Goal: Transaction & Acquisition: Purchase product/service

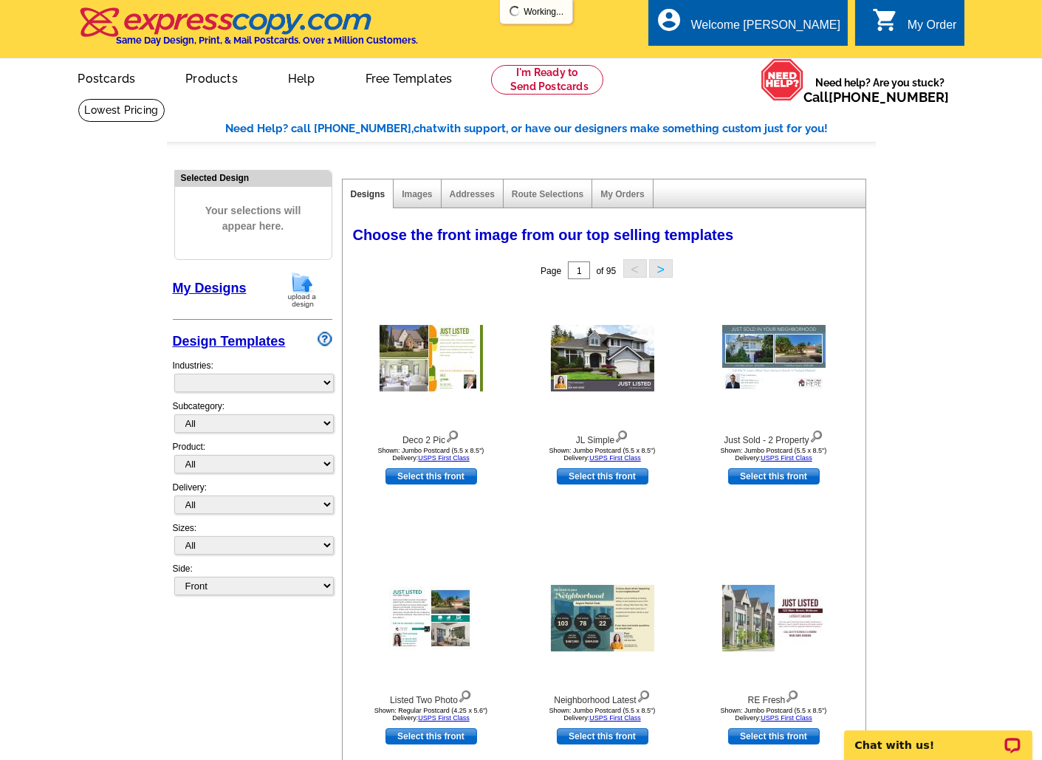
select select "785"
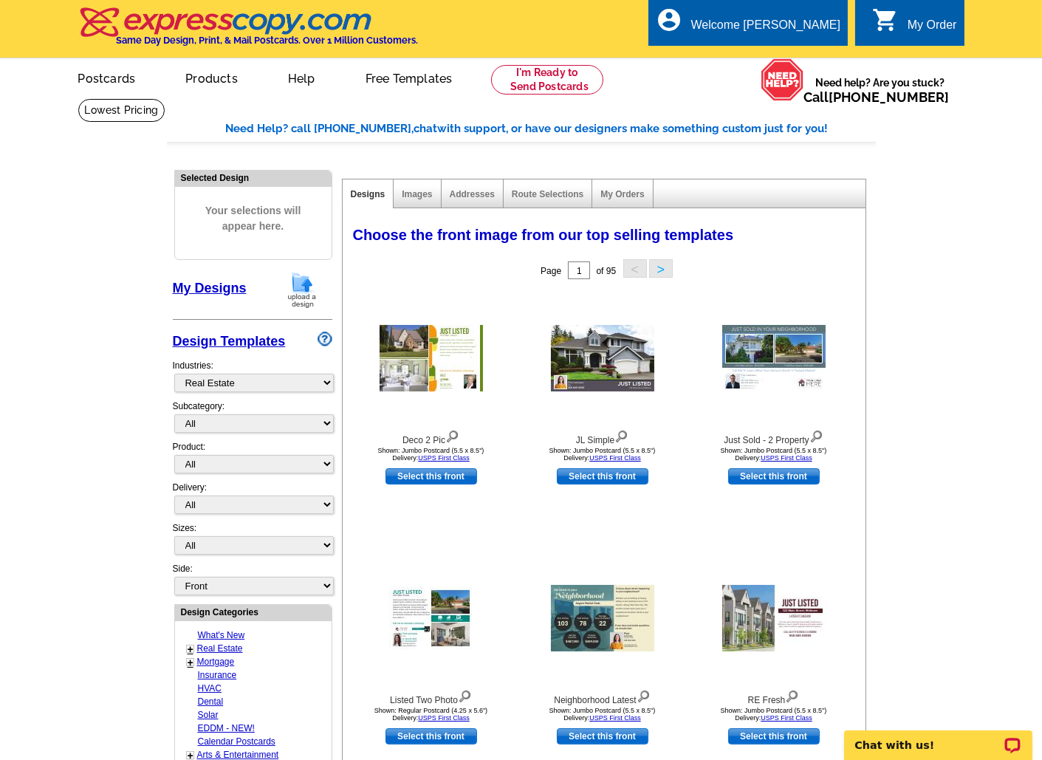
click at [300, 294] on img at bounding box center [302, 290] width 38 height 38
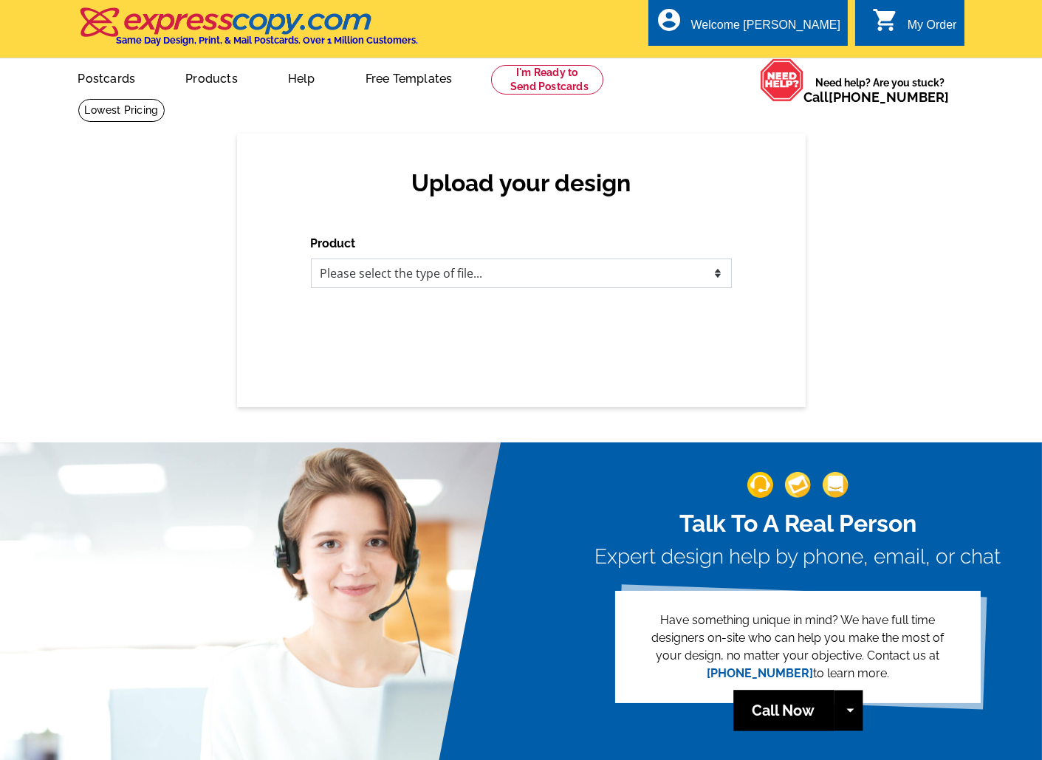
click at [470, 270] on select "Please select the type of file... Postcards Business Cards Letters and flyers G…" at bounding box center [521, 273] width 421 height 30
select select "1"
click at [311, 258] on select "Please select the type of file... Postcards Business Cards Letters and flyers G…" at bounding box center [521, 273] width 421 height 30
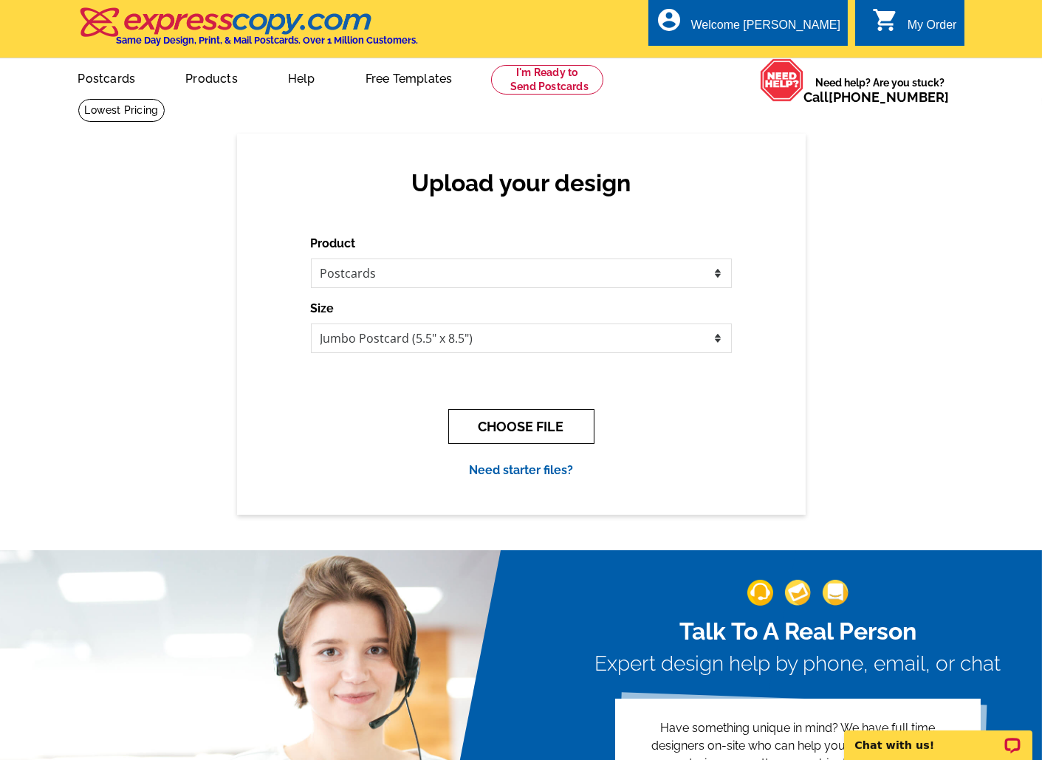
click at [541, 427] on button "CHOOSE FILE" at bounding box center [521, 426] width 146 height 35
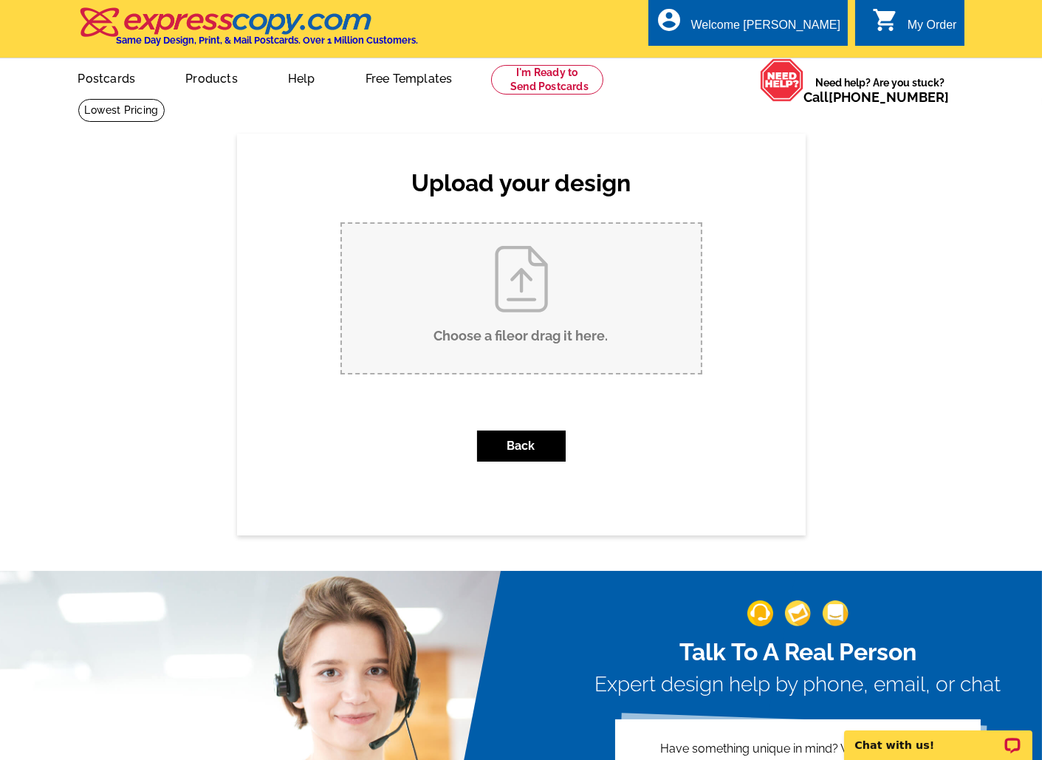
click at [506, 303] on input "Choose a file or drag it here ." at bounding box center [521, 298] width 359 height 149
type input "C:\fakepath\CSR Postcard A (12).pdf"
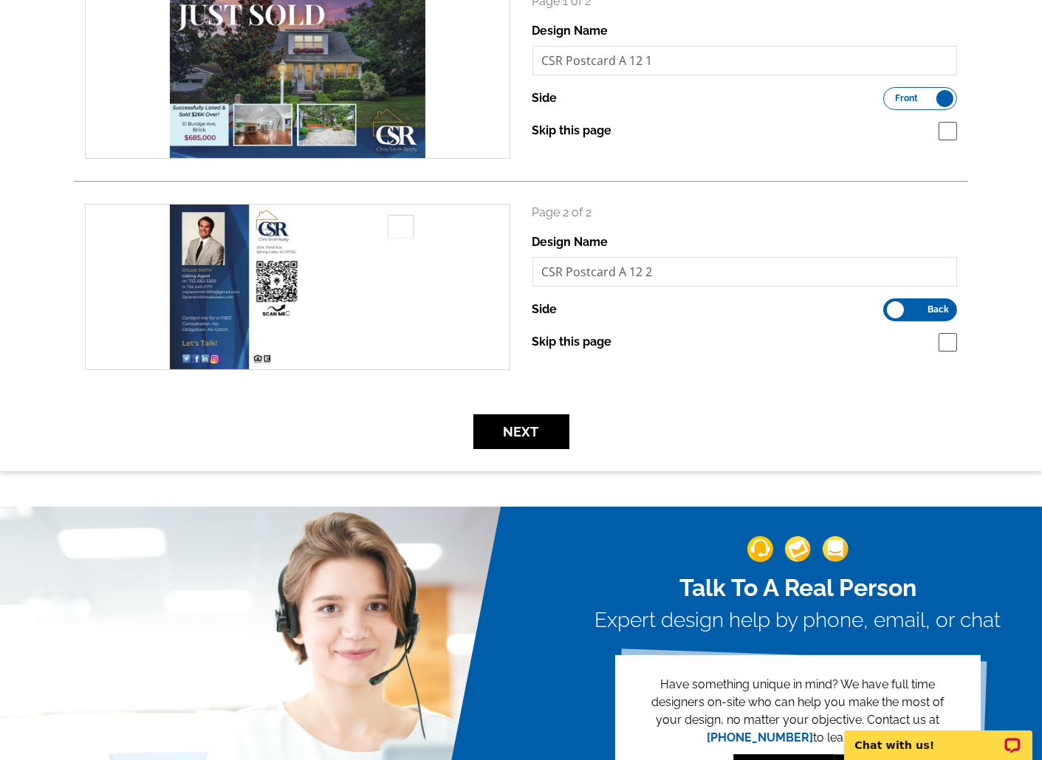
scroll to position [261, 0]
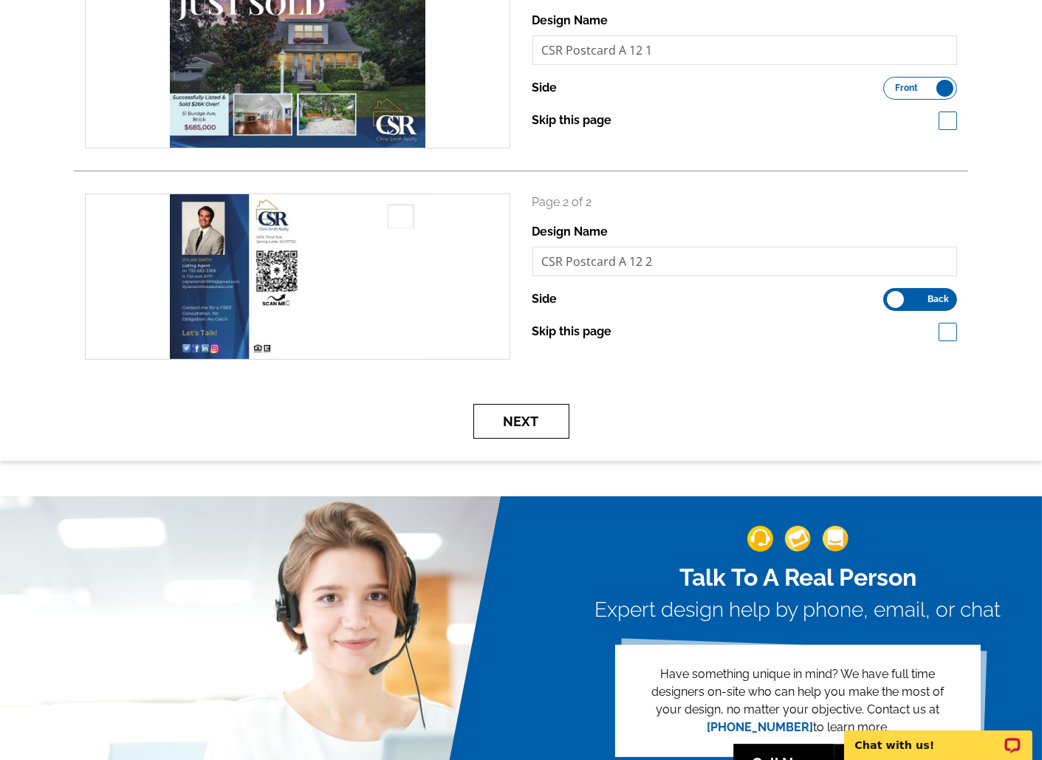
click at [537, 427] on button "Next" at bounding box center [521, 421] width 96 height 35
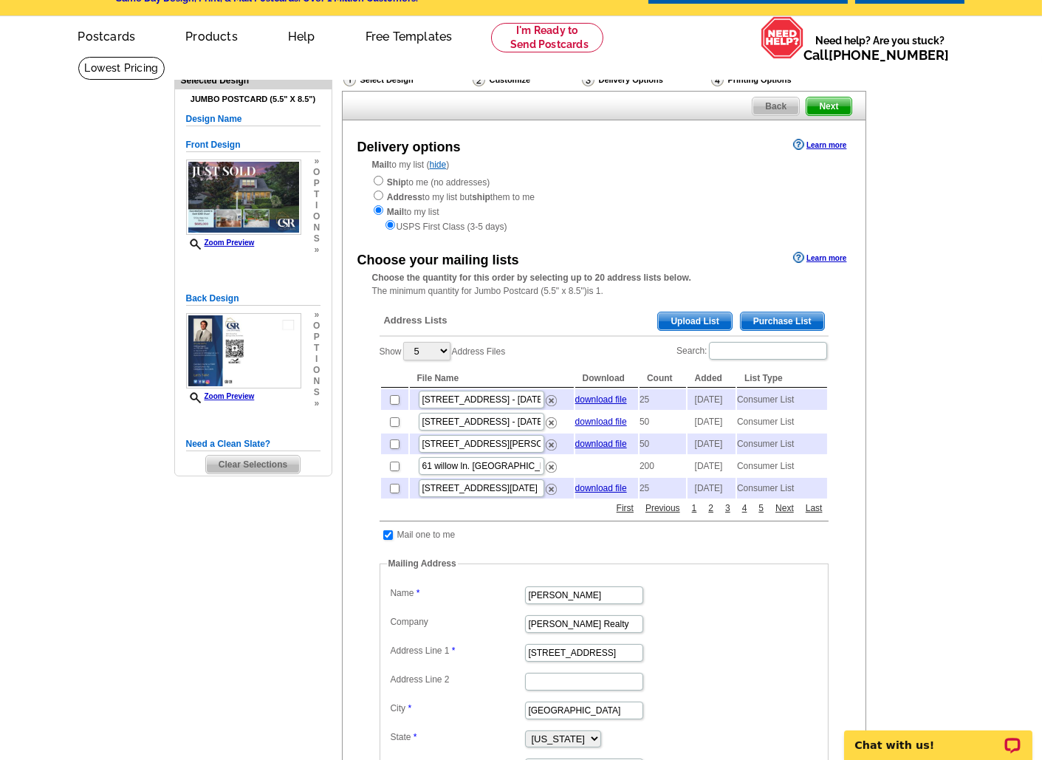
scroll to position [39, 0]
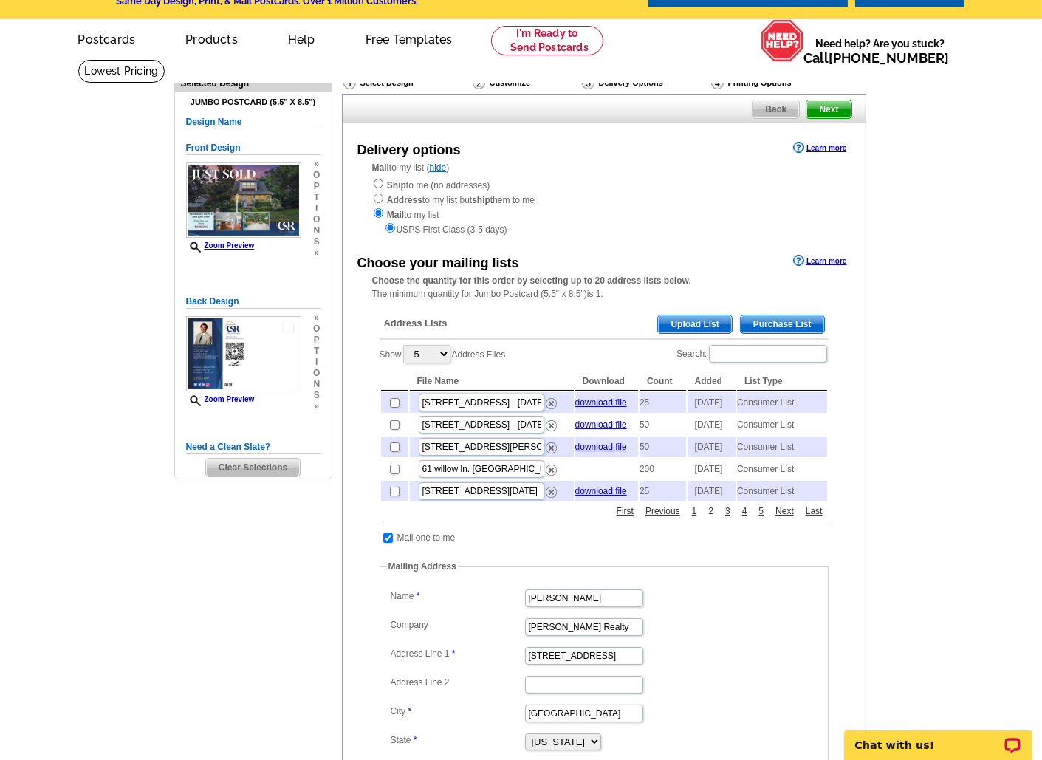
click at [710, 518] on link "2" at bounding box center [710, 510] width 13 height 13
click at [725, 518] on link "3" at bounding box center [727, 510] width 13 height 13
click at [797, 324] on span "Purchase List" at bounding box center [782, 324] width 83 height 18
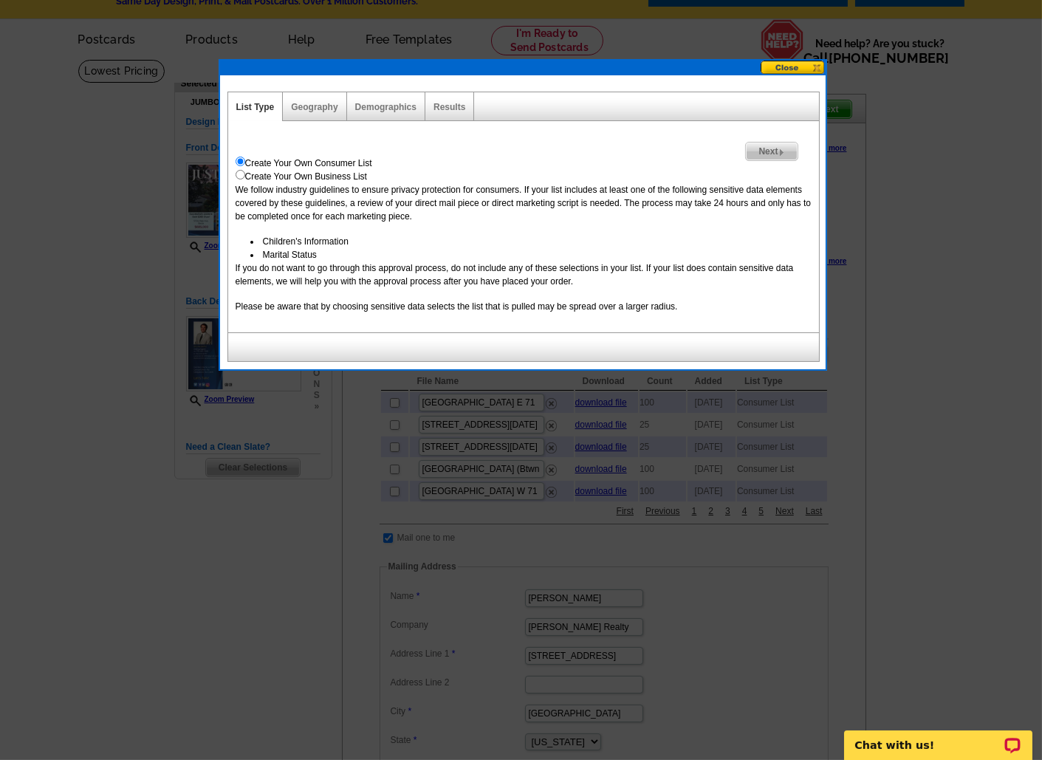
click at [771, 150] on span "Next" at bounding box center [771, 151] width 51 height 18
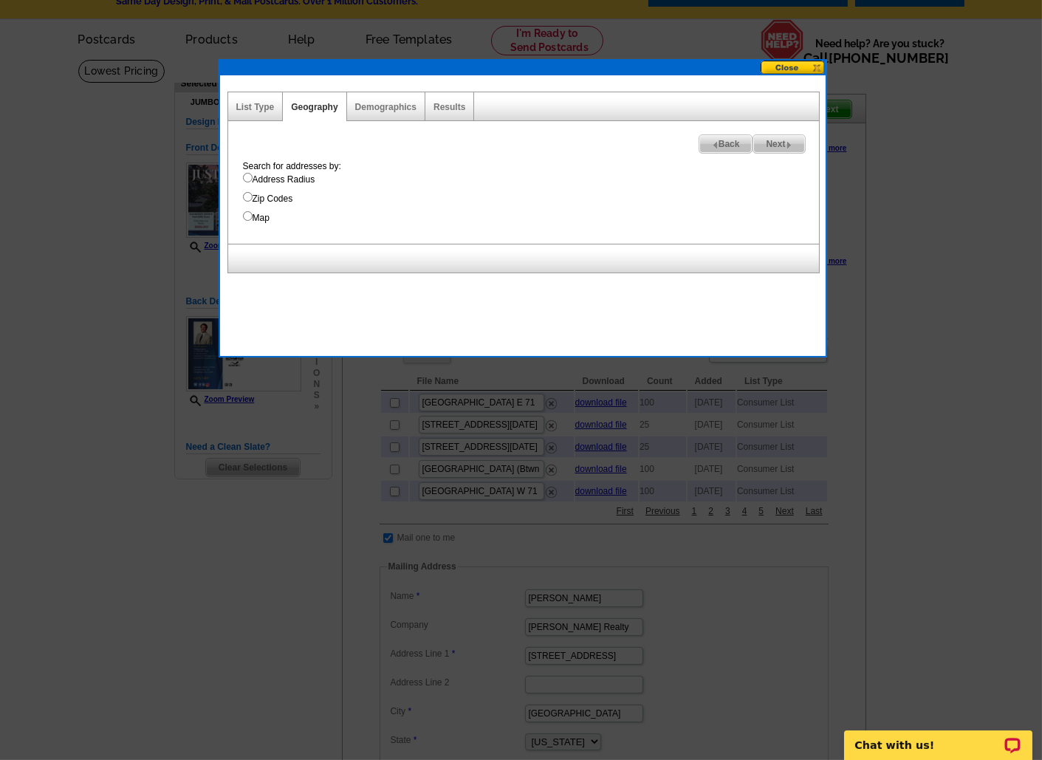
click at [244, 216] on input "Map" at bounding box center [248, 216] width 10 height 10
radio input "true"
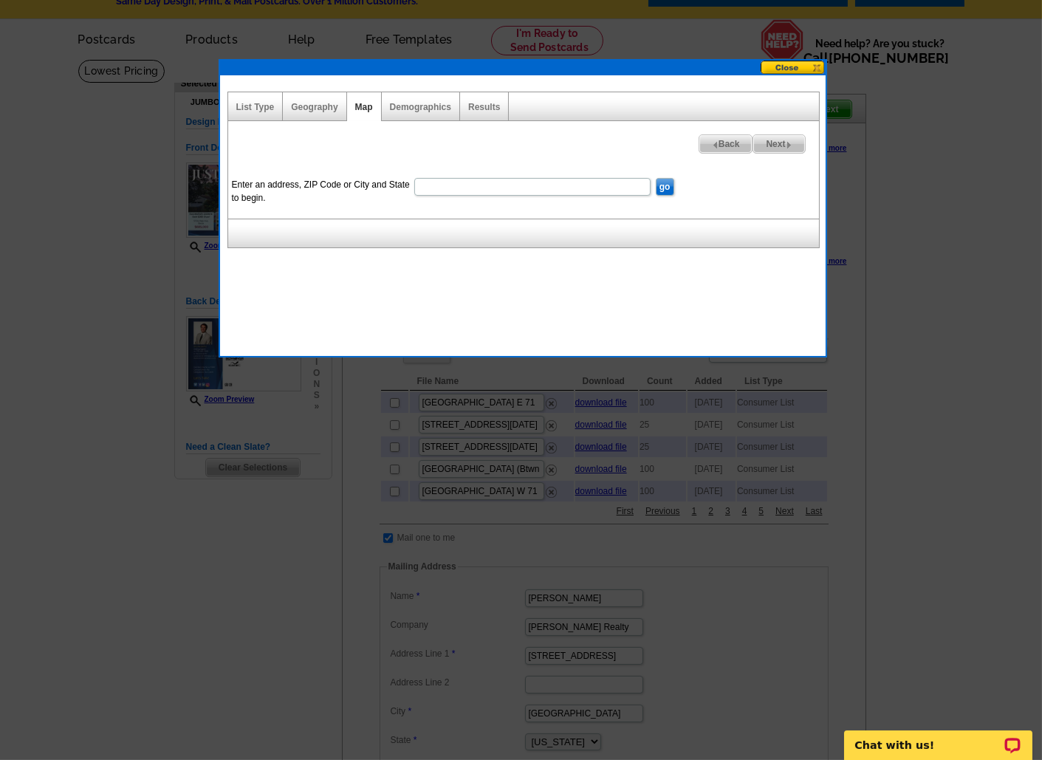
click at [459, 188] on input "Enter an address, ZIP Code or City and State to begin." at bounding box center [532, 187] width 236 height 18
type input "51 burdge ave, brick"
click at [656, 178] on input "go" at bounding box center [665, 187] width 18 height 18
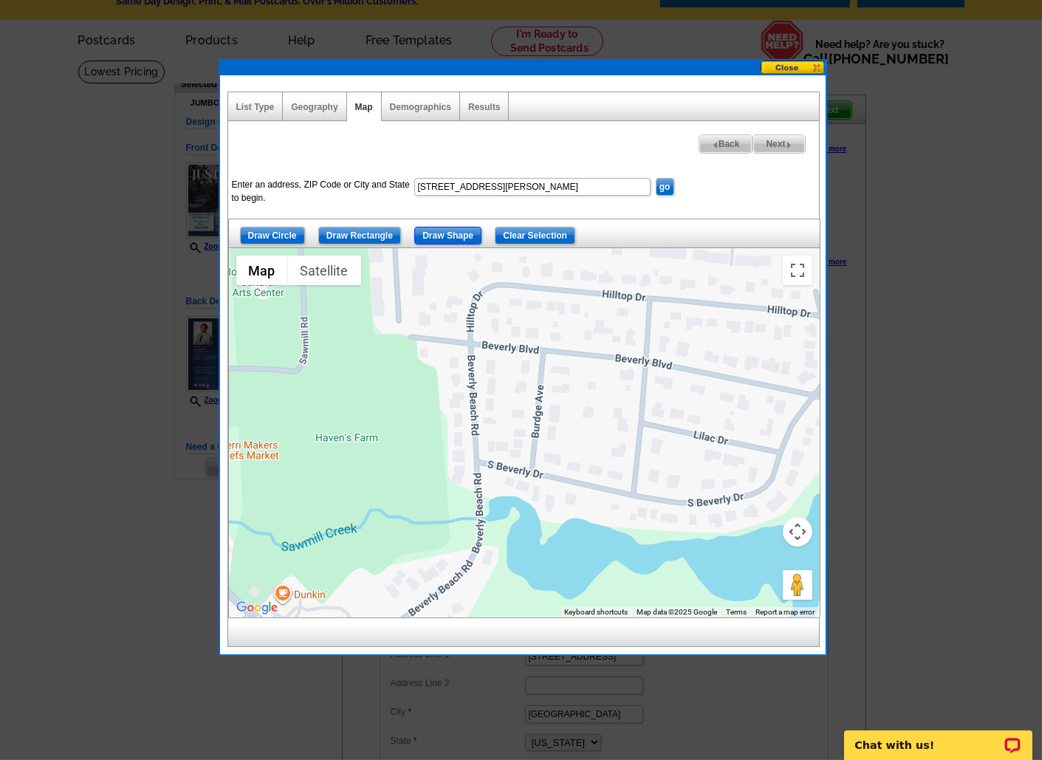
click at [450, 232] on input "Draw Shape" at bounding box center [447, 236] width 67 height 18
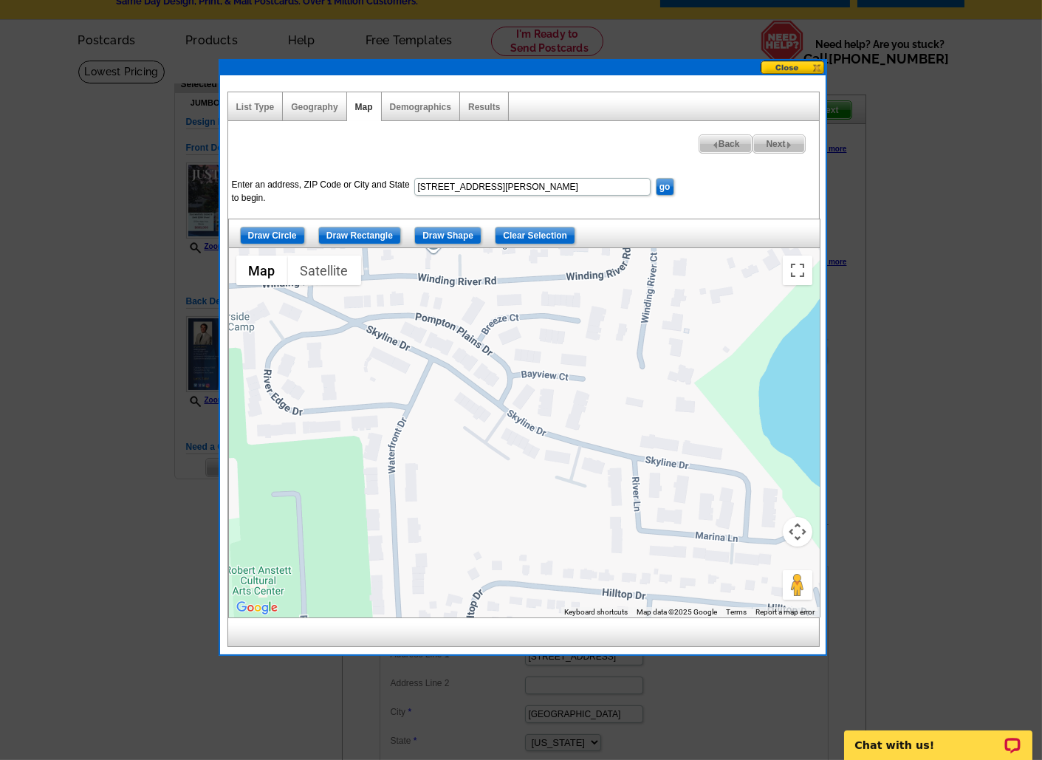
drag, startPoint x: 500, startPoint y: 335, endPoint x: 498, endPoint y: 626, distance: 290.9
click at [501, 629] on div "List Type Geography Map Demographics Results Next Back Enter an address, ZIP Co…" at bounding box center [522, 369] width 591 height 555
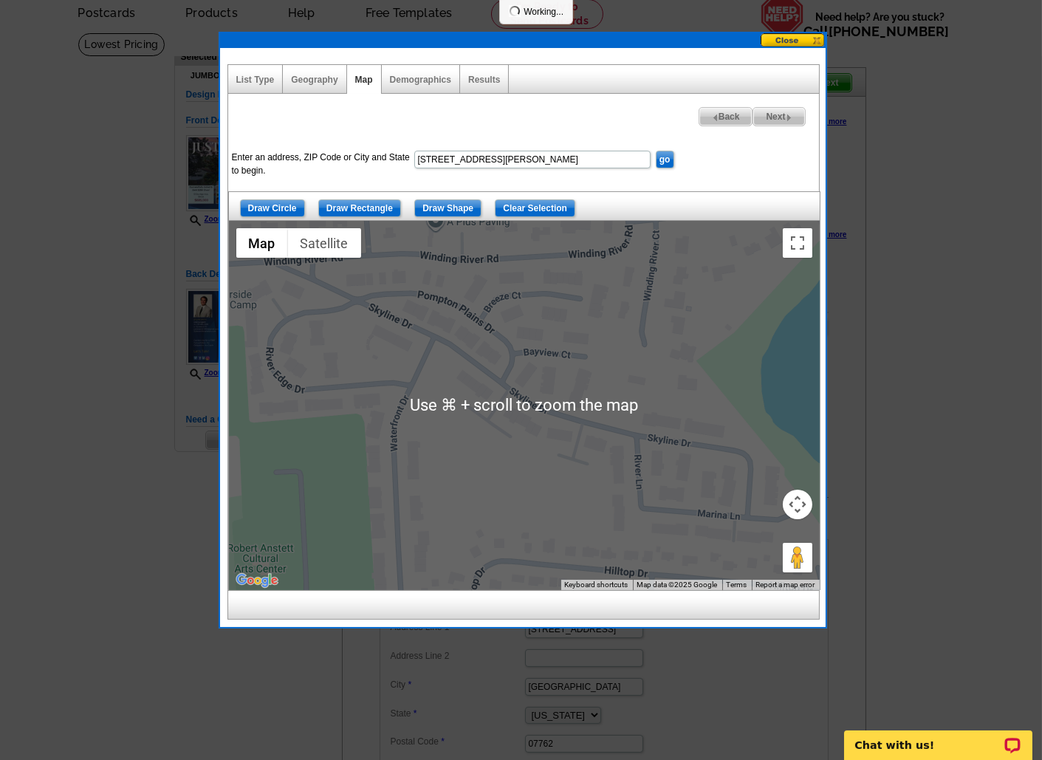
scroll to position [69, 0]
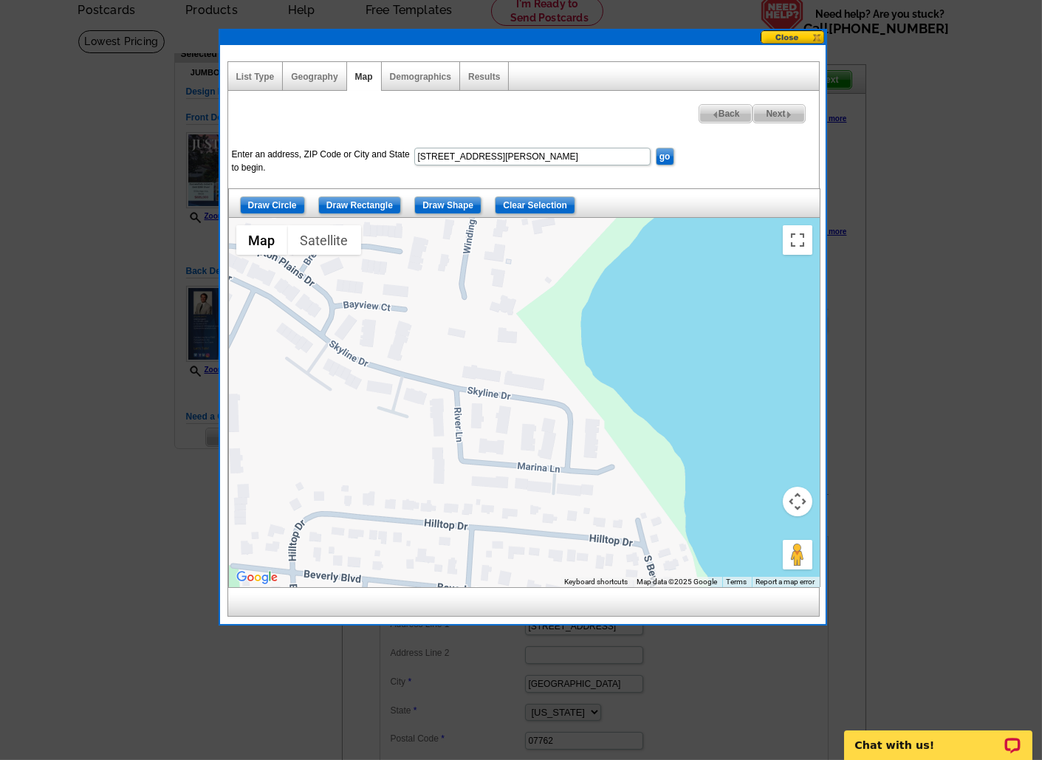
drag, startPoint x: 512, startPoint y: 354, endPoint x: 327, endPoint y: 263, distance: 206.0
click at [327, 263] on div at bounding box center [524, 402] width 591 height 369
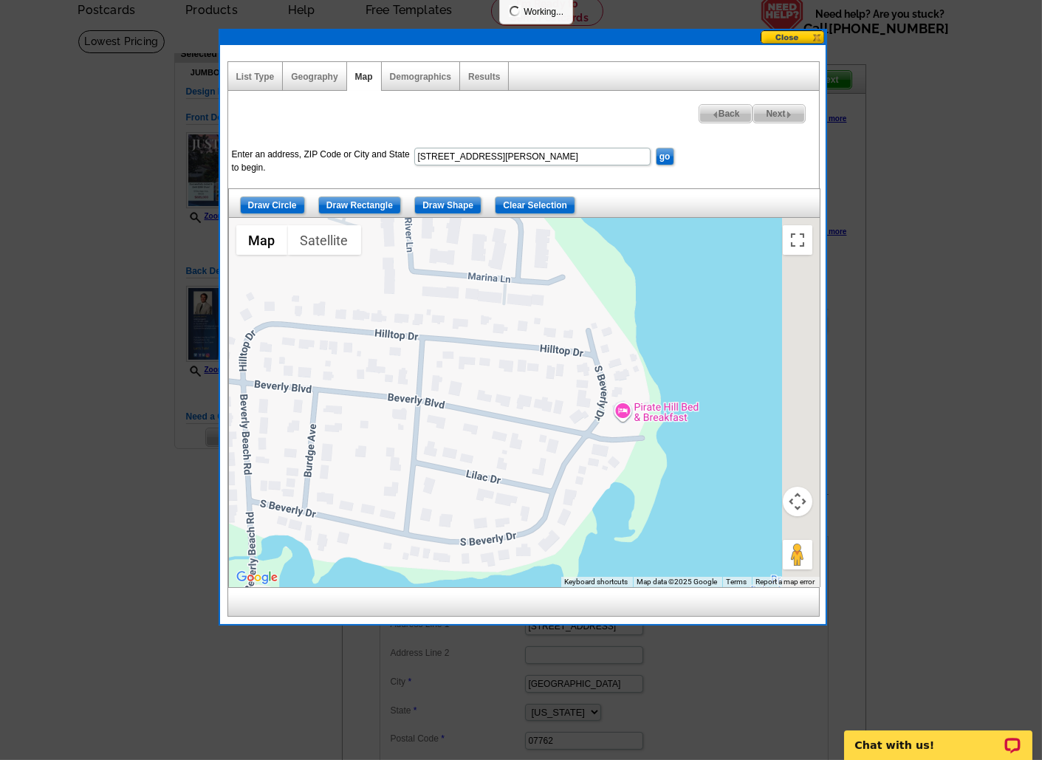
drag, startPoint x: 508, startPoint y: 363, endPoint x: 469, endPoint y: 267, distance: 103.0
click at [469, 267] on div at bounding box center [524, 402] width 591 height 369
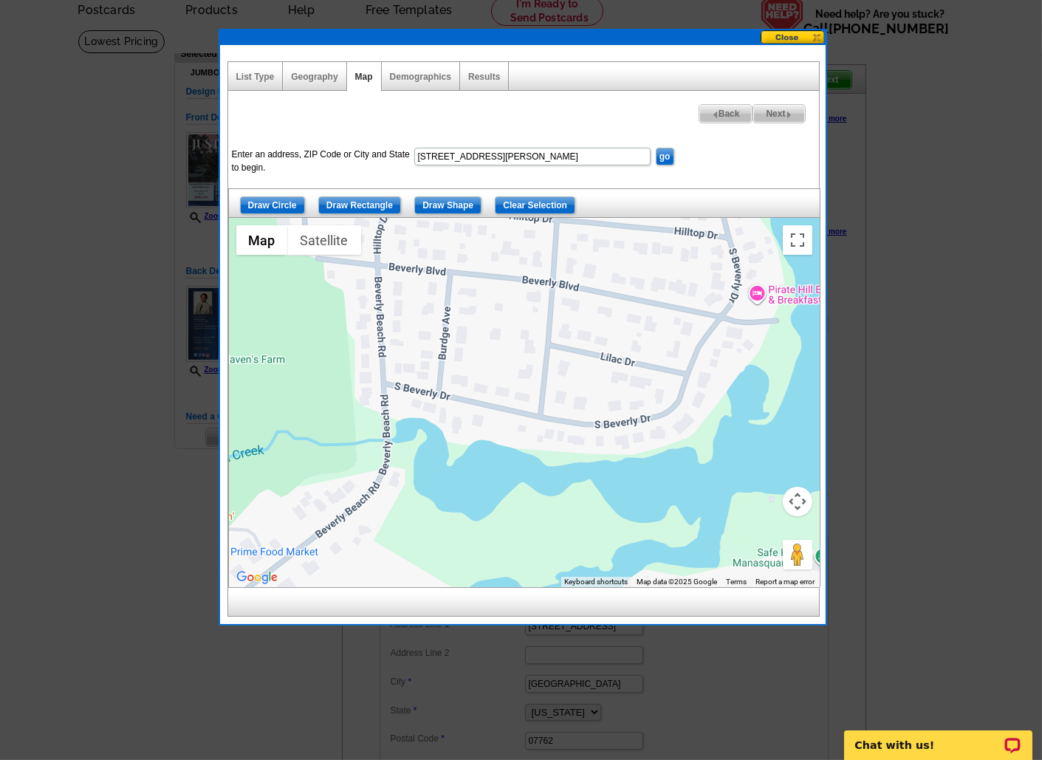
drag, startPoint x: 449, startPoint y: 398, endPoint x: 636, endPoint y: 384, distance: 188.1
click at [636, 384] on div at bounding box center [524, 402] width 591 height 369
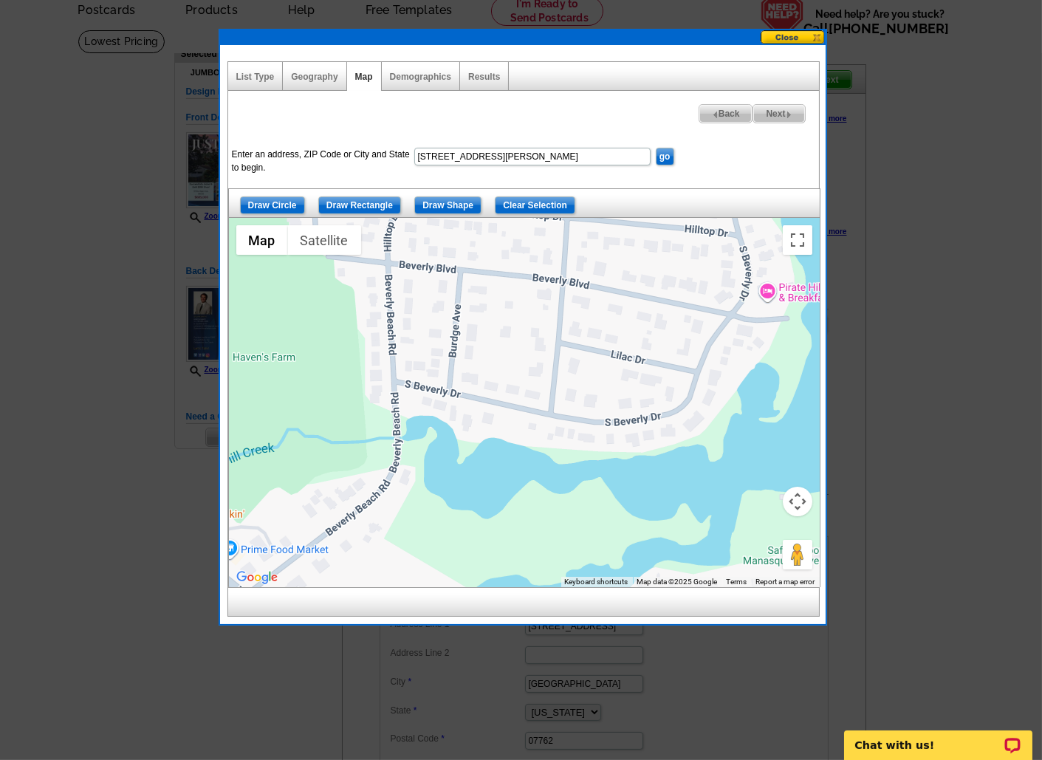
click at [365, 410] on div at bounding box center [524, 402] width 591 height 369
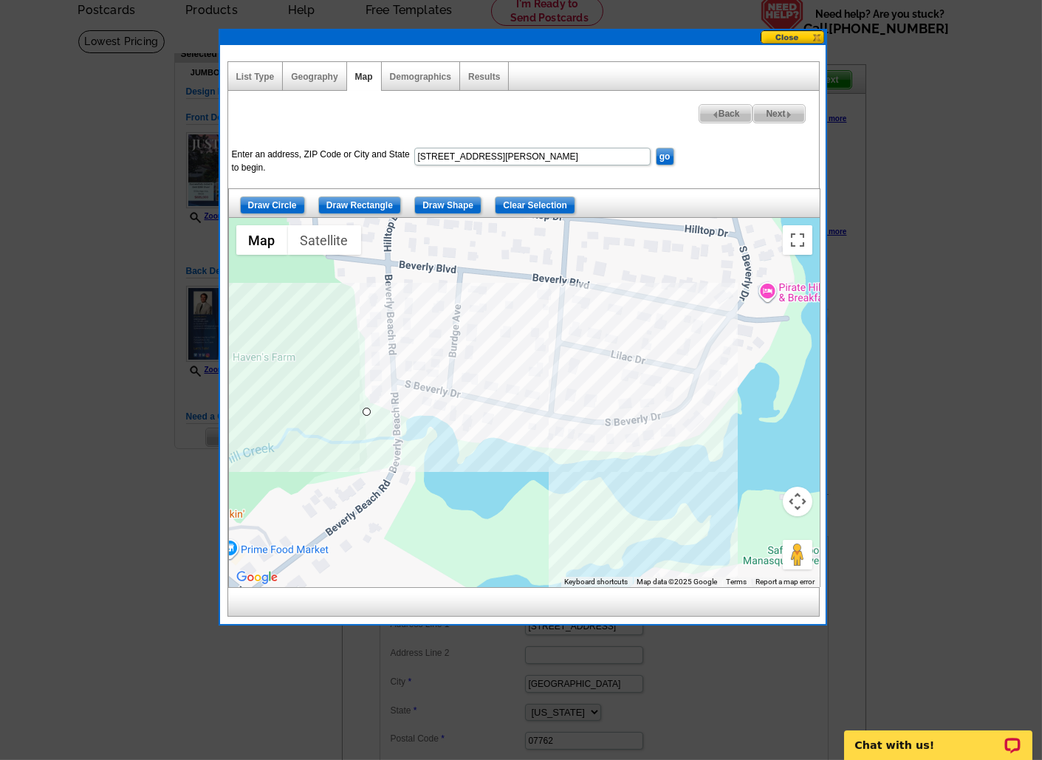
click at [639, 475] on div at bounding box center [524, 402] width 591 height 369
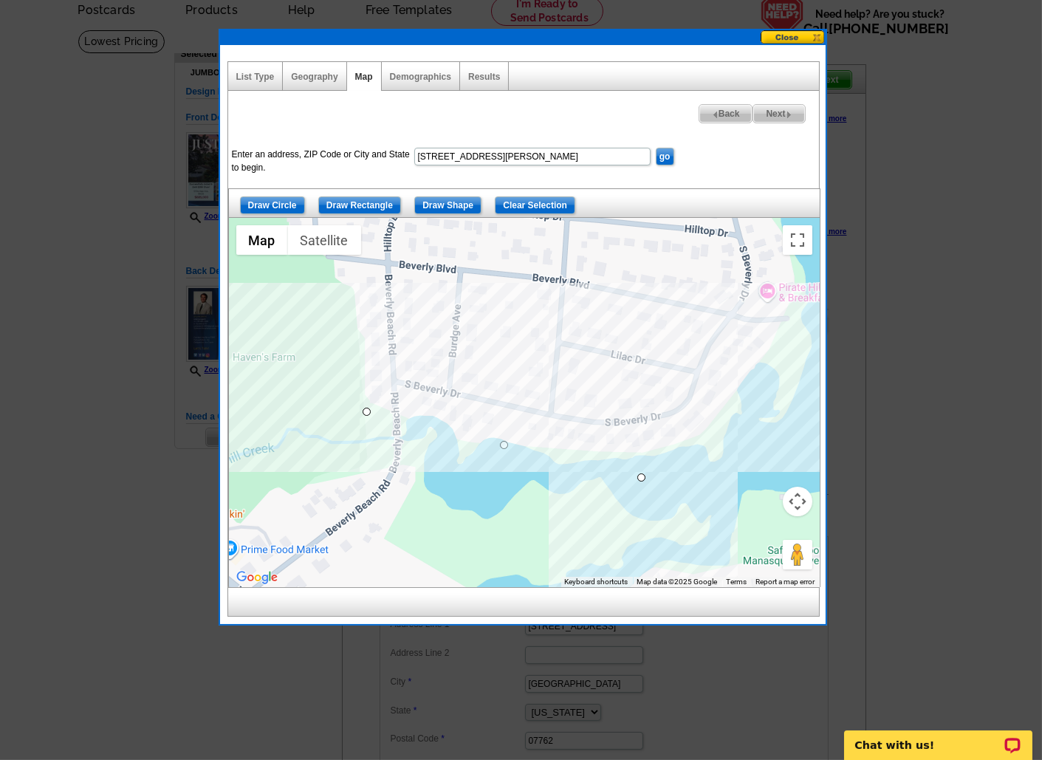
click at [731, 422] on div at bounding box center [524, 402] width 591 height 369
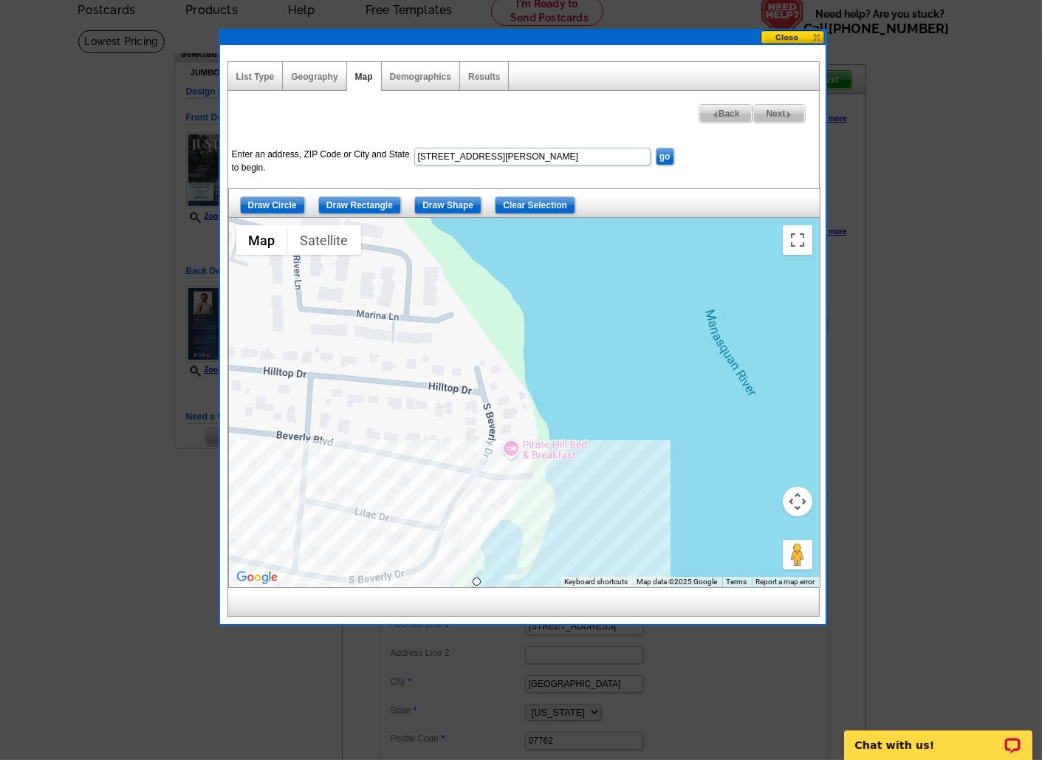
drag, startPoint x: 772, startPoint y: 374, endPoint x: 516, endPoint y: 532, distance: 300.6
click at [516, 532] on div at bounding box center [524, 402] width 591 height 369
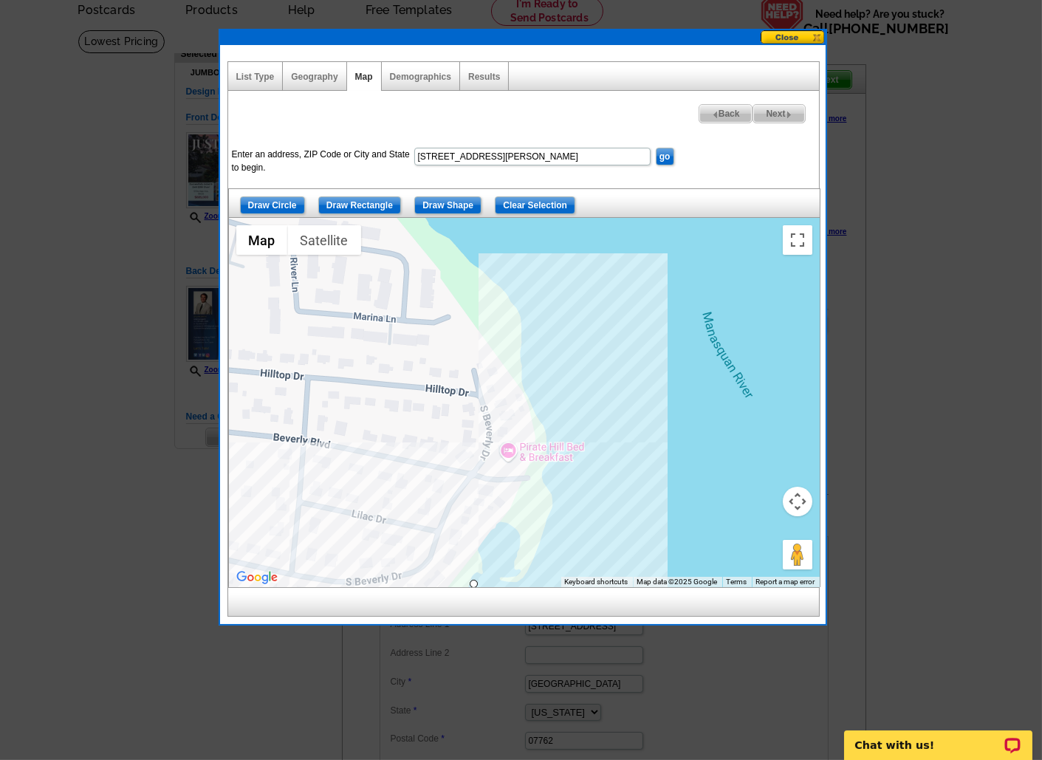
click at [540, 452] on div at bounding box center [524, 402] width 591 height 369
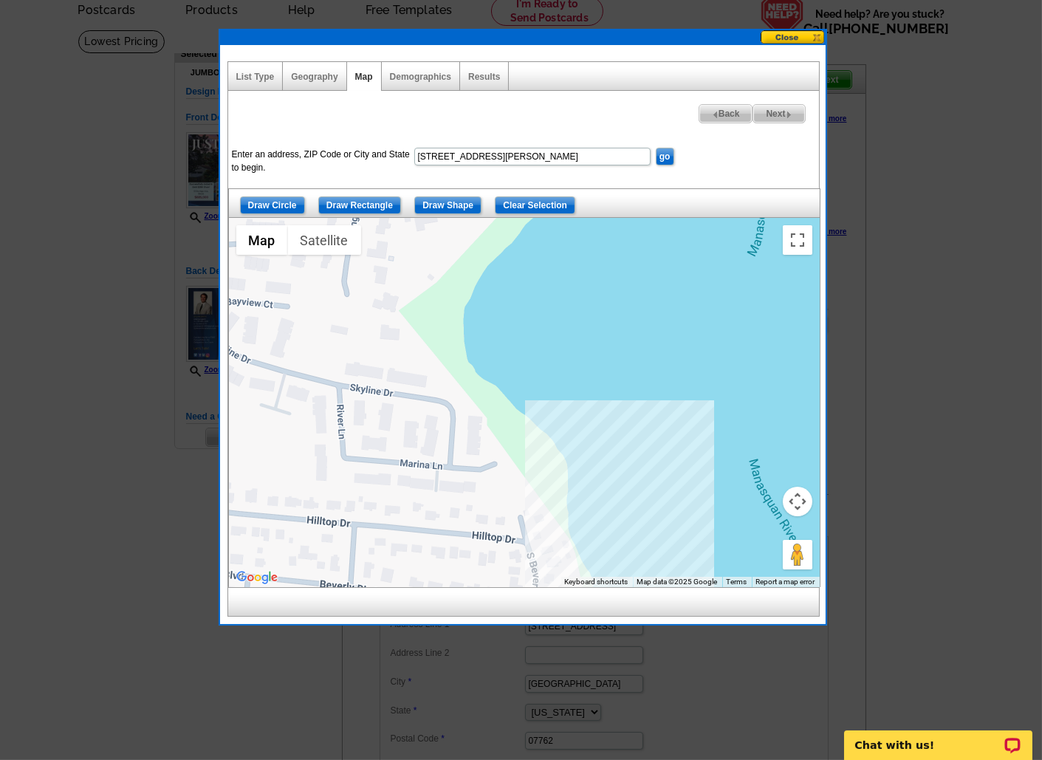
drag, startPoint x: 528, startPoint y: 300, endPoint x: 574, endPoint y: 449, distance: 155.5
click at [574, 449] on div at bounding box center [524, 402] width 591 height 369
click at [583, 504] on div at bounding box center [524, 402] width 591 height 369
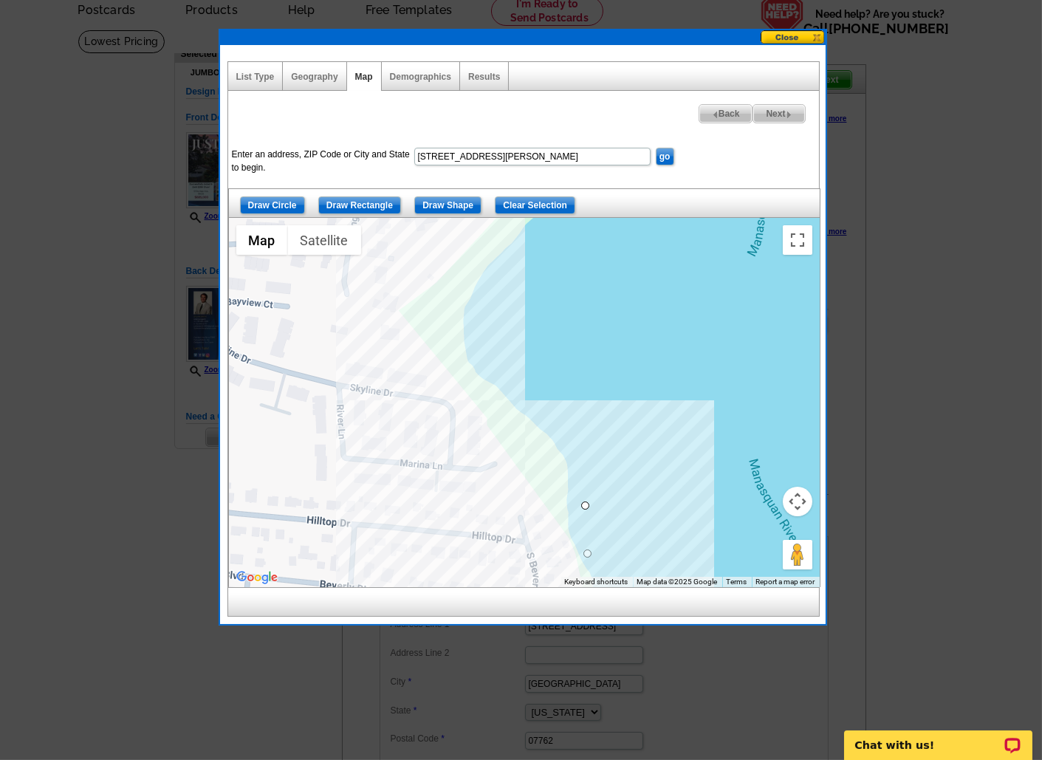
click at [410, 312] on div at bounding box center [524, 402] width 591 height 369
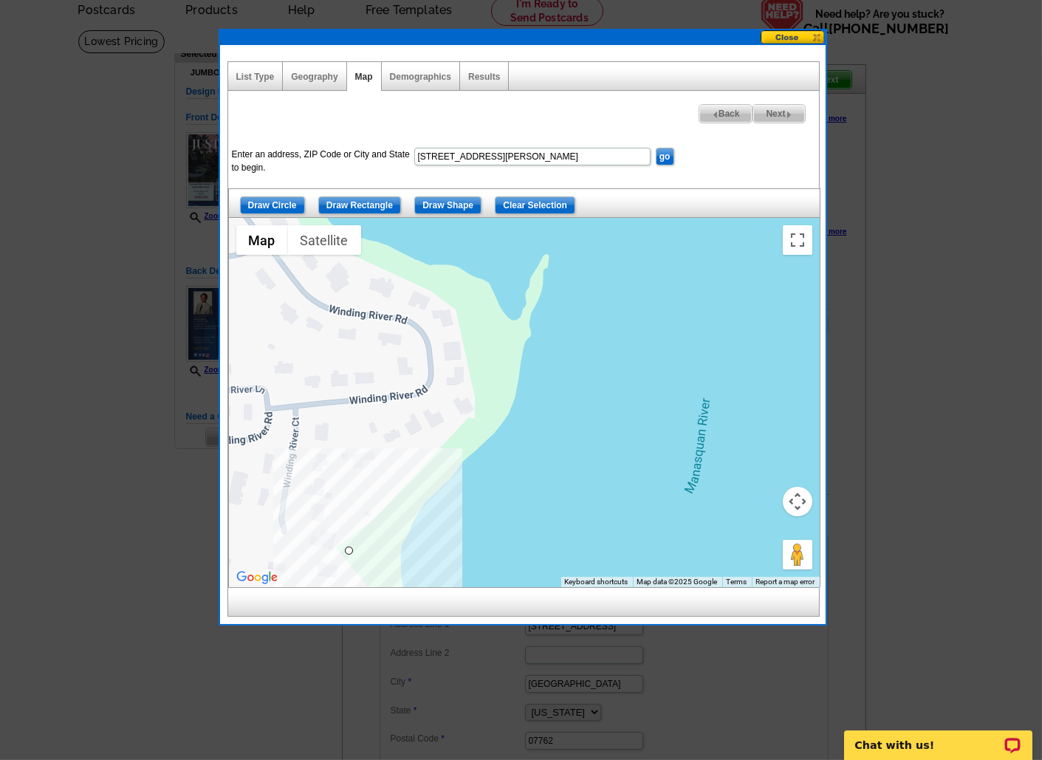
drag, startPoint x: 450, startPoint y: 311, endPoint x: 388, endPoint y: 552, distance: 248.7
click at [388, 552] on div at bounding box center [524, 402] width 591 height 369
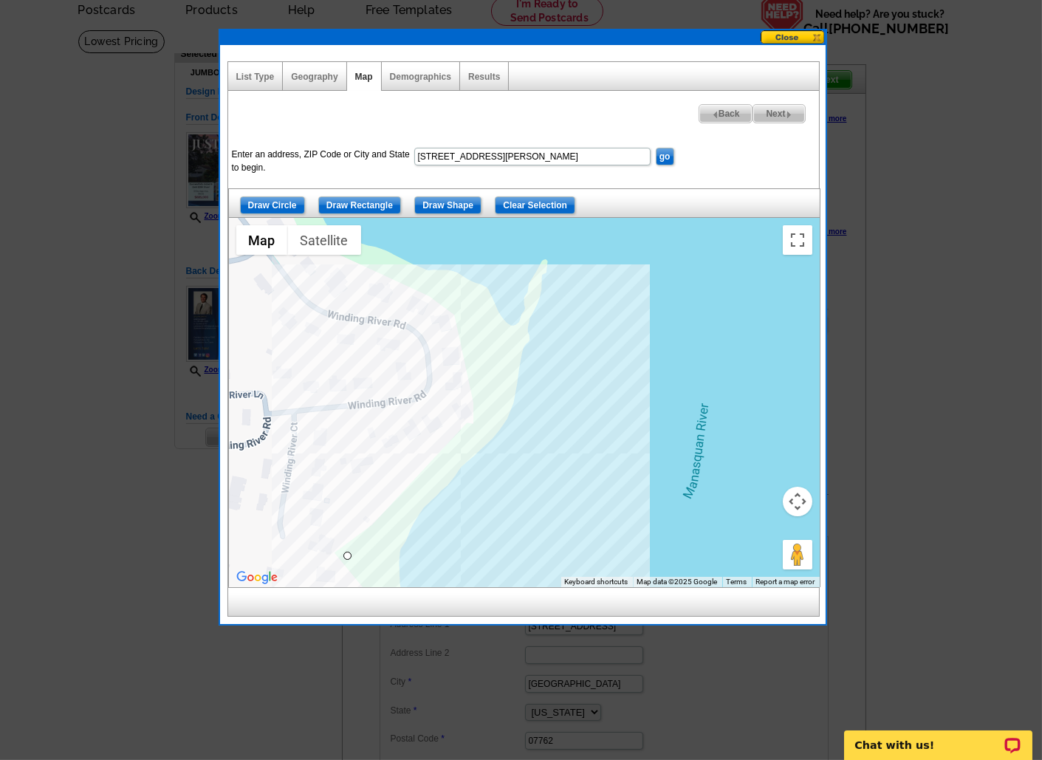
click at [481, 421] on div at bounding box center [524, 402] width 591 height 369
click at [455, 280] on div at bounding box center [524, 402] width 591 height 369
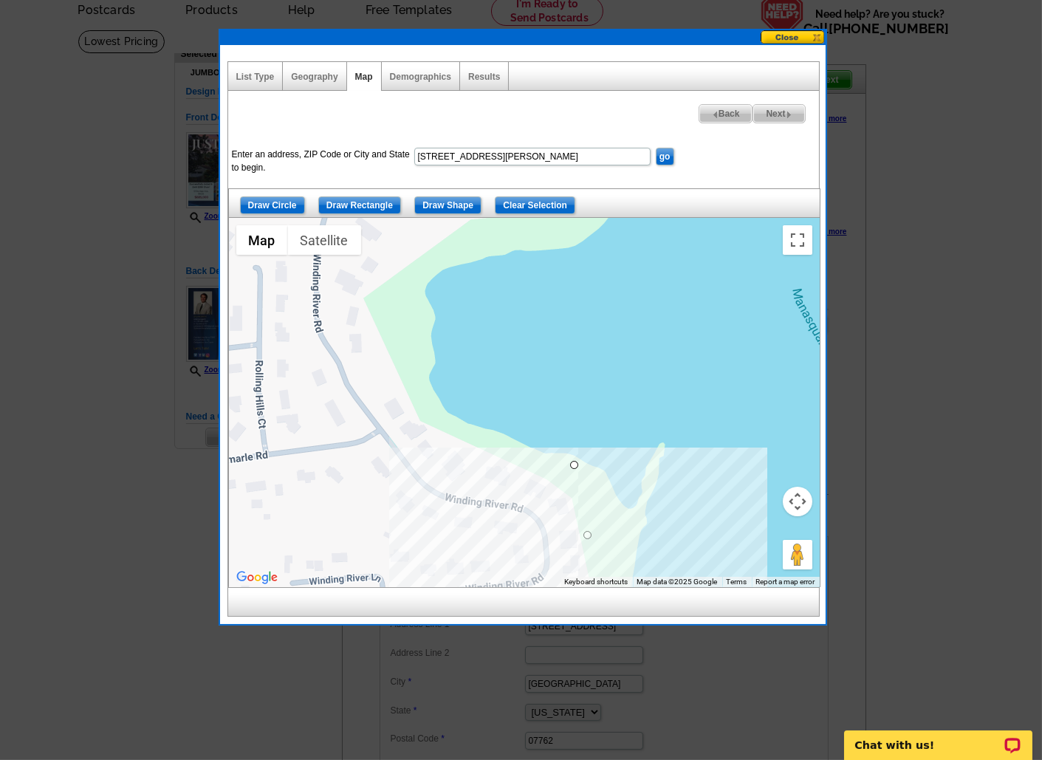
drag, startPoint x: 455, startPoint y: 280, endPoint x: 580, endPoint y: 467, distance: 225.7
click at [580, 467] on div at bounding box center [524, 402] width 591 height 369
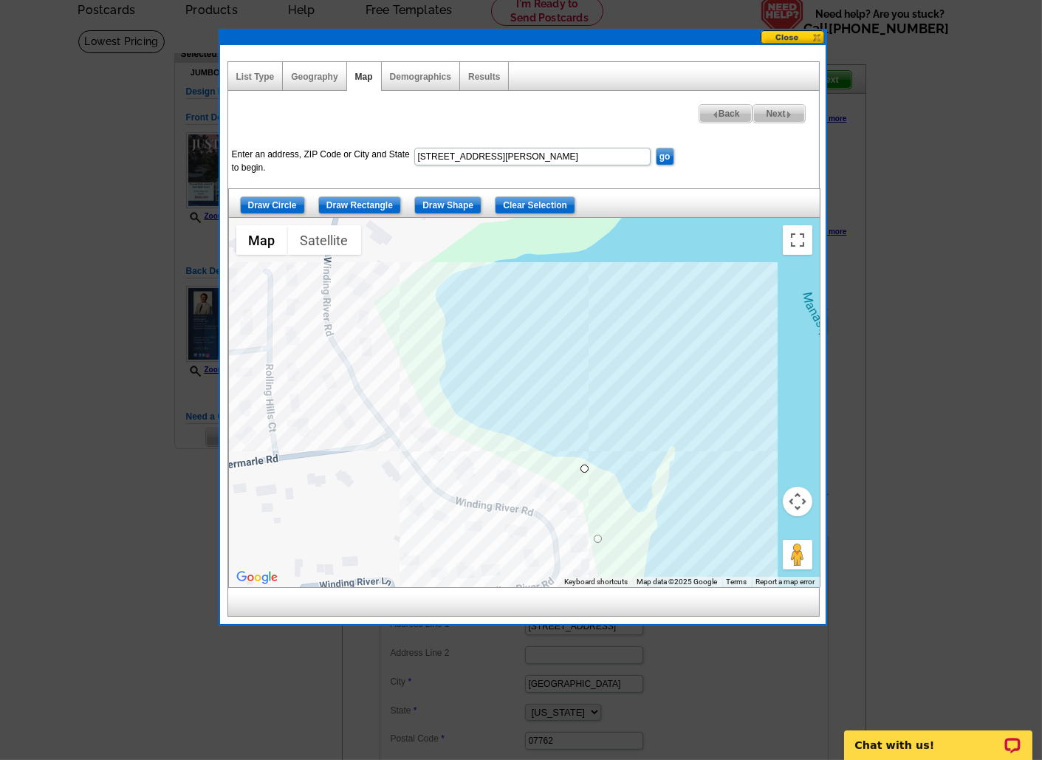
click at [393, 318] on div at bounding box center [524, 402] width 591 height 369
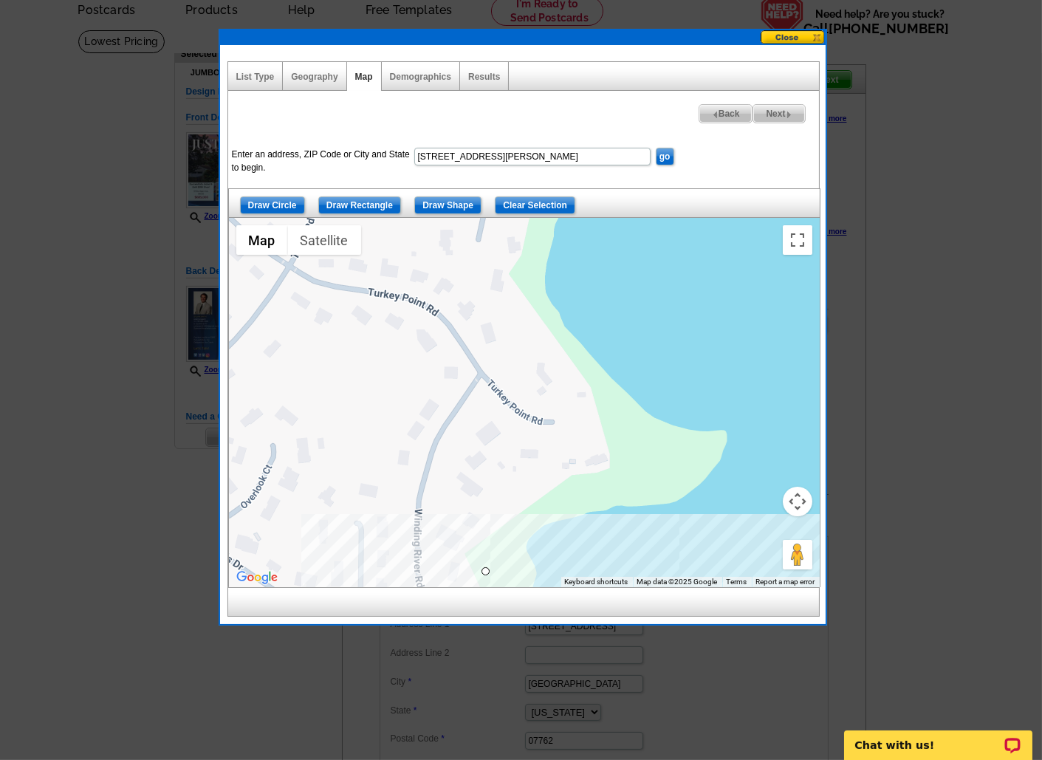
drag, startPoint x: 425, startPoint y: 355, endPoint x: 515, endPoint y: 600, distance: 261.2
click at [515, 607] on div "List Type Geography Map Demographics Results Next Back Enter an address, ZIP Co…" at bounding box center [522, 338] width 591 height 555
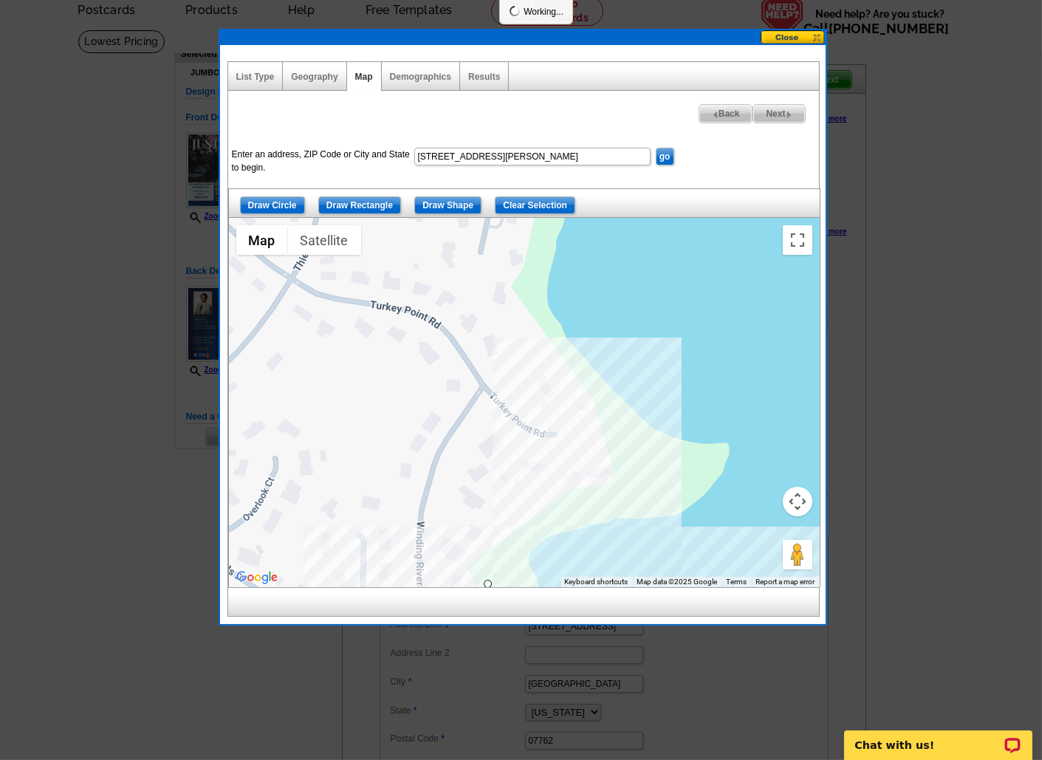
click at [617, 495] on div at bounding box center [524, 402] width 591 height 369
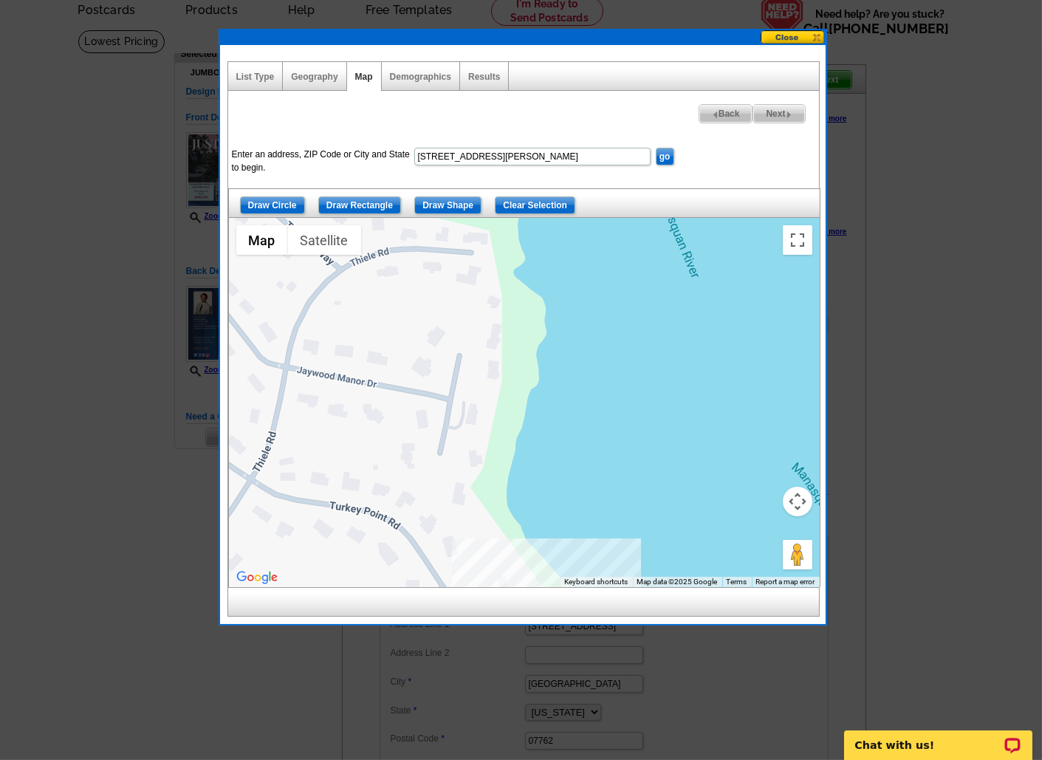
drag, startPoint x: 667, startPoint y: 368, endPoint x: 626, endPoint y: 569, distance: 204.9
click at [626, 569] on div at bounding box center [524, 402] width 591 height 369
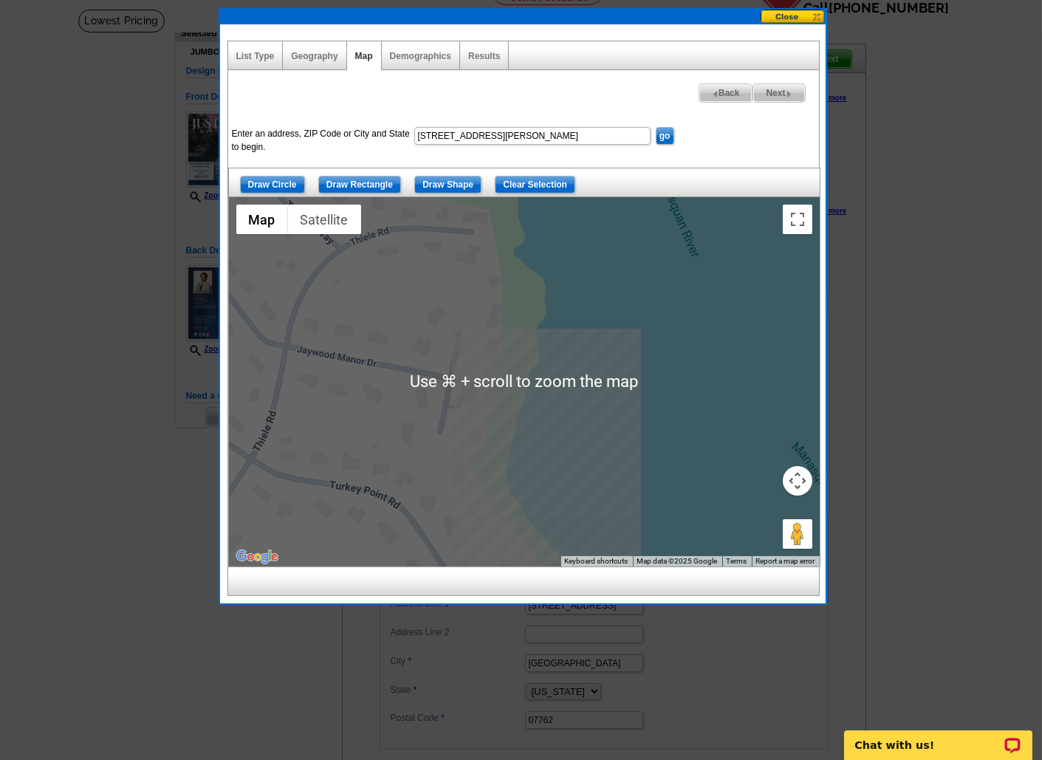
scroll to position [89, 0]
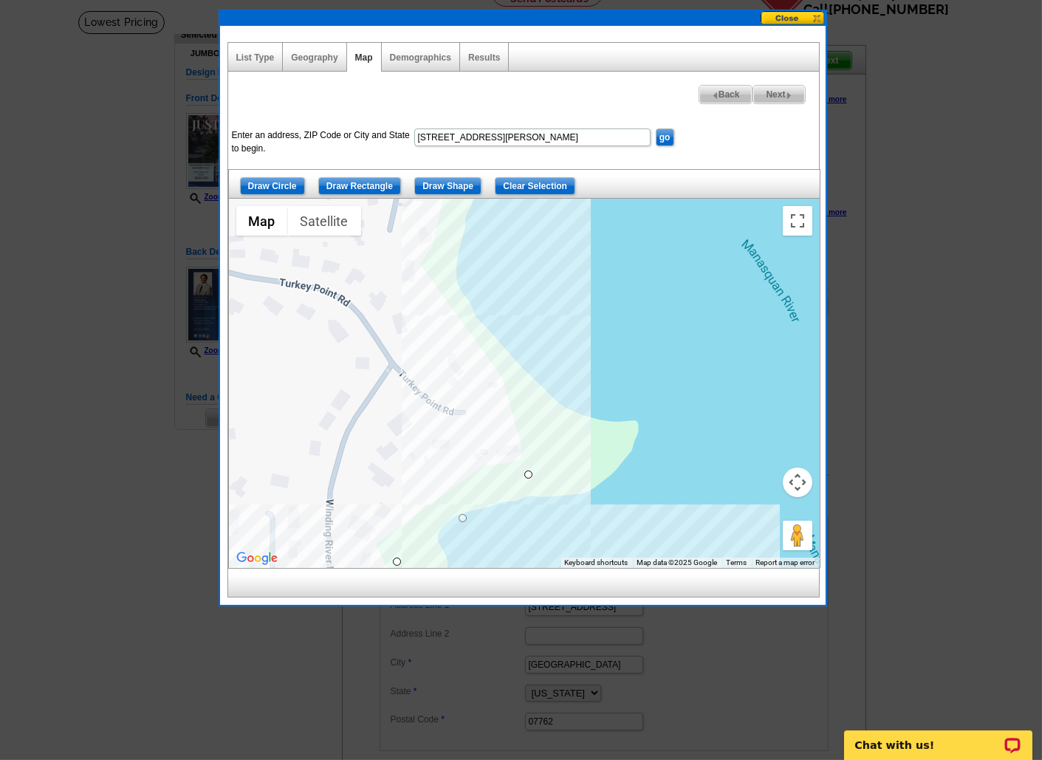
drag, startPoint x: 538, startPoint y: 463, endPoint x: 487, endPoint y: 256, distance: 212.9
click at [487, 256] on div at bounding box center [524, 383] width 591 height 369
click at [487, 283] on div at bounding box center [524, 383] width 591 height 369
click at [446, 250] on div at bounding box center [524, 383] width 591 height 369
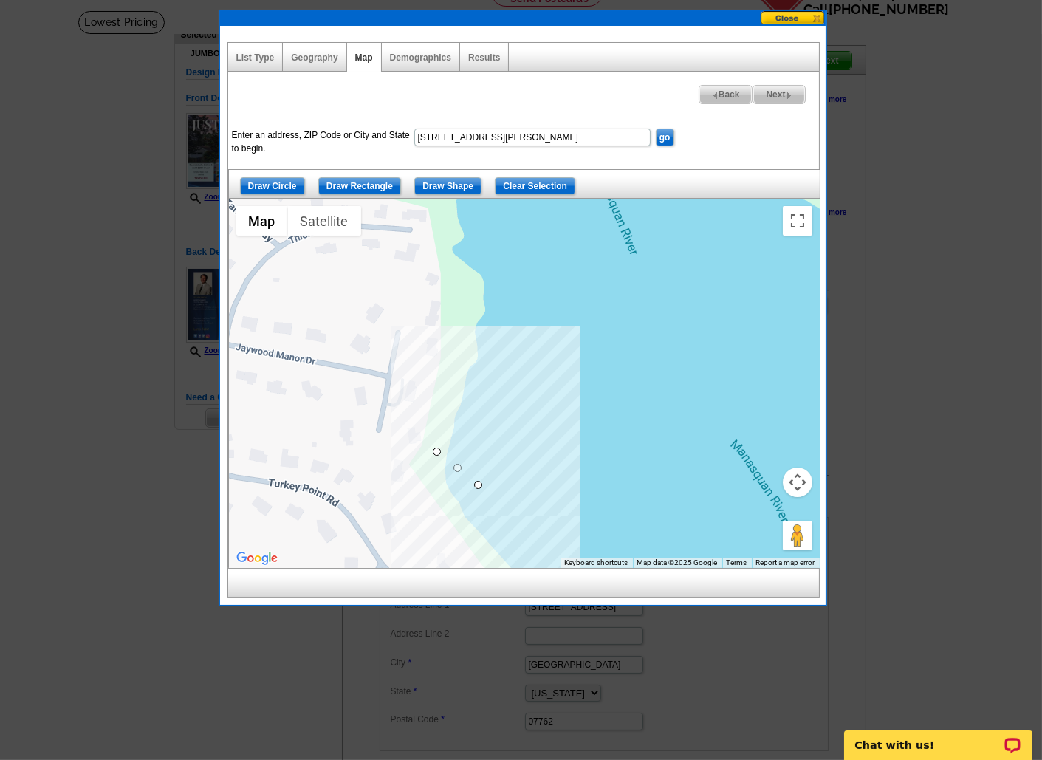
drag, startPoint x: 445, startPoint y: 283, endPoint x: 445, endPoint y: 443, distance: 160.2
click at [437, 457] on div at bounding box center [524, 383] width 591 height 369
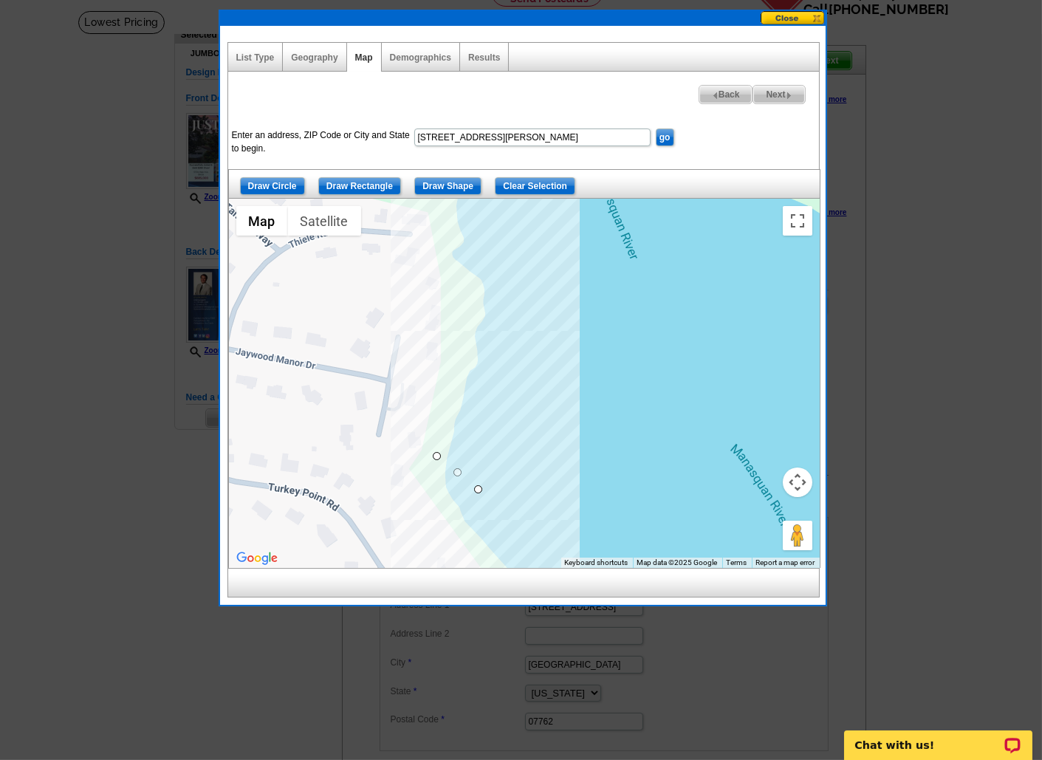
click at [458, 289] on div at bounding box center [524, 383] width 591 height 369
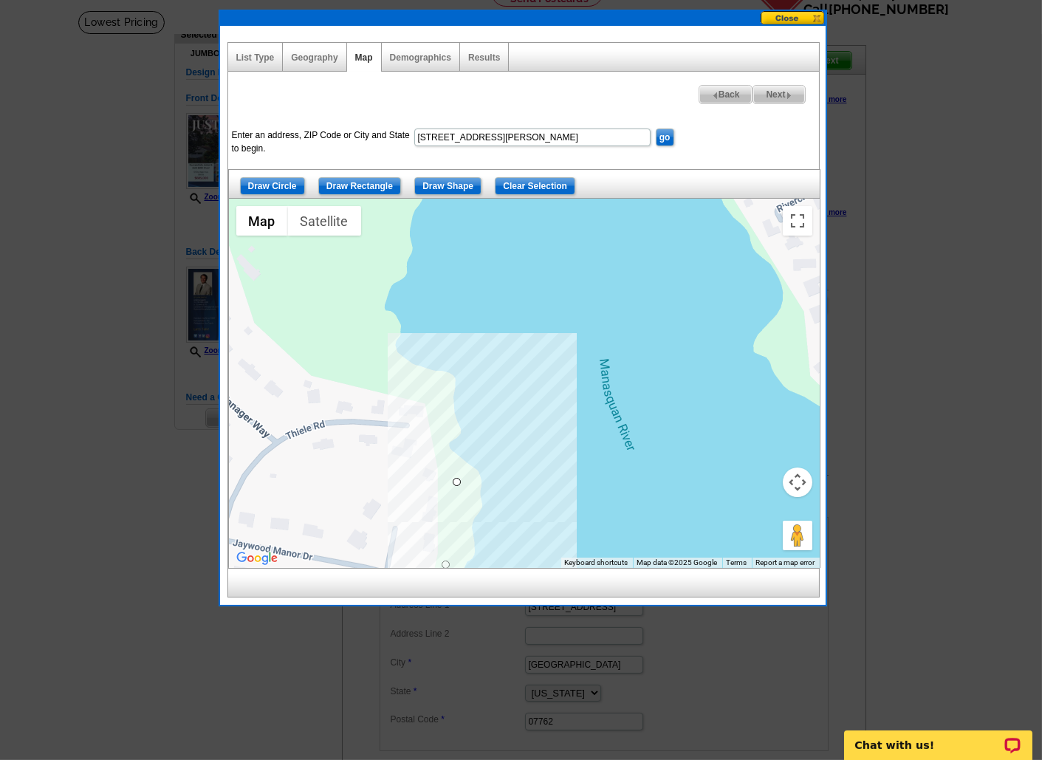
drag, startPoint x: 457, startPoint y: 304, endPoint x: 459, endPoint y: 507, distance: 203.1
click at [459, 507] on div at bounding box center [524, 383] width 591 height 369
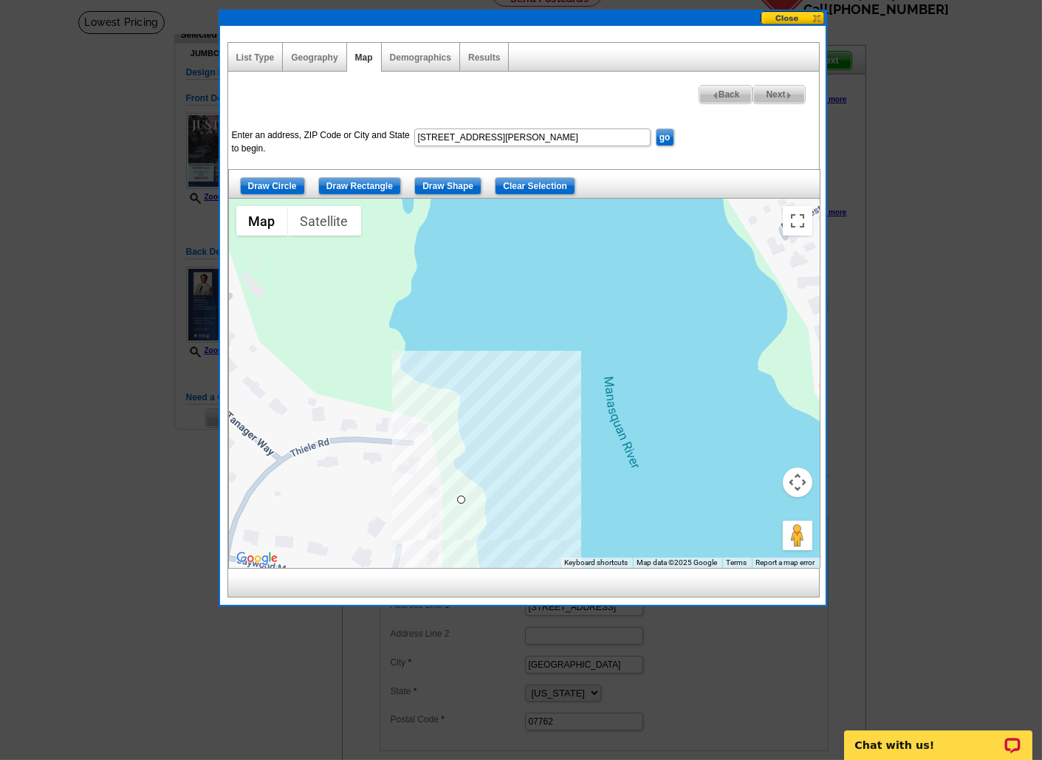
click at [443, 395] on div at bounding box center [524, 383] width 591 height 369
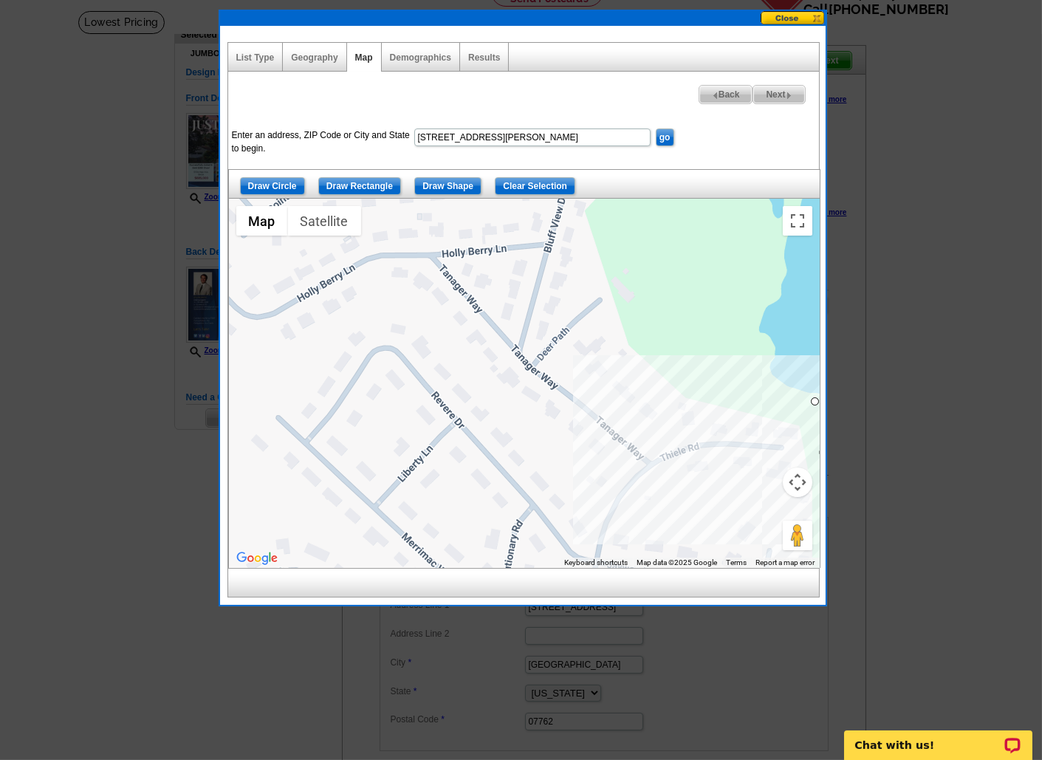
drag, startPoint x: 381, startPoint y: 371, endPoint x: 754, endPoint y: 376, distance: 372.9
click at [754, 376] on div at bounding box center [524, 383] width 591 height 369
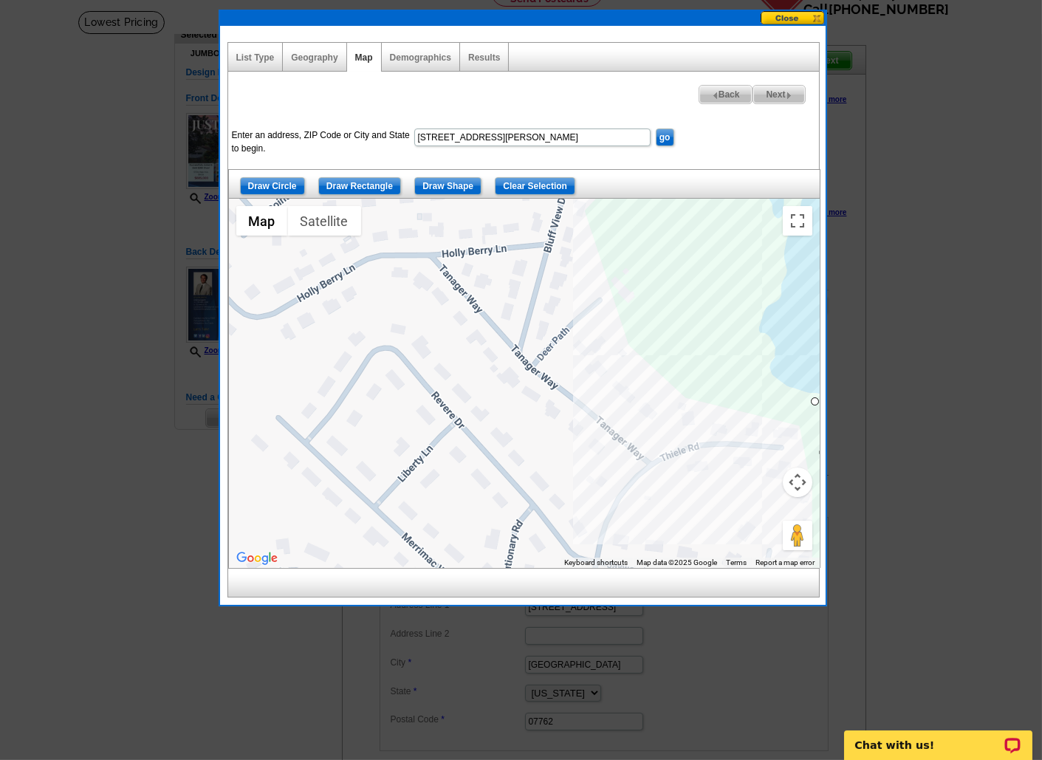
click at [620, 272] on div at bounding box center [524, 383] width 591 height 369
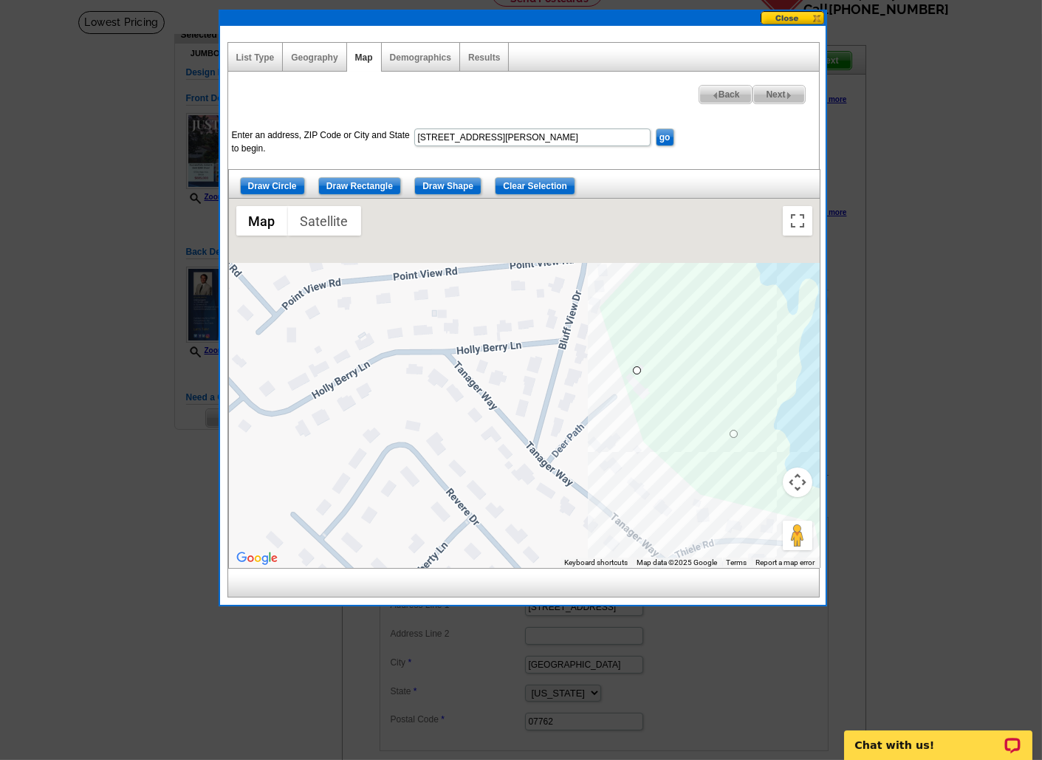
drag, startPoint x: 620, startPoint y: 272, endPoint x: 656, endPoint y: 463, distance: 194.5
click at [656, 463] on div at bounding box center [524, 383] width 591 height 369
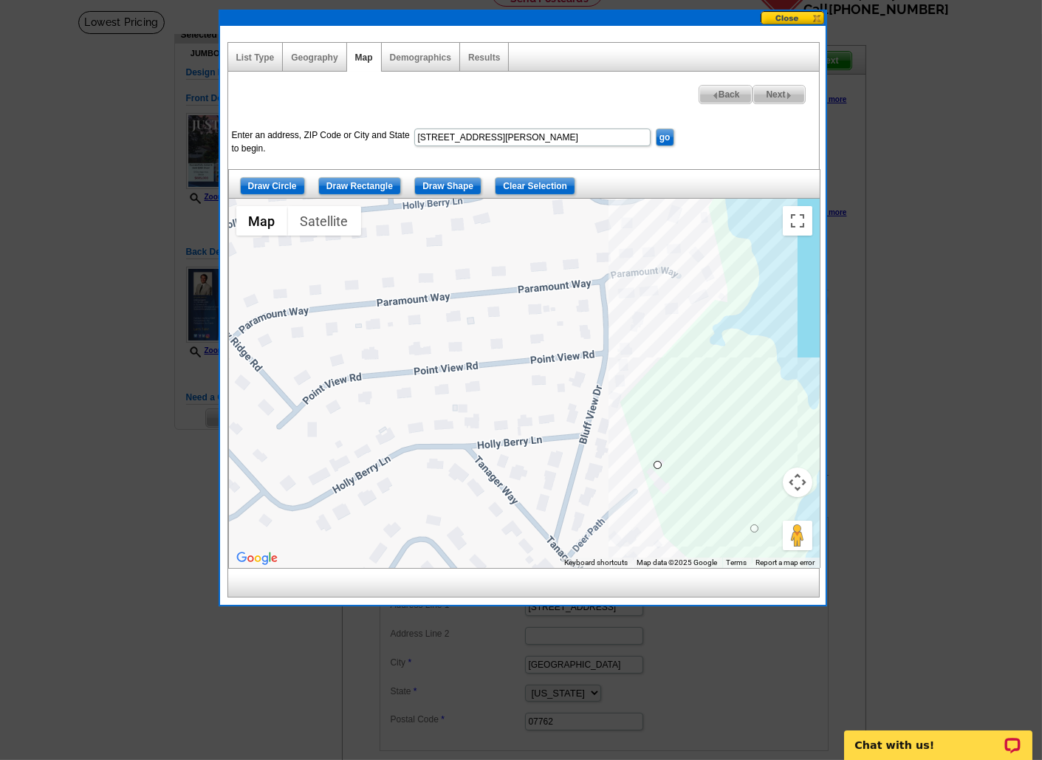
click at [729, 311] on div at bounding box center [524, 383] width 591 height 369
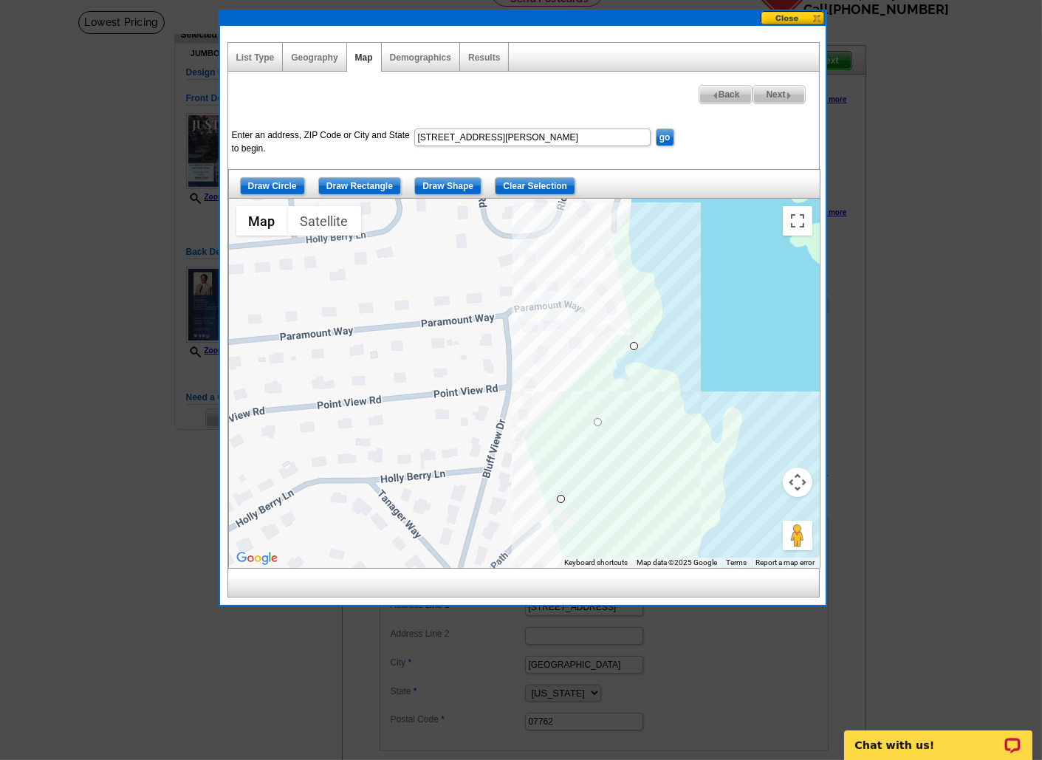
drag, startPoint x: 706, startPoint y: 317, endPoint x: 629, endPoint y: 327, distance: 77.4
click at [629, 327] on div at bounding box center [524, 383] width 591 height 369
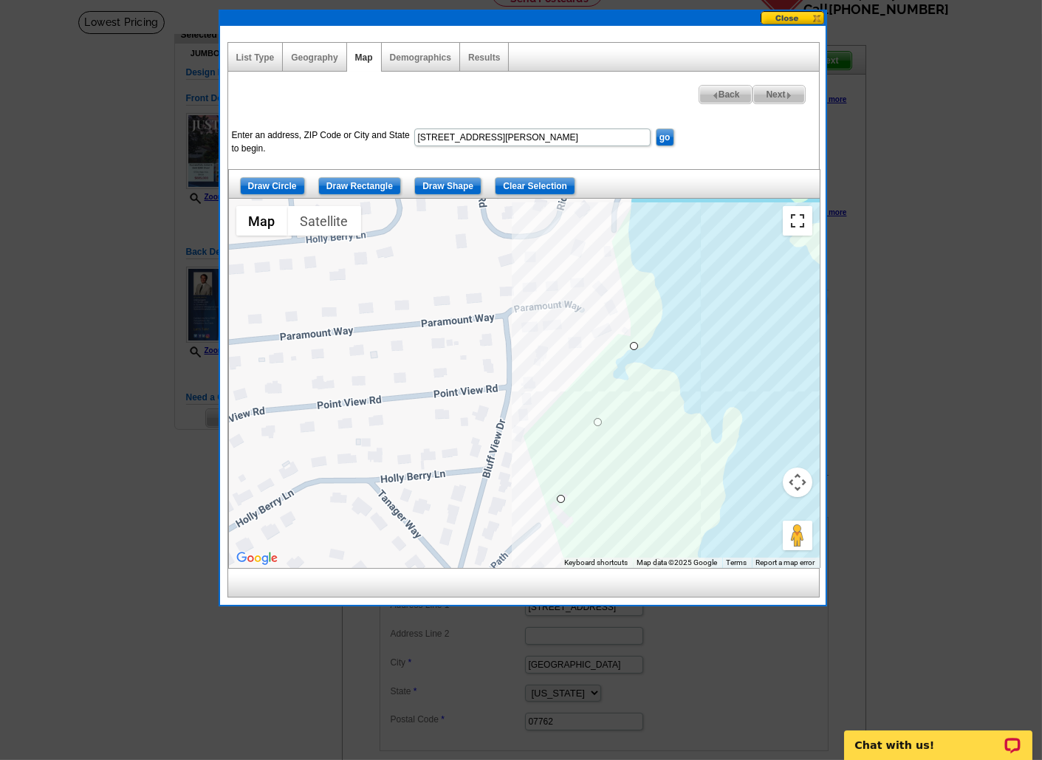
click at [792, 222] on button "Toggle fullscreen view" at bounding box center [798, 221] width 30 height 30
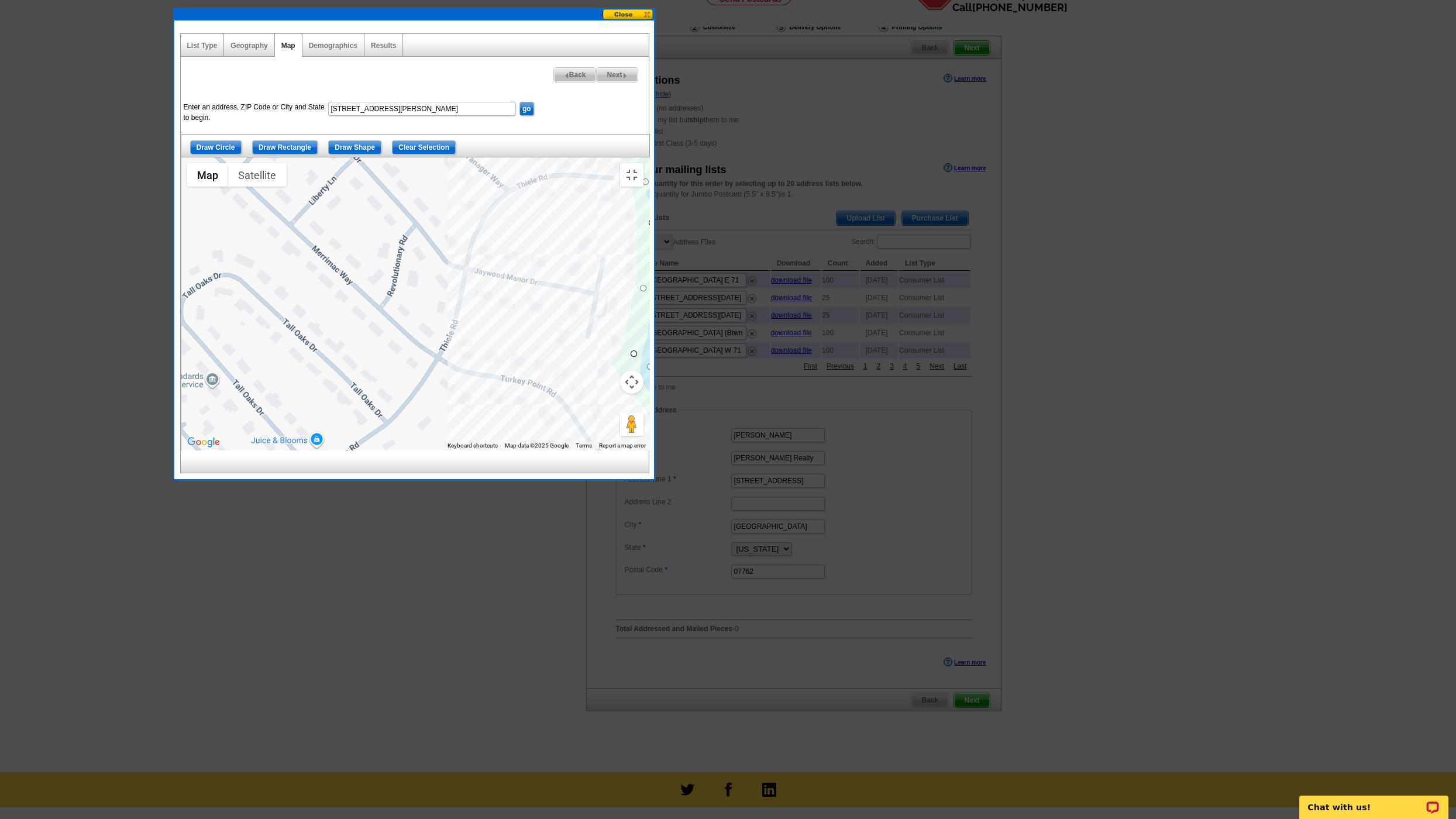
drag, startPoint x: 684, startPoint y: 502, endPoint x: 749, endPoint y: 116, distance: 391.4
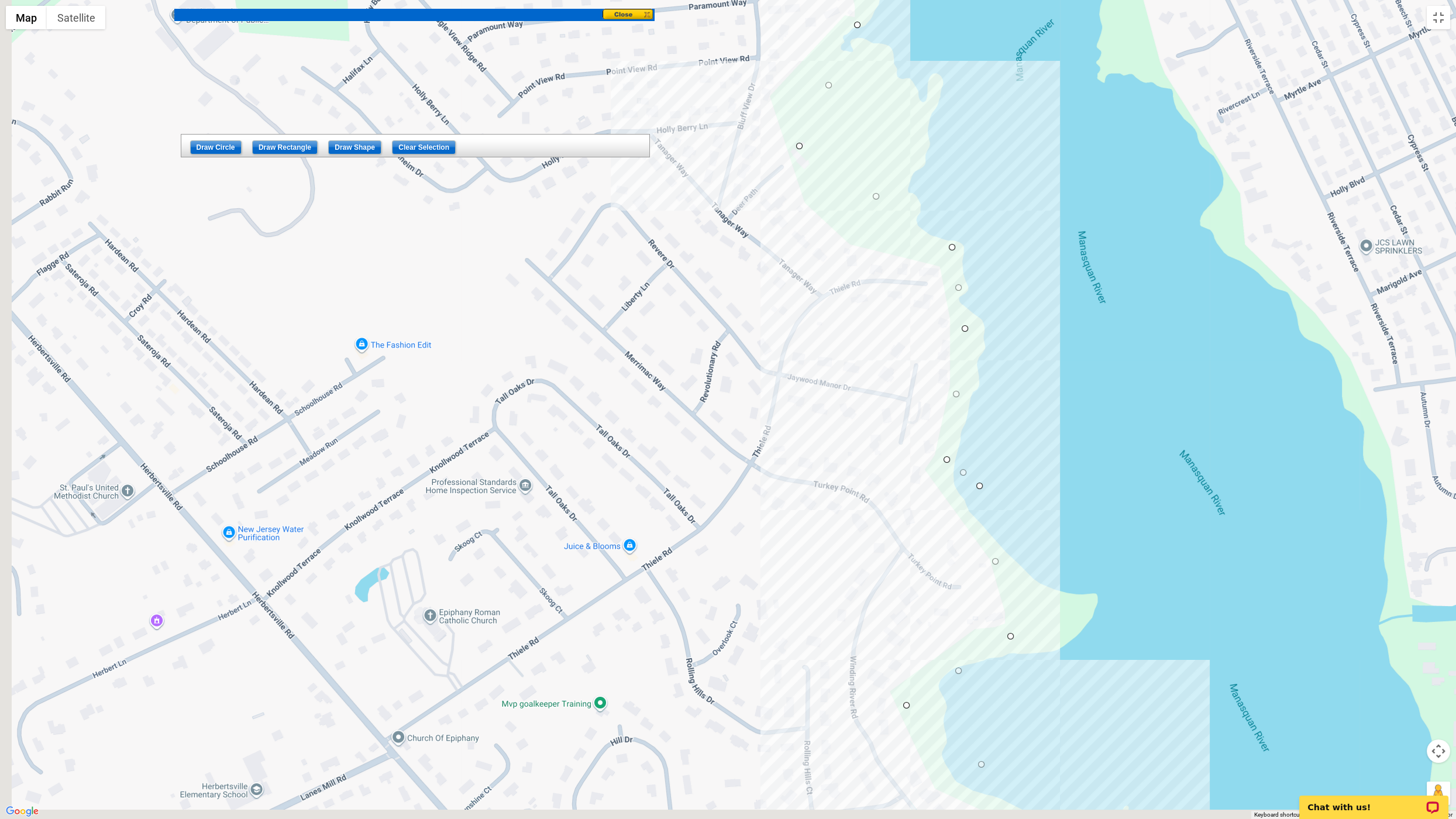
click at [748, 111] on div at bounding box center [728, 410] width 1456 height 819
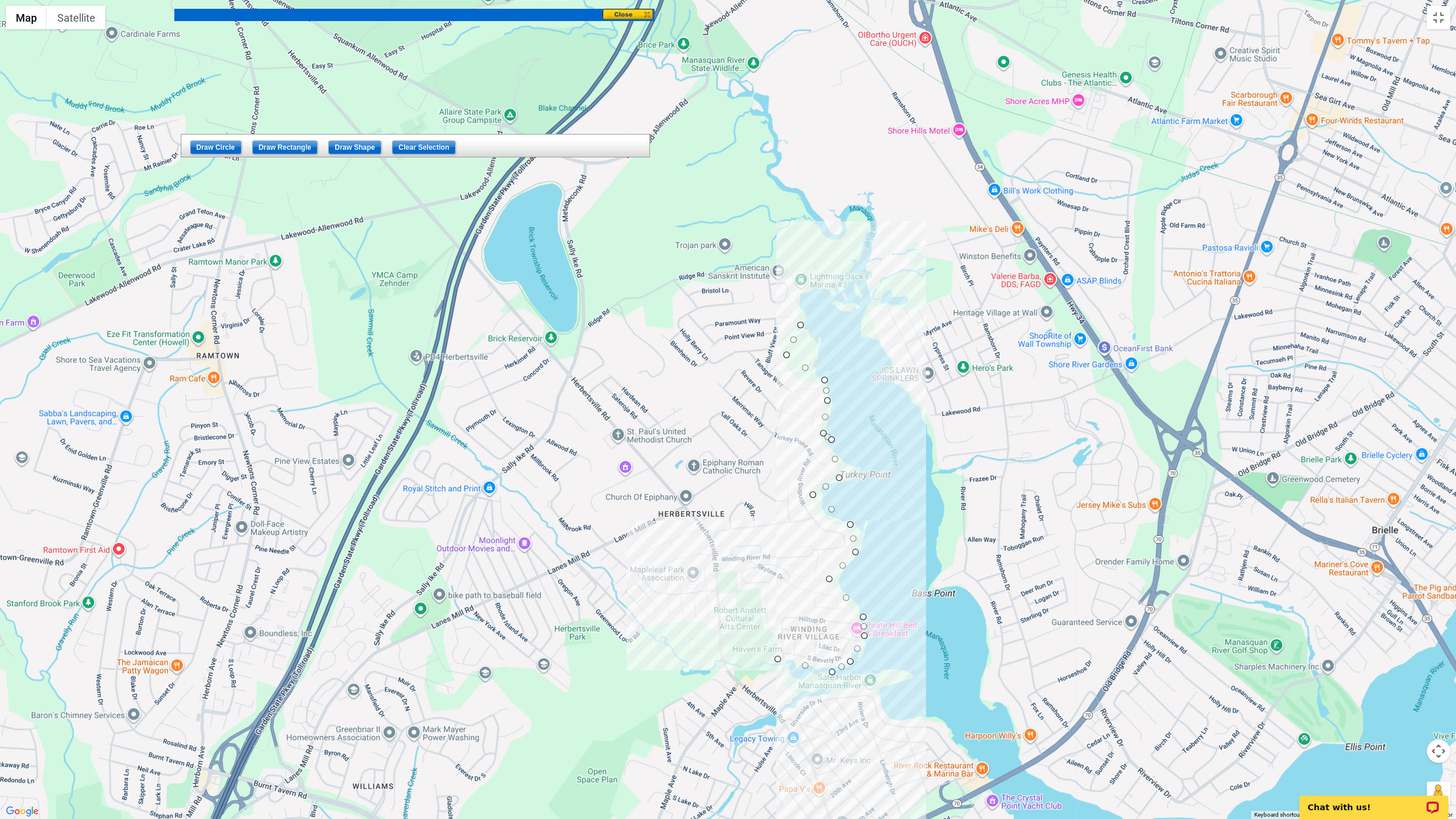
click at [796, 529] on div at bounding box center [729, 410] width 1456 height 819
click at [778, 601] on div at bounding box center [729, 410] width 1456 height 819
click at [755, 590] on div at bounding box center [728, 410] width 1456 height 819
click at [751, 558] on div at bounding box center [728, 410] width 1456 height 819
click at [651, 535] on div at bounding box center [728, 410] width 1456 height 819
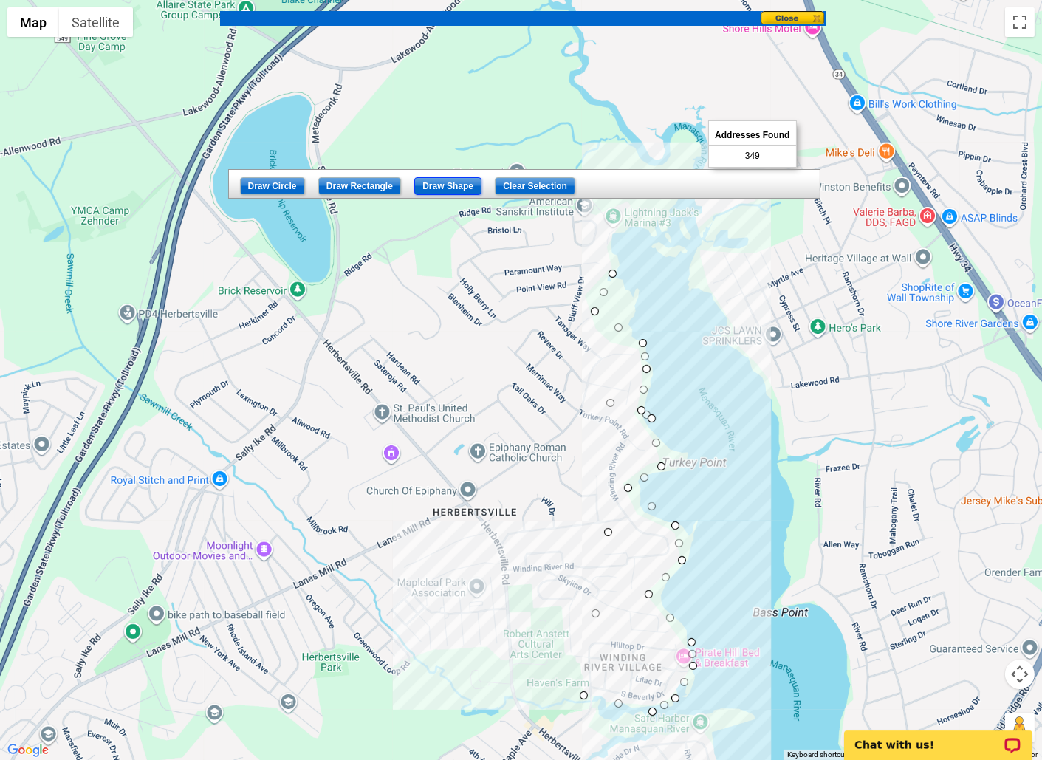
click at [459, 188] on input "Draw Shape" at bounding box center [447, 186] width 67 height 18
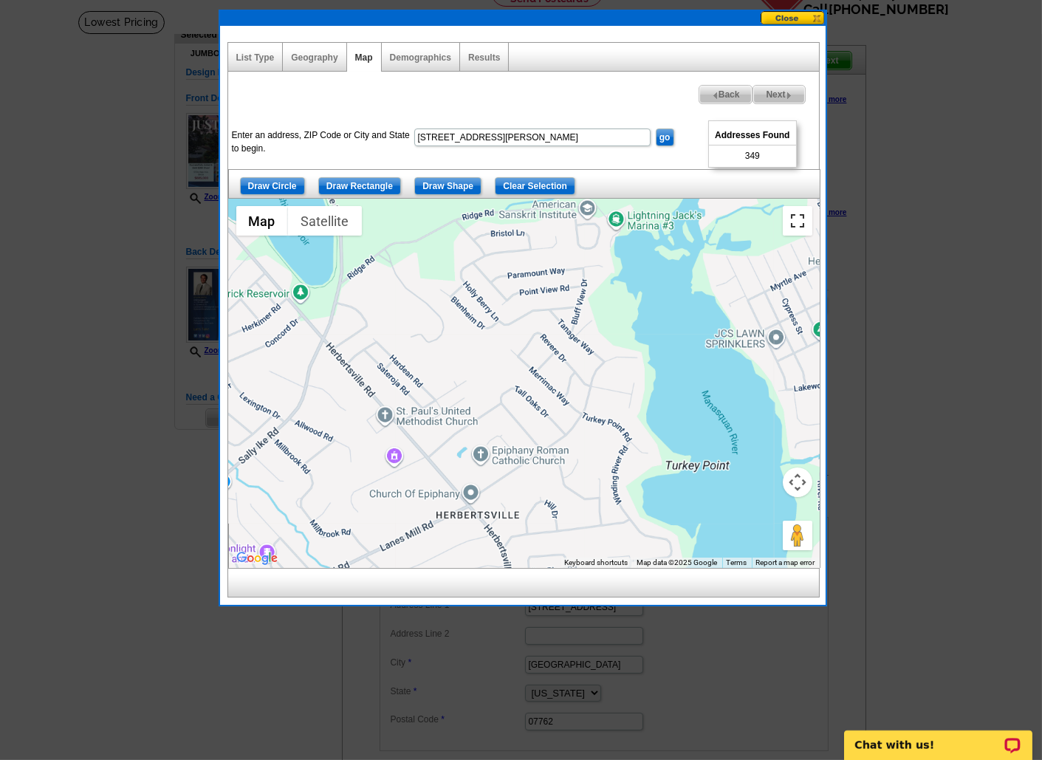
click at [795, 224] on button "Toggle fullscreen view" at bounding box center [798, 221] width 30 height 30
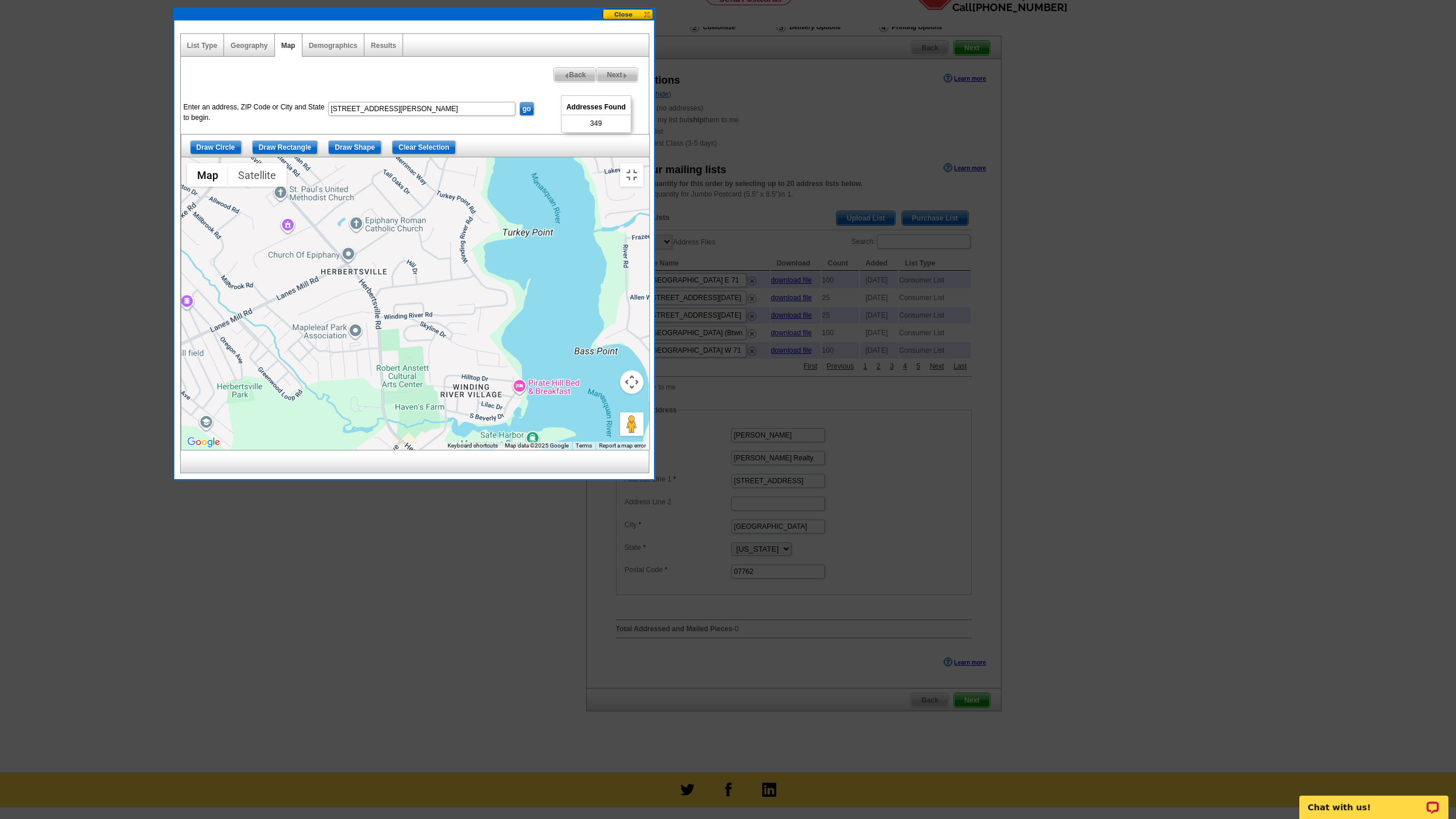
drag, startPoint x: 791, startPoint y: 626, endPoint x: 763, endPoint y: 439, distance: 189.1
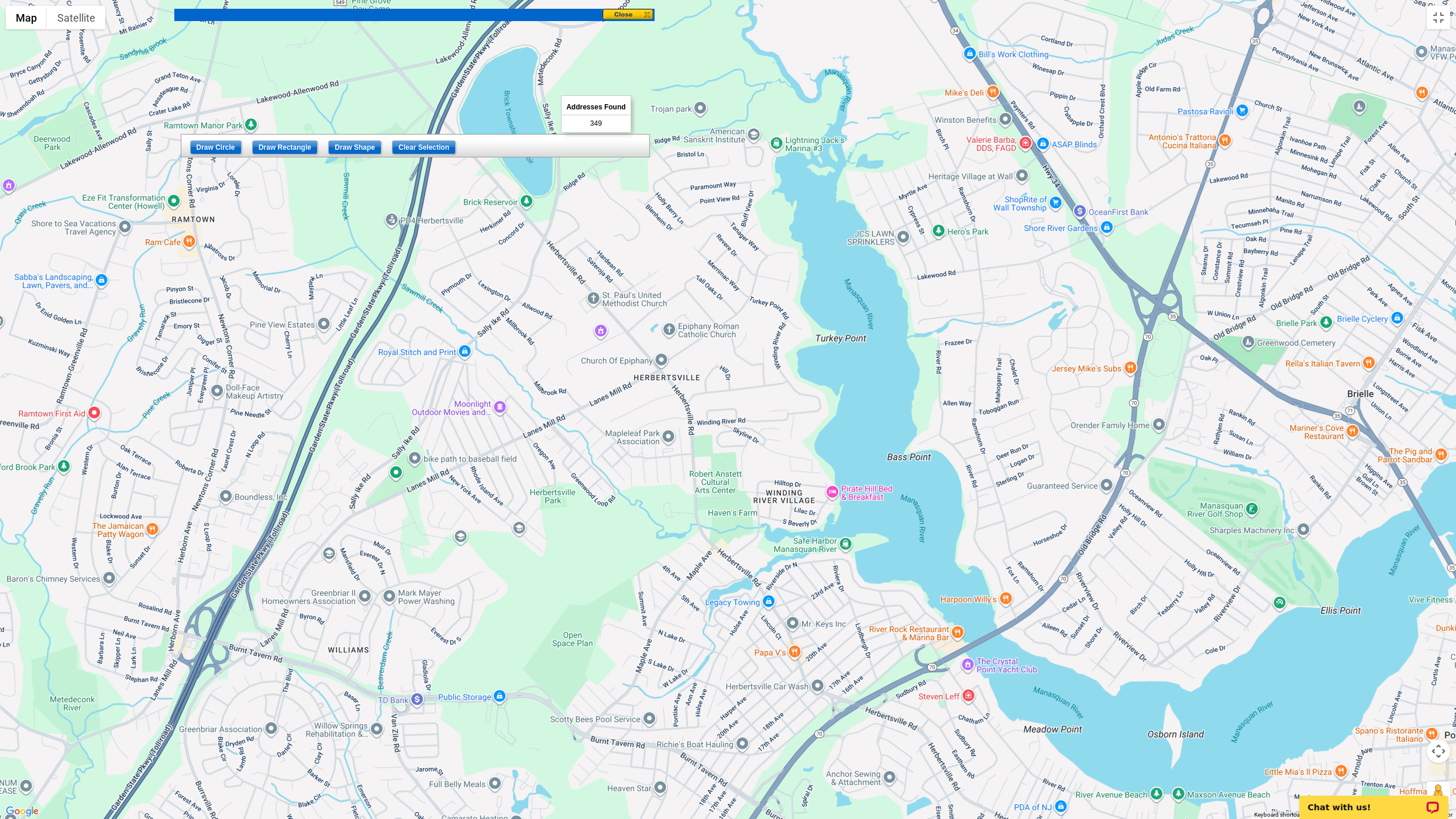
click at [763, 439] on div at bounding box center [729, 410] width 1456 height 819
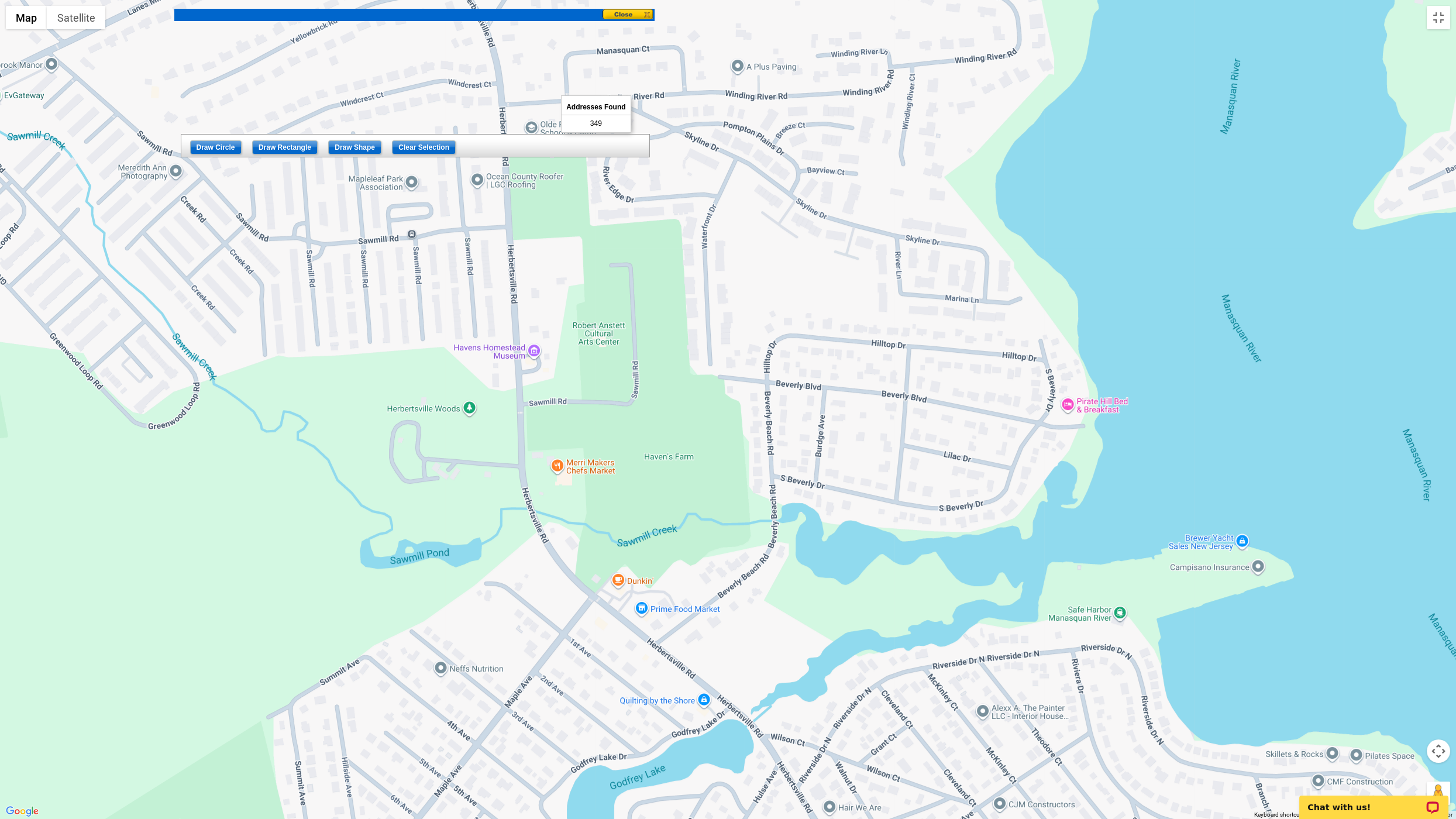
drag, startPoint x: 597, startPoint y: 322, endPoint x: 707, endPoint y: 553, distance: 255.9
click at [707, 553] on div at bounding box center [728, 410] width 1456 height 819
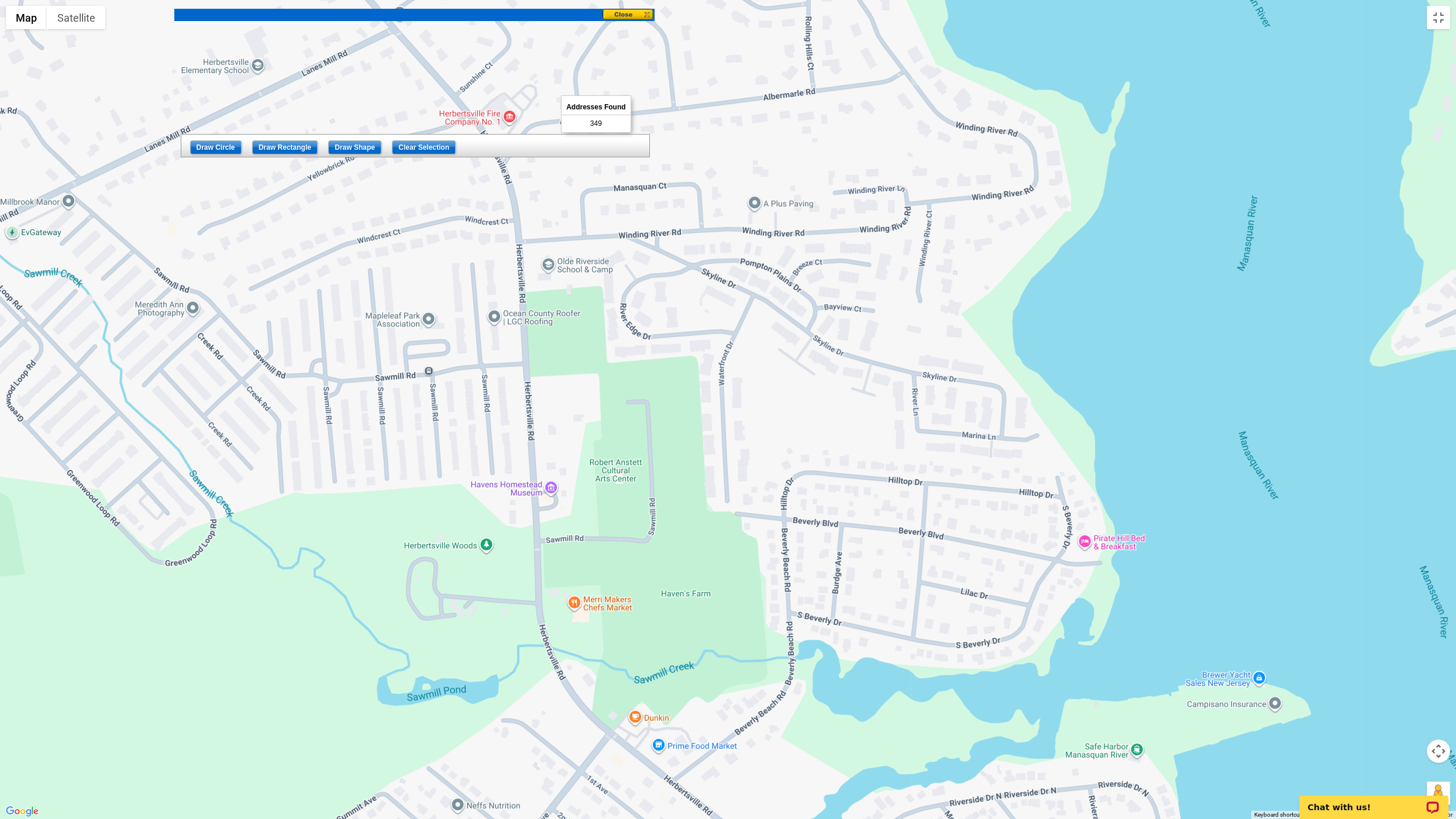
drag, startPoint x: 657, startPoint y: 414, endPoint x: 674, endPoint y: 558, distance: 145.0
click at [674, 558] on div at bounding box center [728, 410] width 1456 height 819
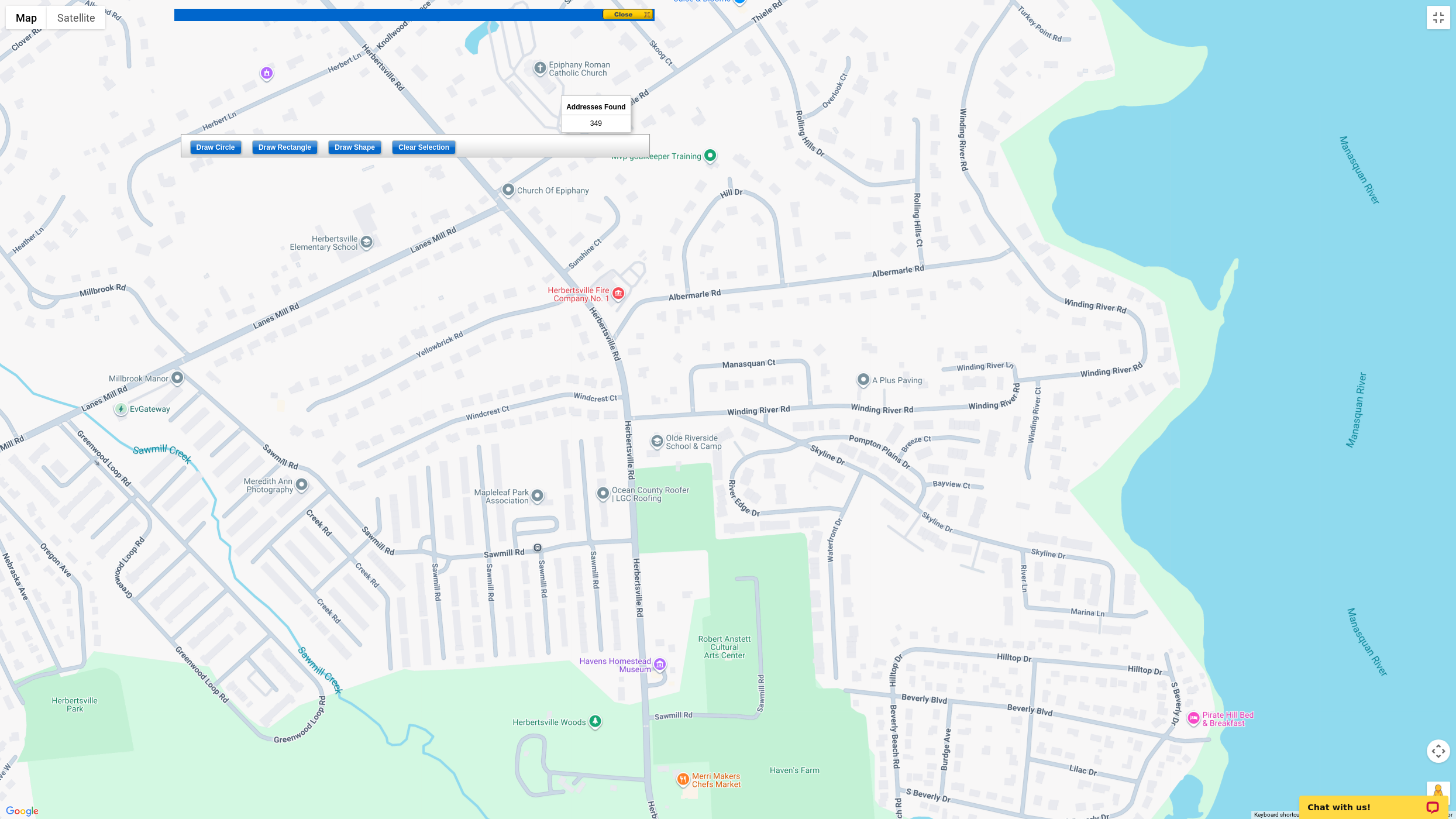
drag, startPoint x: 635, startPoint y: 288, endPoint x: 734, endPoint y: 445, distance: 185.6
click at [734, 445] on div at bounding box center [728, 410] width 1456 height 819
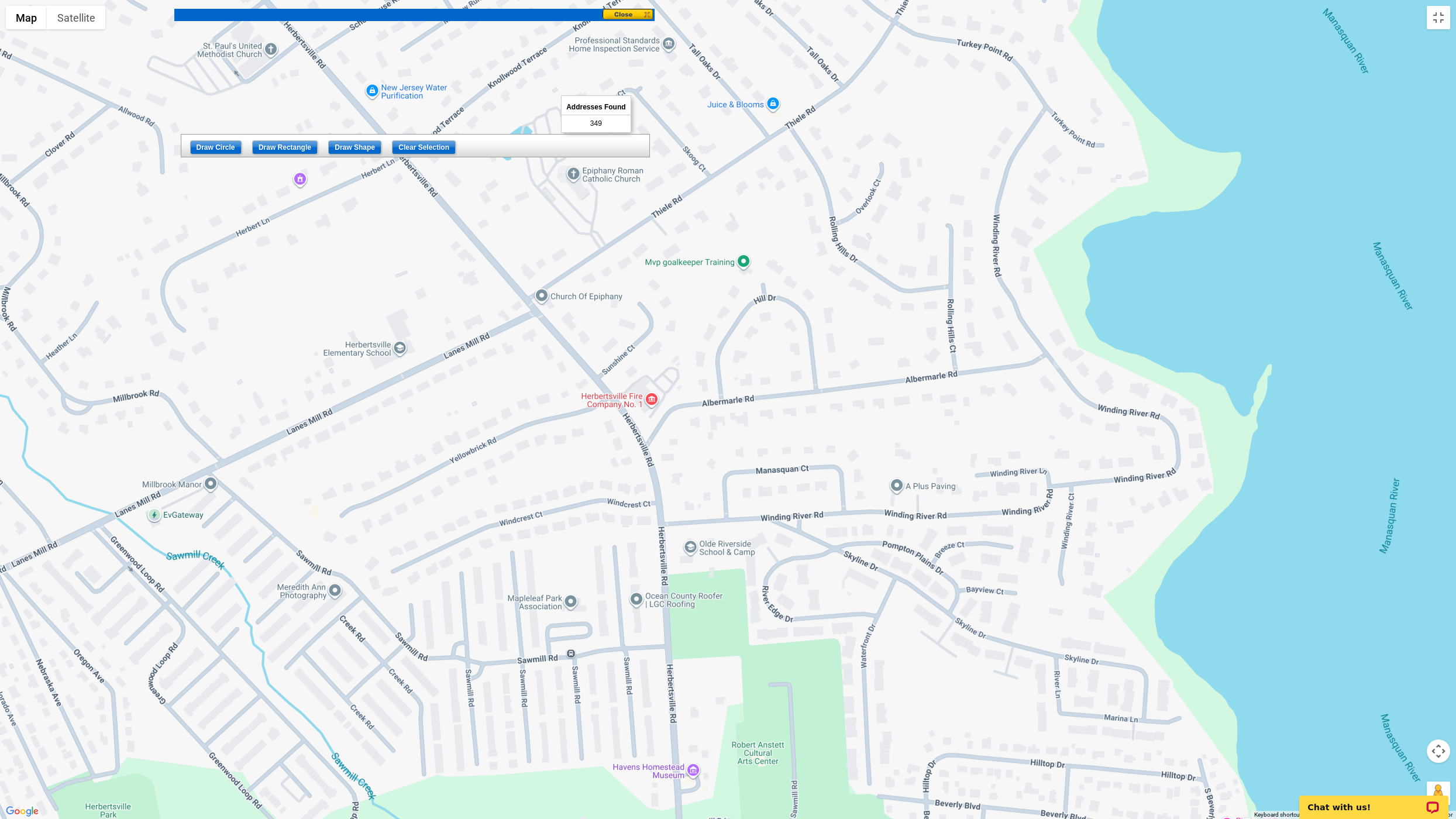
drag, startPoint x: 735, startPoint y: 440, endPoint x: 768, endPoint y: 540, distance: 105.3
click at [768, 547] on div at bounding box center [728, 410] width 1456 height 819
click at [531, 302] on div at bounding box center [728, 410] width 1456 height 819
click at [642, 443] on div at bounding box center [728, 410] width 1456 height 819
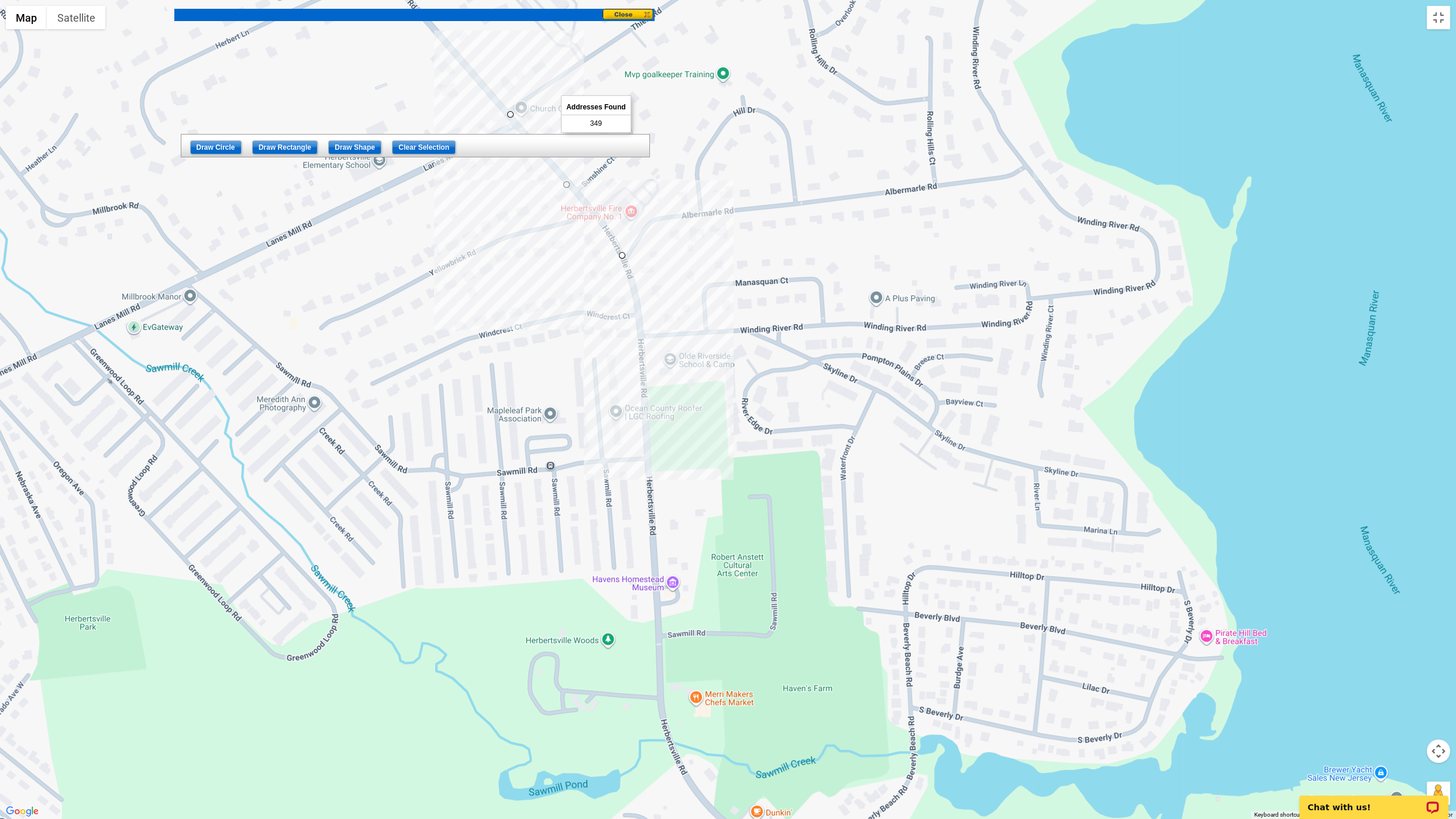
drag, startPoint x: 680, startPoint y: 589, endPoint x: 660, endPoint y: 400, distance: 190.1
click at [660, 400] on div at bounding box center [728, 410] width 1456 height 819
click at [646, 394] on div at bounding box center [728, 410] width 1456 height 819
click at [718, 393] on div at bounding box center [728, 410] width 1456 height 819
click at [726, 468] on div at bounding box center [728, 410] width 1456 height 819
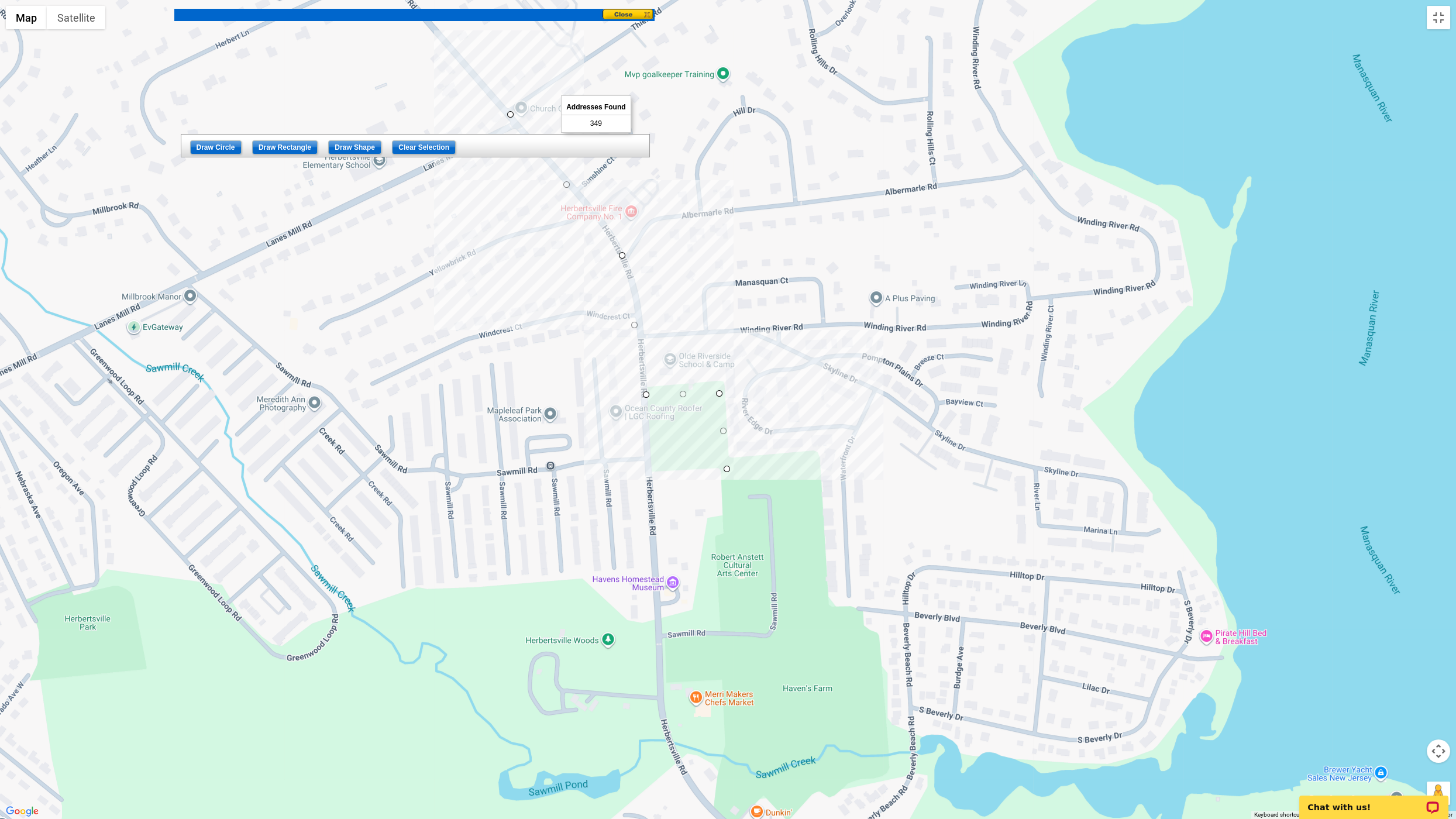
click at [810, 462] on div at bounding box center [728, 410] width 1456 height 819
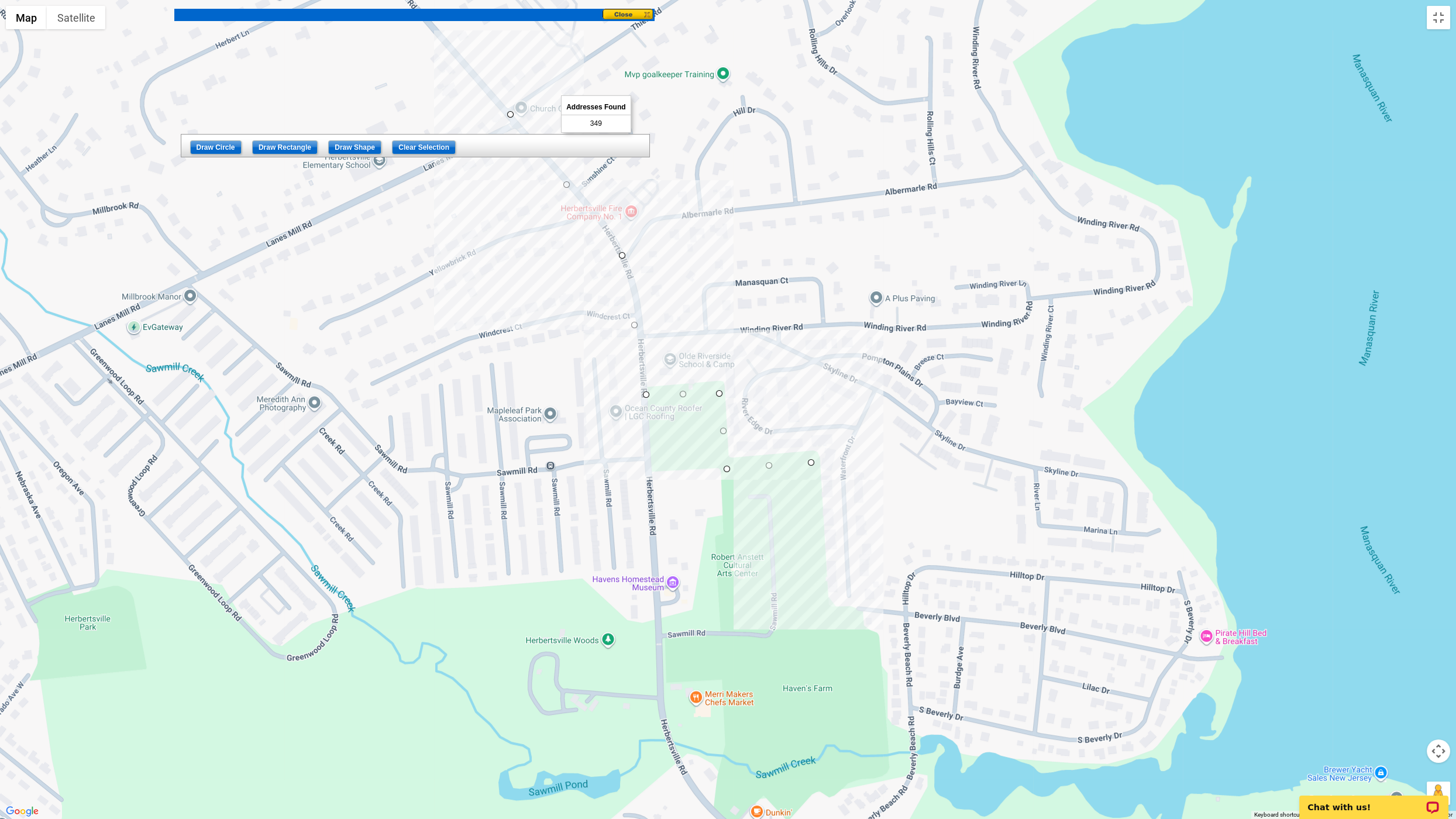
click at [821, 601] on div at bounding box center [728, 410] width 1456 height 819
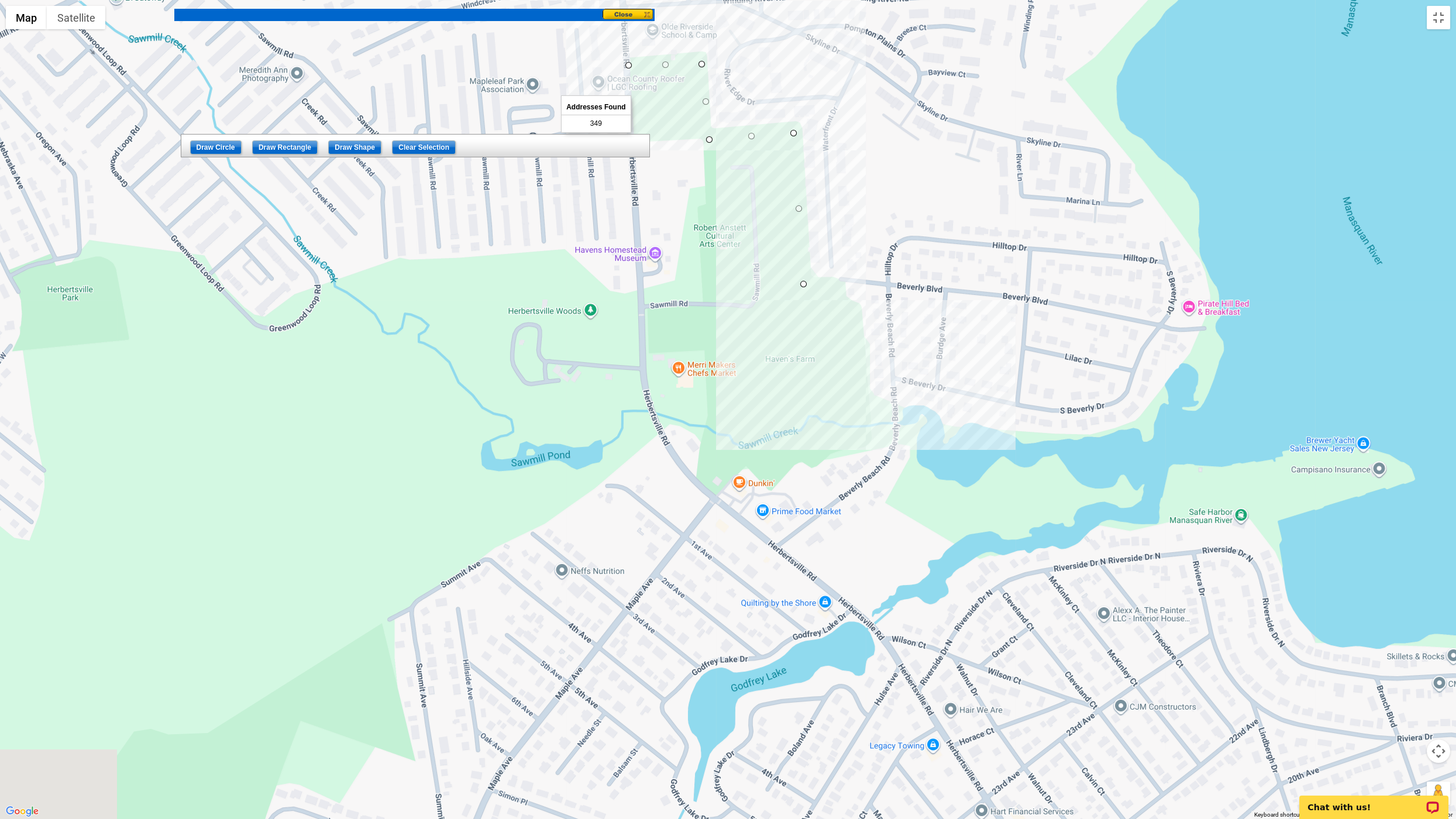
drag, startPoint x: 877, startPoint y: 729, endPoint x: 862, endPoint y: 383, distance: 346.3
click at [825, 381] on div at bounding box center [728, 410] width 1456 height 819
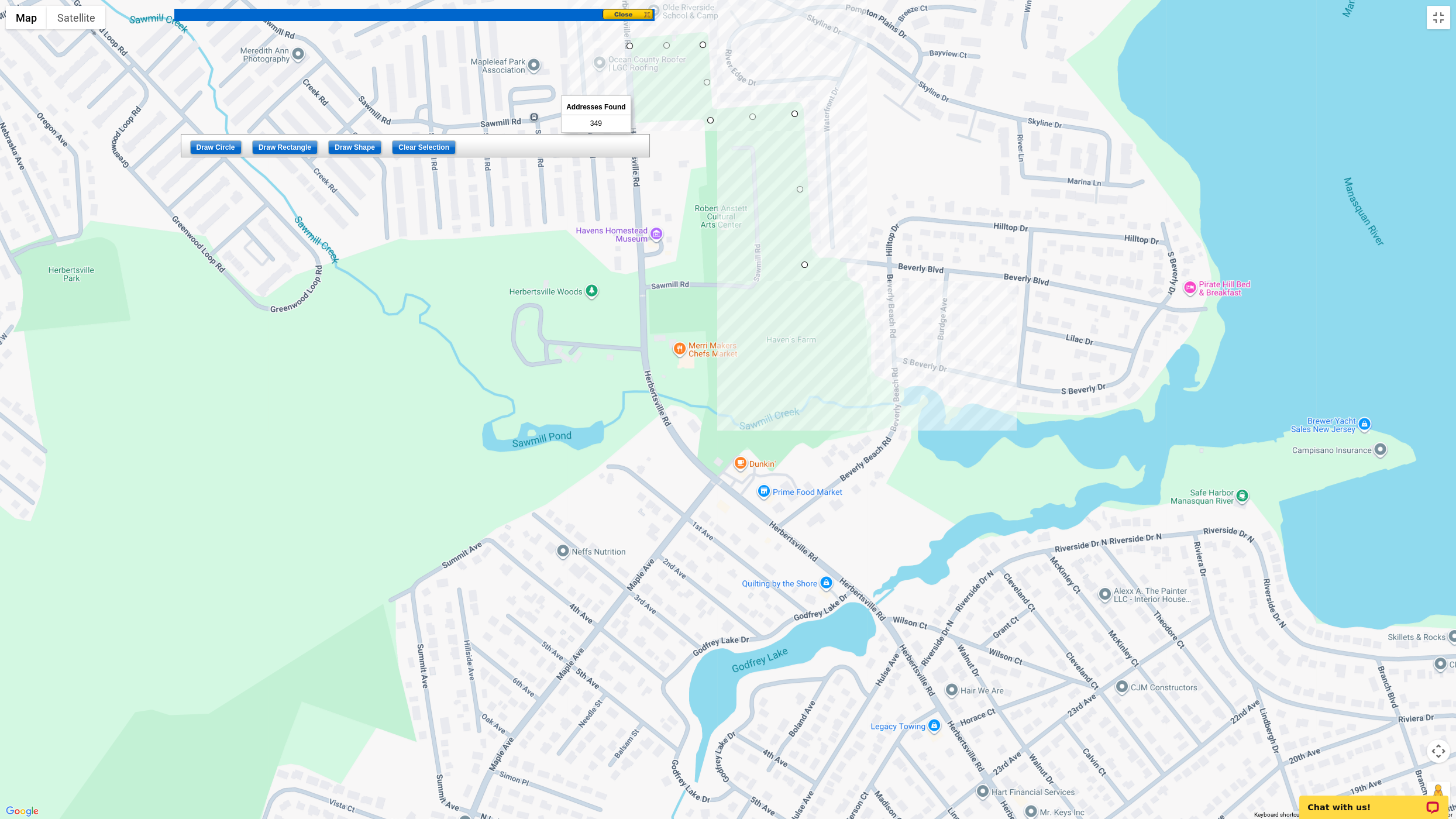
click at [825, 382] on div at bounding box center [728, 410] width 1456 height 819
click at [825, 409] on div at bounding box center [728, 410] width 1456 height 819
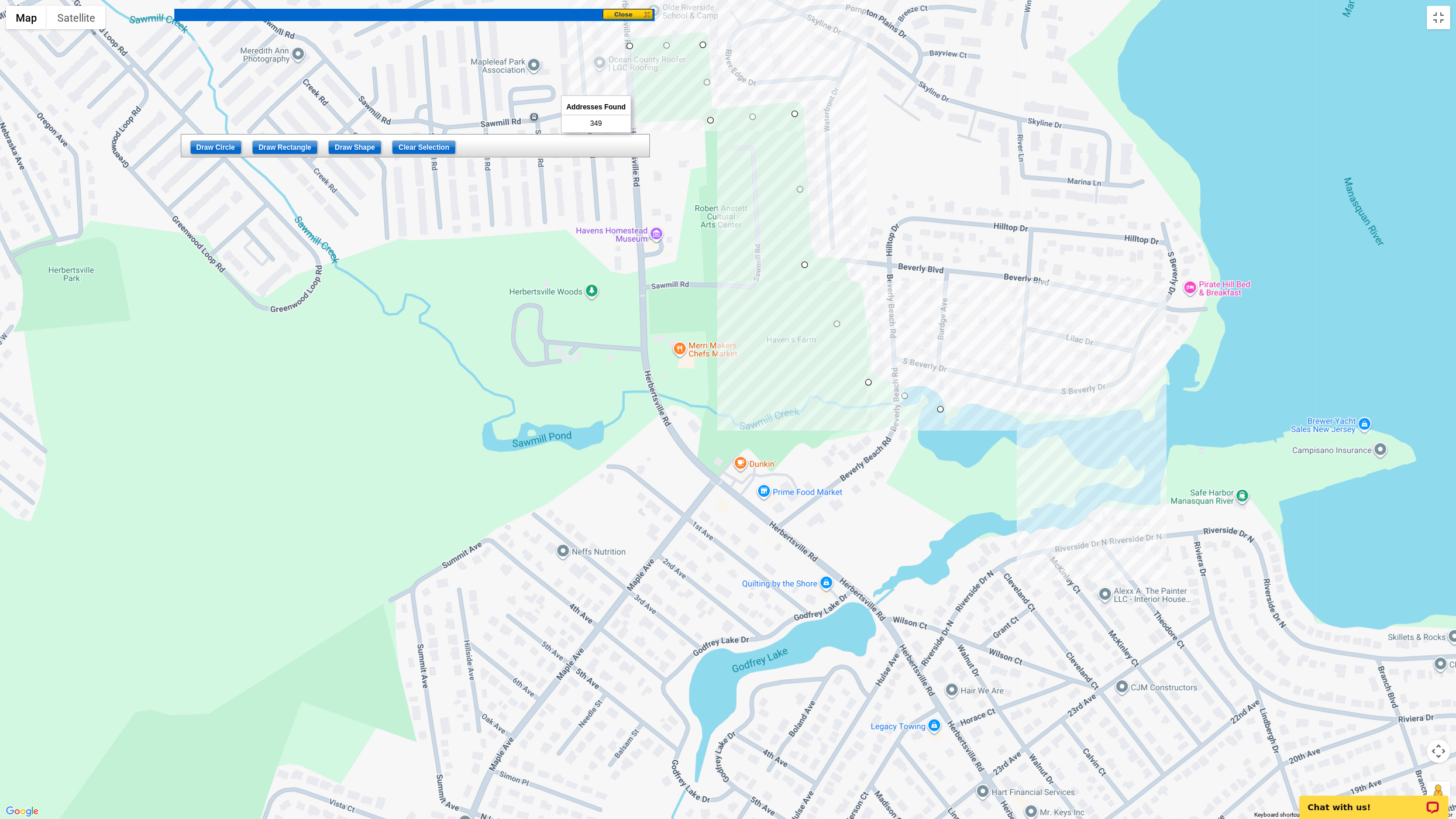
click at [825, 422] on div at bounding box center [728, 410] width 1456 height 819
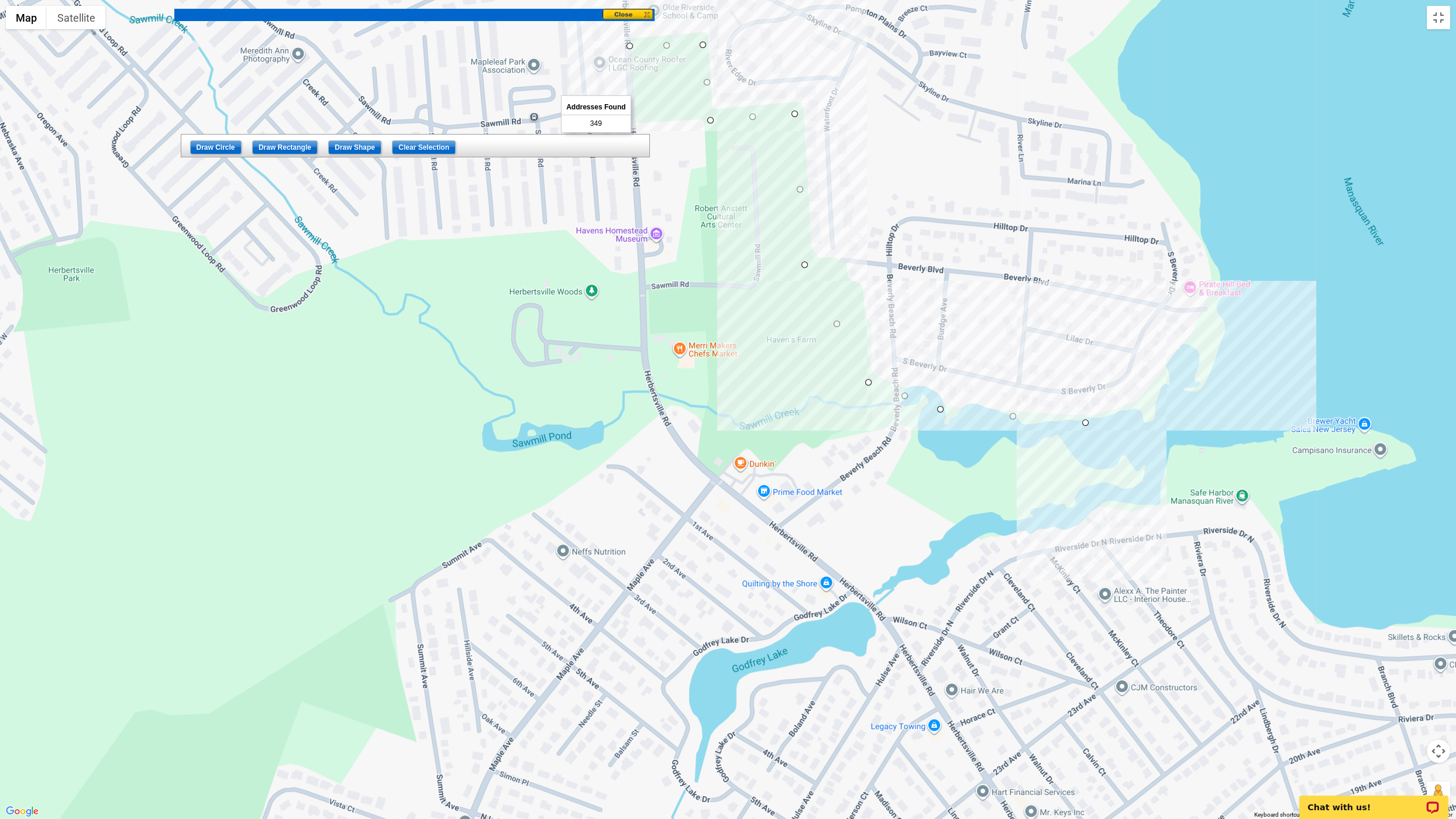
click at [825, 406] on div at bounding box center [728, 410] width 1456 height 819
click at [825, 333] on div at bounding box center [728, 410] width 1456 height 819
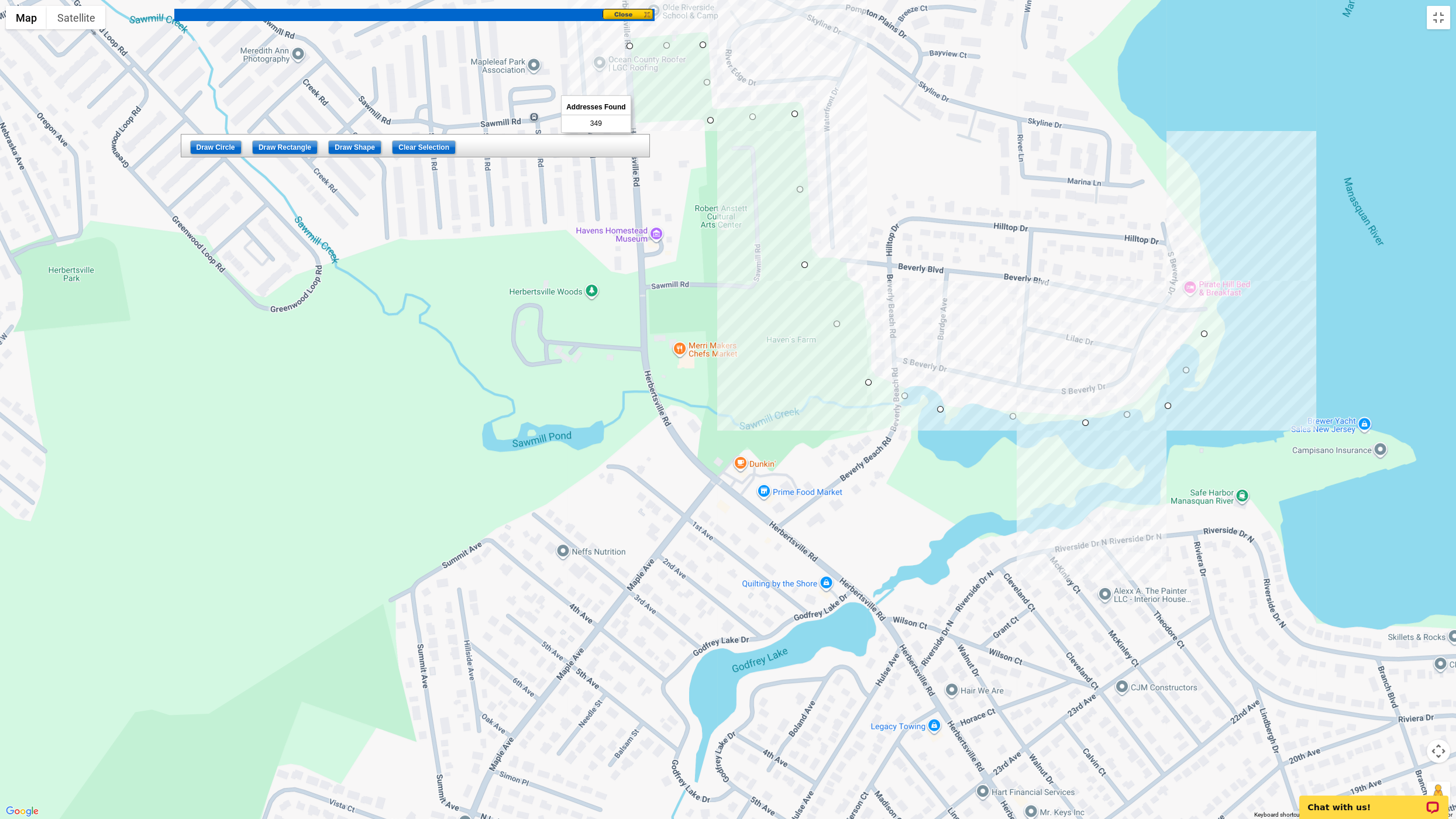
click at [825, 276] on div at bounding box center [728, 410] width 1456 height 819
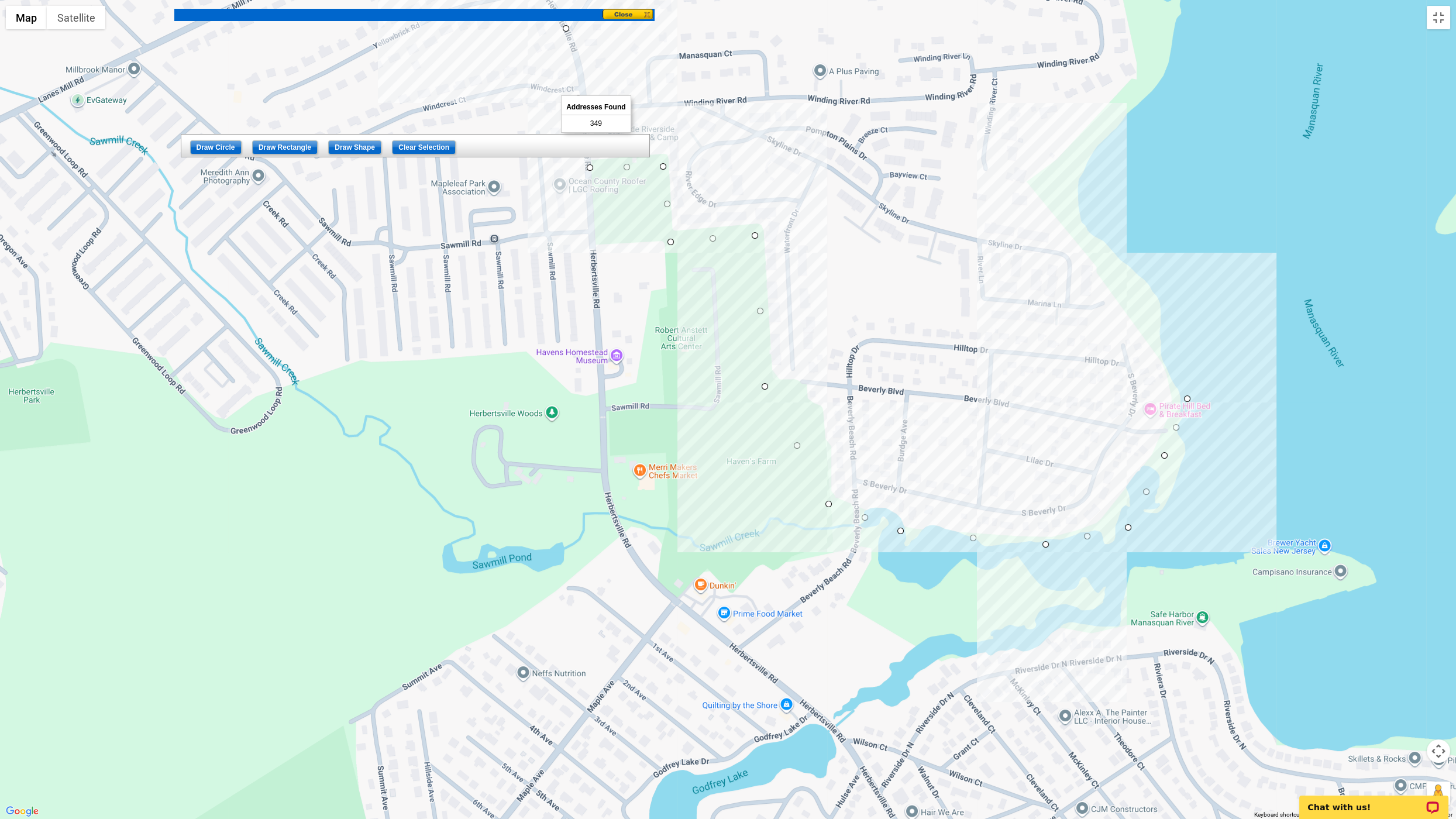
drag, startPoint x: 1138, startPoint y: 104, endPoint x: 1047, endPoint y: 299, distance: 215.2
click at [825, 299] on div at bounding box center [728, 410] width 1456 height 819
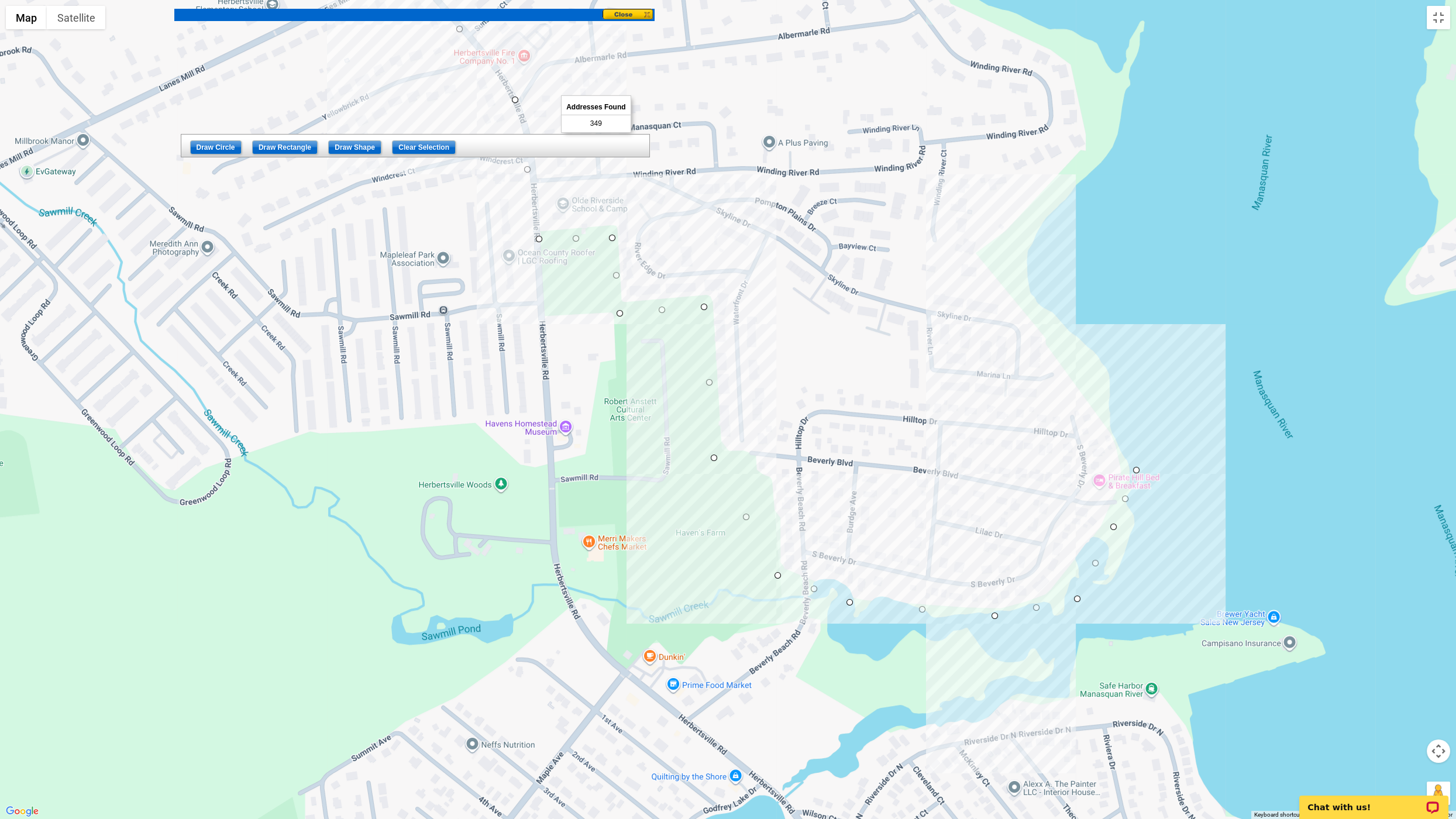
click at [825, 245] on div at bounding box center [728, 410] width 1456 height 819
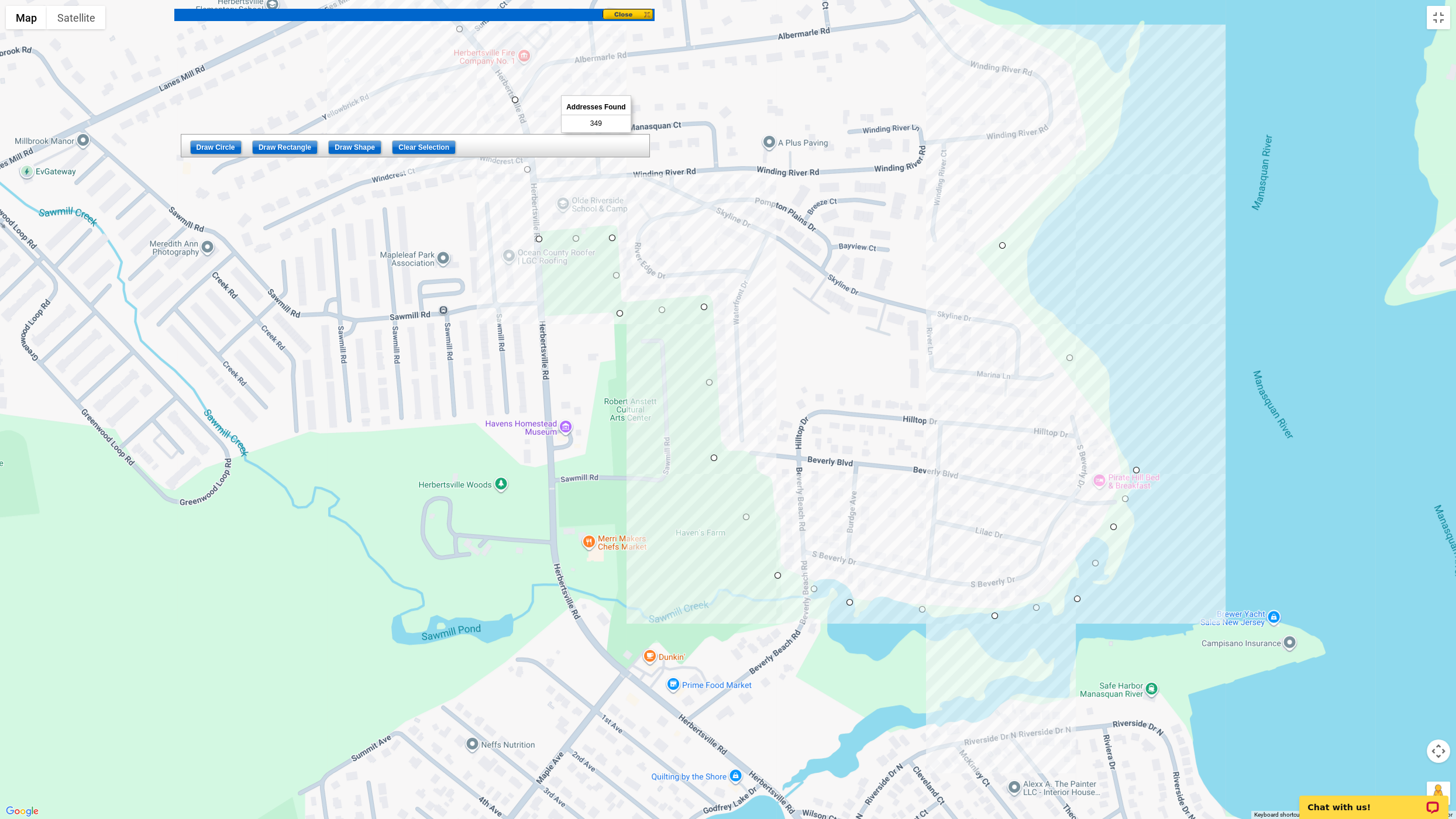
click at [825, 146] on div at bounding box center [728, 410] width 1456 height 819
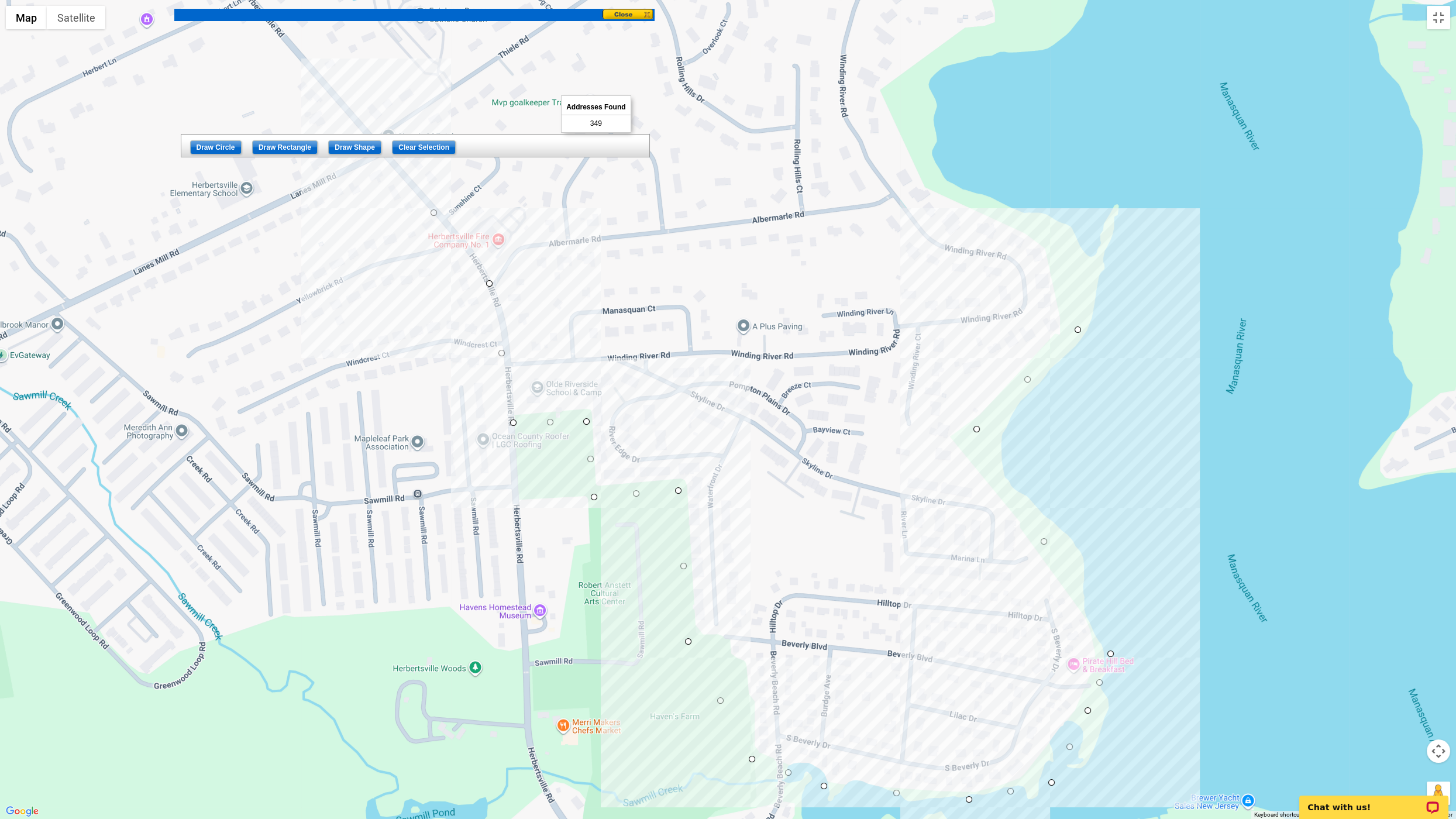
drag, startPoint x: 1071, startPoint y: 111, endPoint x: 1047, endPoint y: 292, distance: 182.6
click at [825, 292] on div at bounding box center [728, 410] width 1456 height 819
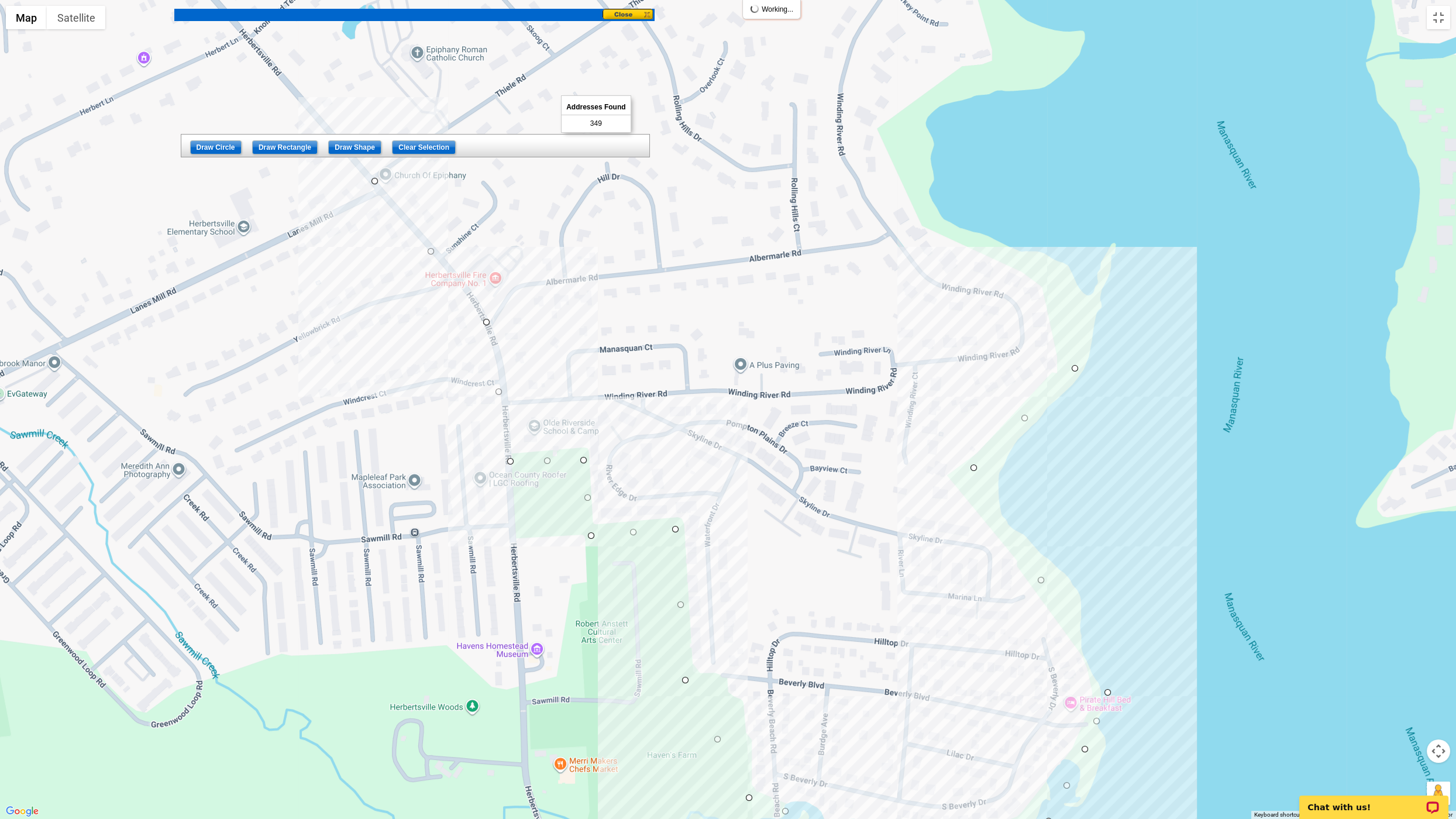
click at [825, 261] on div at bounding box center [728, 410] width 1456 height 819
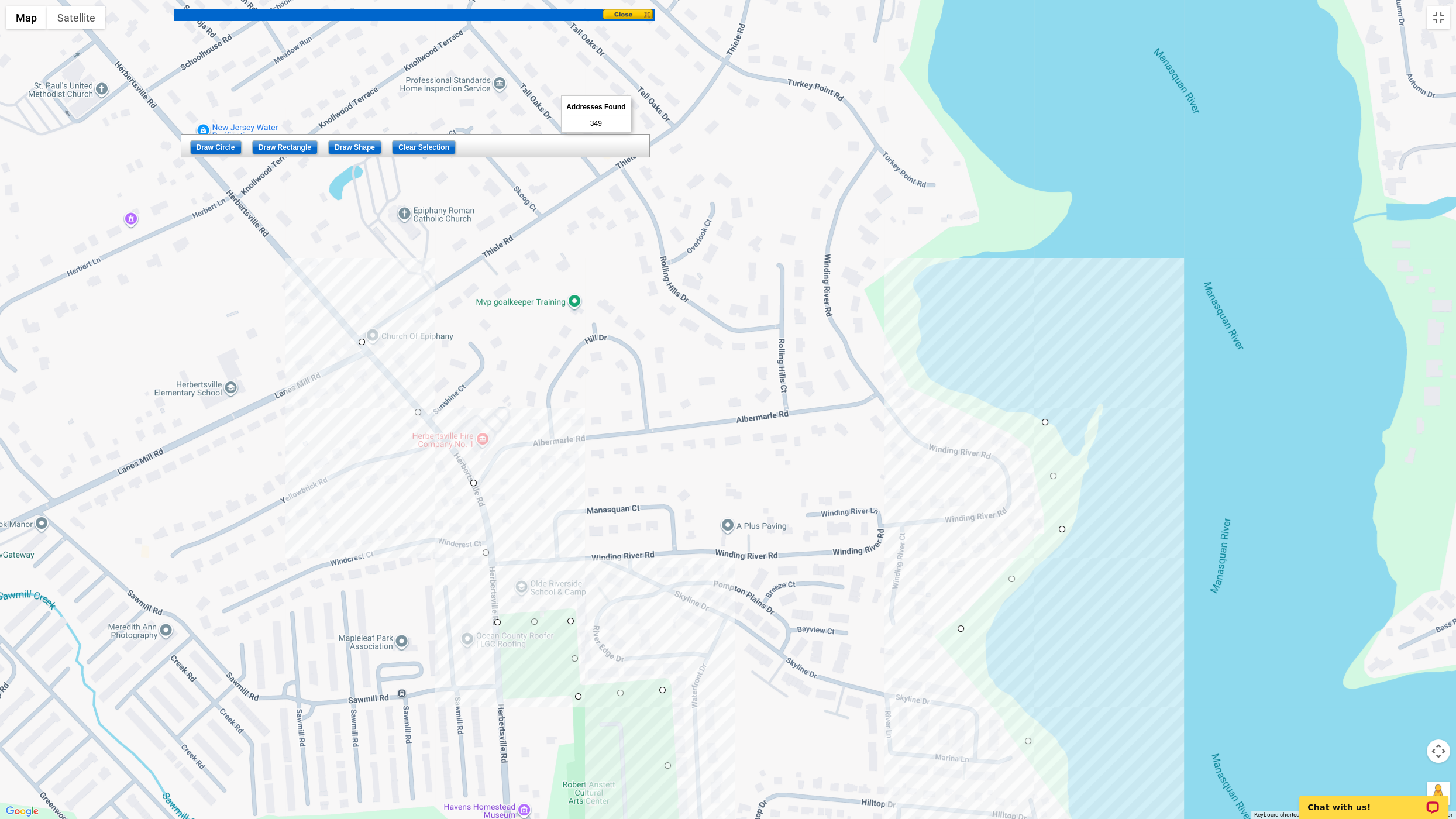
drag, startPoint x: 980, startPoint y: 113, endPoint x: 966, endPoint y: 276, distance: 163.6
click at [825, 276] on div at bounding box center [728, 410] width 1456 height 819
click at [825, 192] on div at bounding box center [728, 410] width 1456 height 819
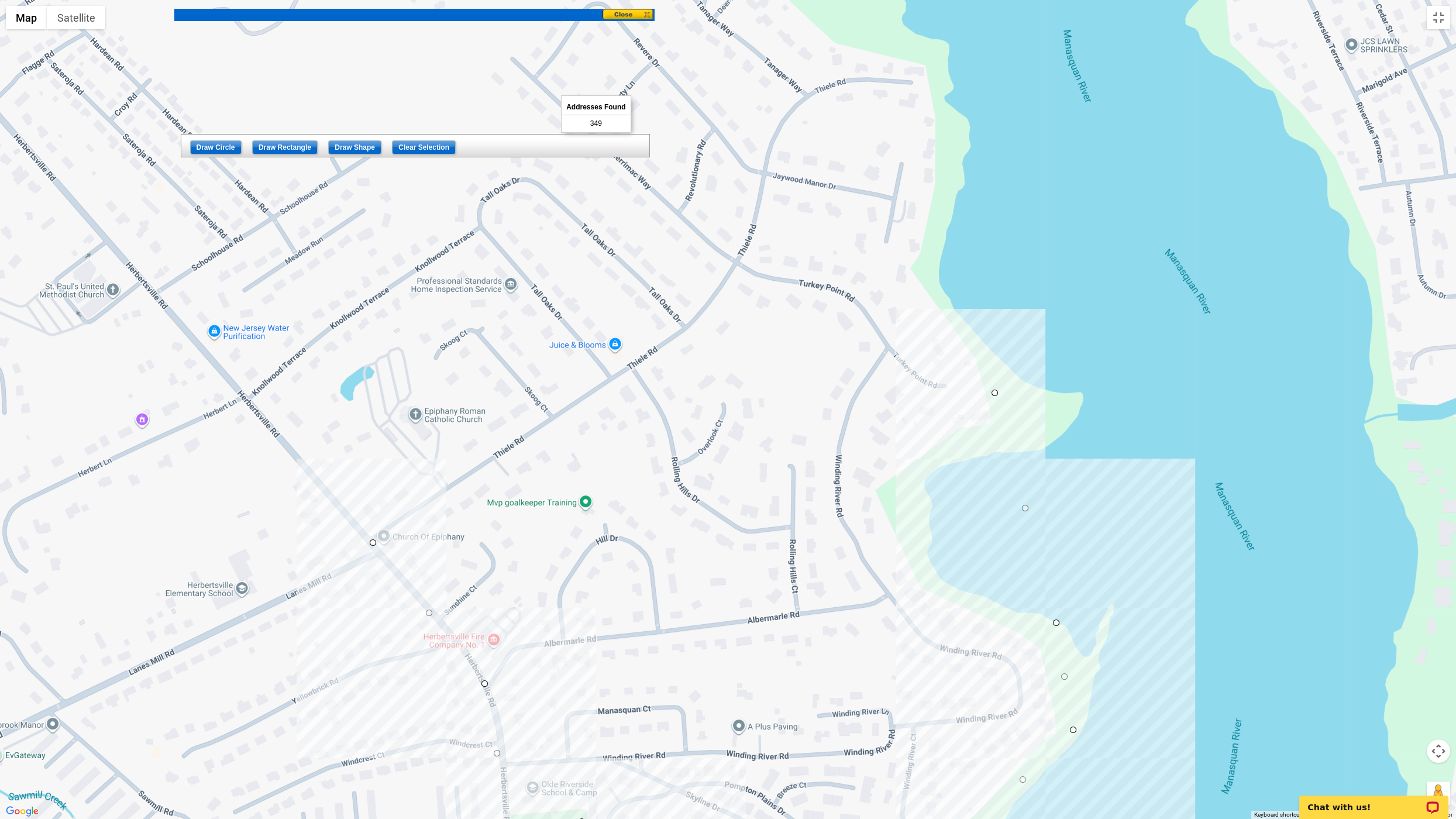
drag, startPoint x: 985, startPoint y: 189, endPoint x: 997, endPoint y: 390, distance: 201.4
click at [825, 390] on div at bounding box center [728, 410] width 1456 height 819
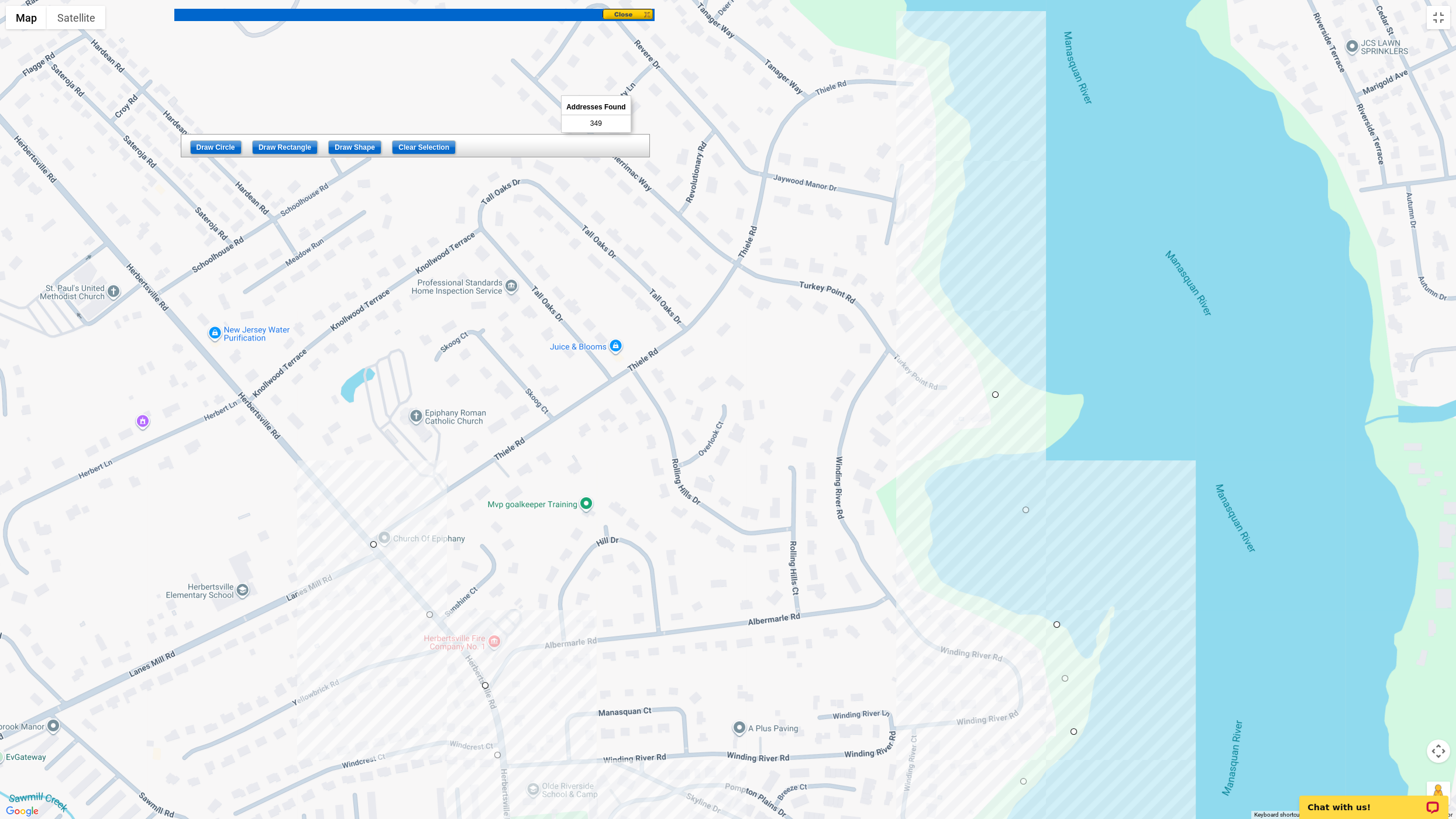
click at [825, 66] on div at bounding box center [729, 410] width 1456 height 819
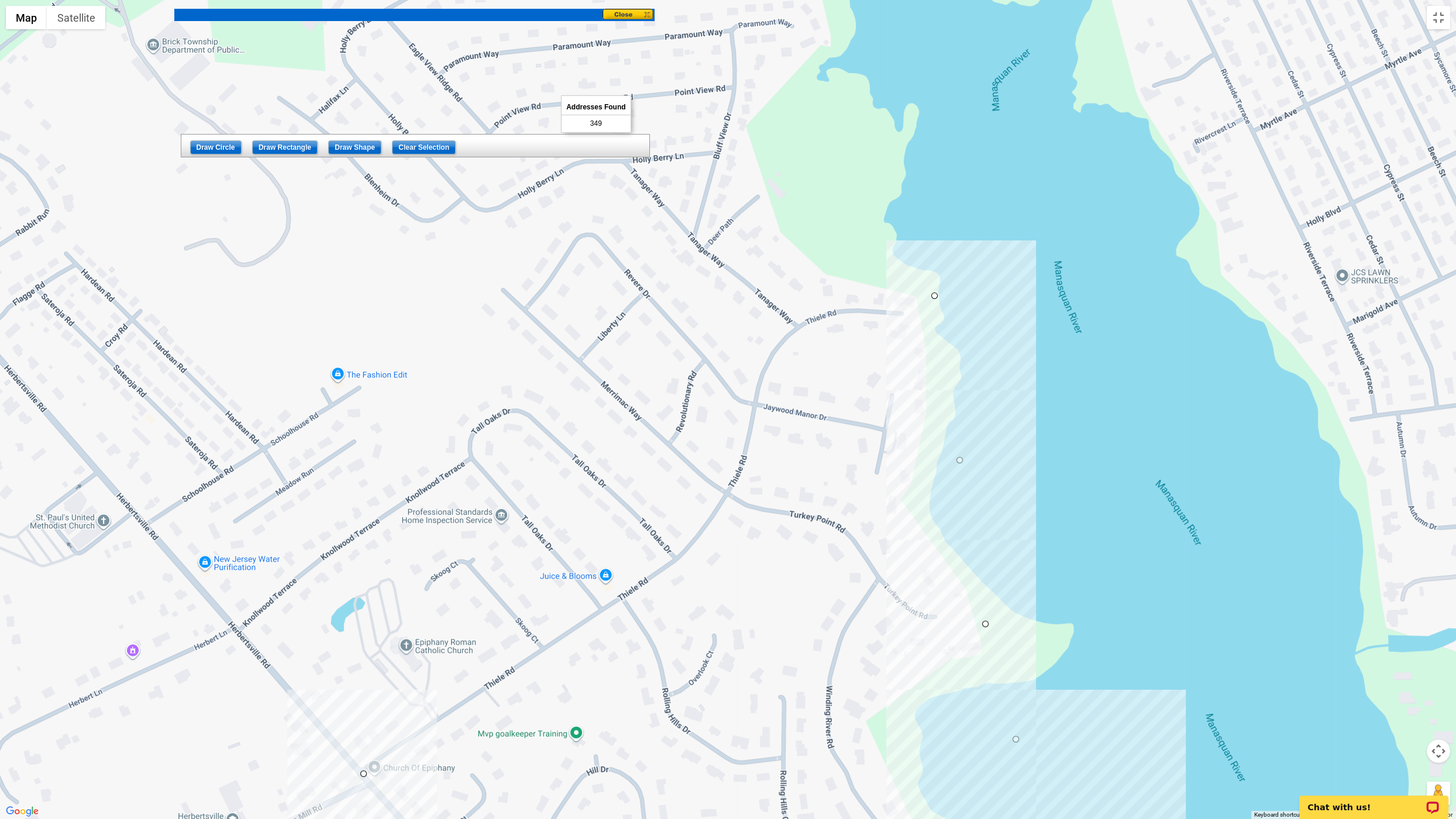
drag, startPoint x: 942, startPoint y: 71, endPoint x: 932, endPoint y: 299, distance: 228.2
click at [825, 299] on div at bounding box center [729, 410] width 1456 height 819
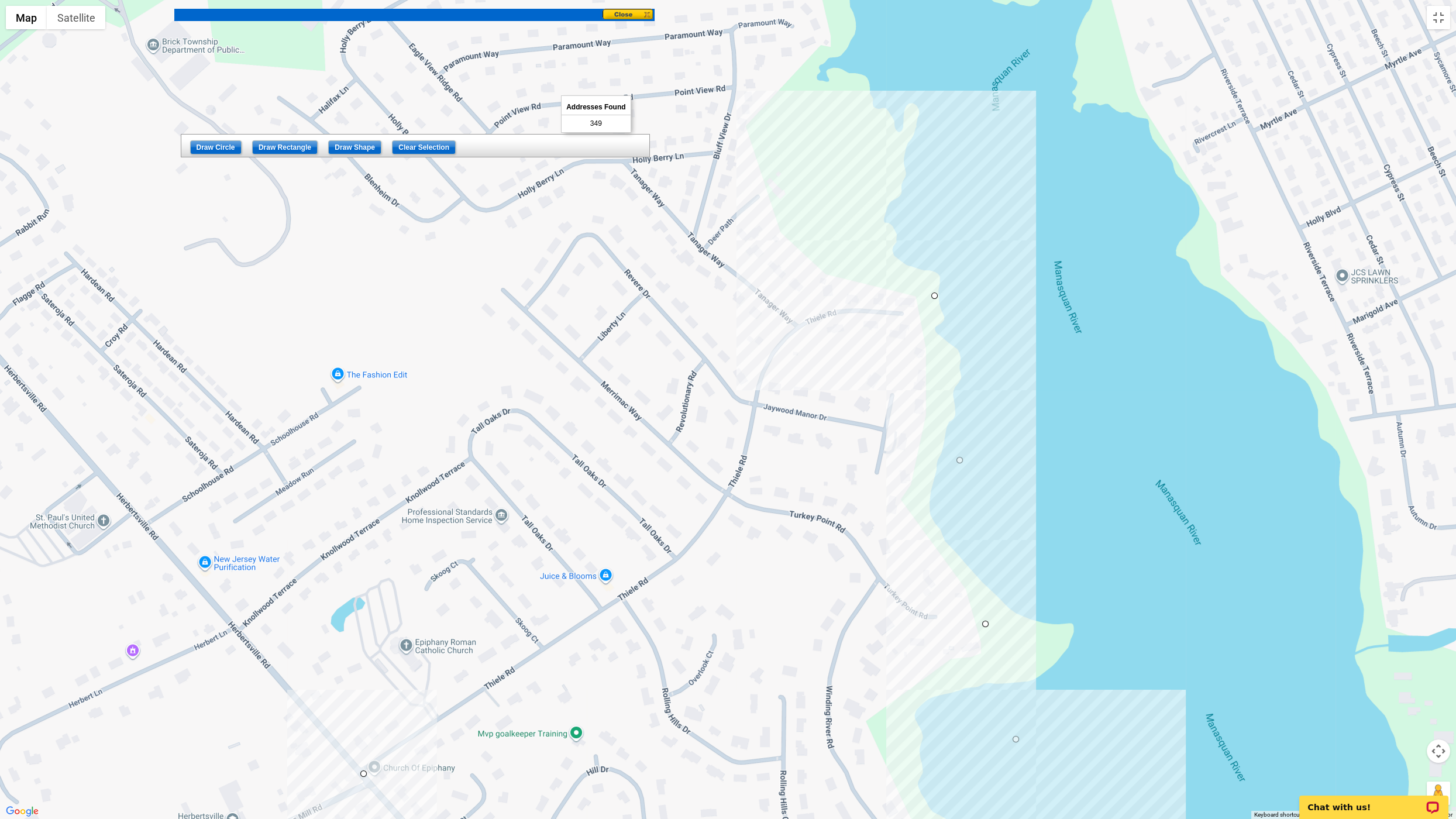
drag, startPoint x: 758, startPoint y: 150, endPoint x: 730, endPoint y: 153, distance: 28.2
click at [757, 150] on div at bounding box center [729, 410] width 1456 height 819
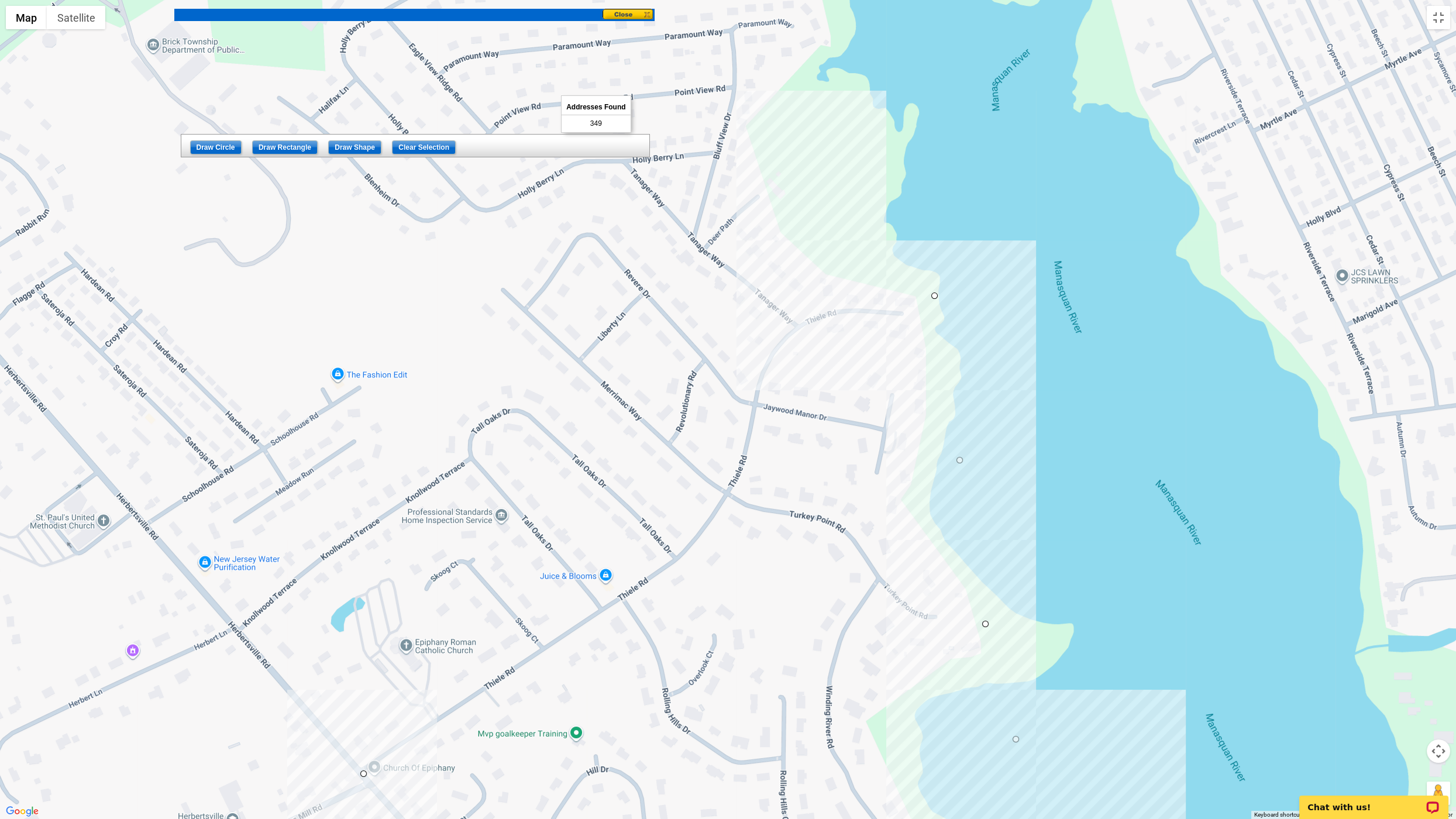
drag, startPoint x: 755, startPoint y: 153, endPoint x: 745, endPoint y: 154, distance: 10.0
click at [752, 153] on div at bounding box center [729, 410] width 1456 height 819
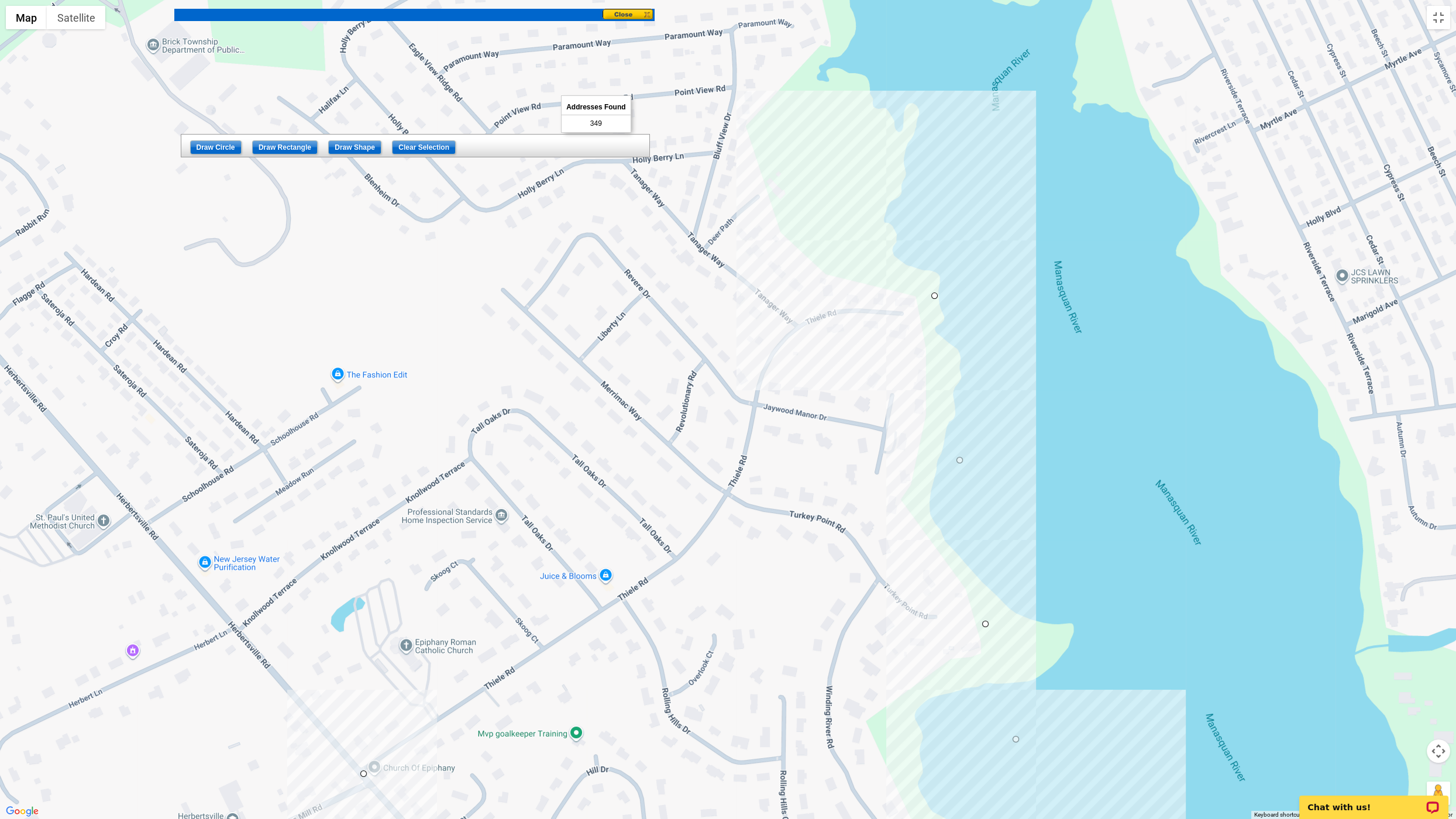
click at [753, 150] on div at bounding box center [729, 410] width 1456 height 819
click at [623, 161] on div at bounding box center [729, 410] width 1456 height 819
click at [457, 306] on div at bounding box center [729, 410] width 1456 height 819
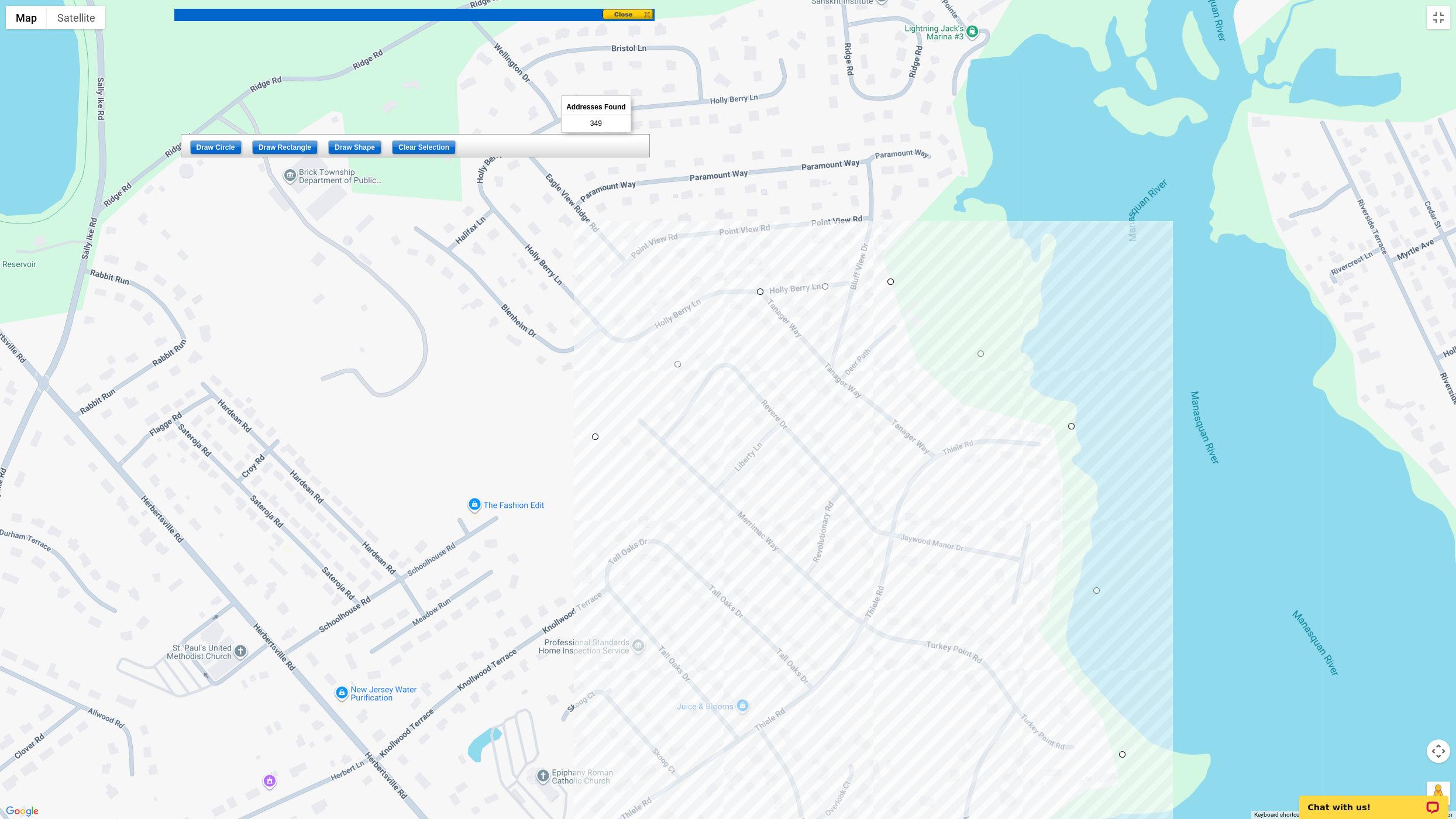
drag, startPoint x: 459, startPoint y: 349, endPoint x: 604, endPoint y: 473, distance: 190.8
click at [596, 473] on div at bounding box center [729, 410] width 1456 height 819
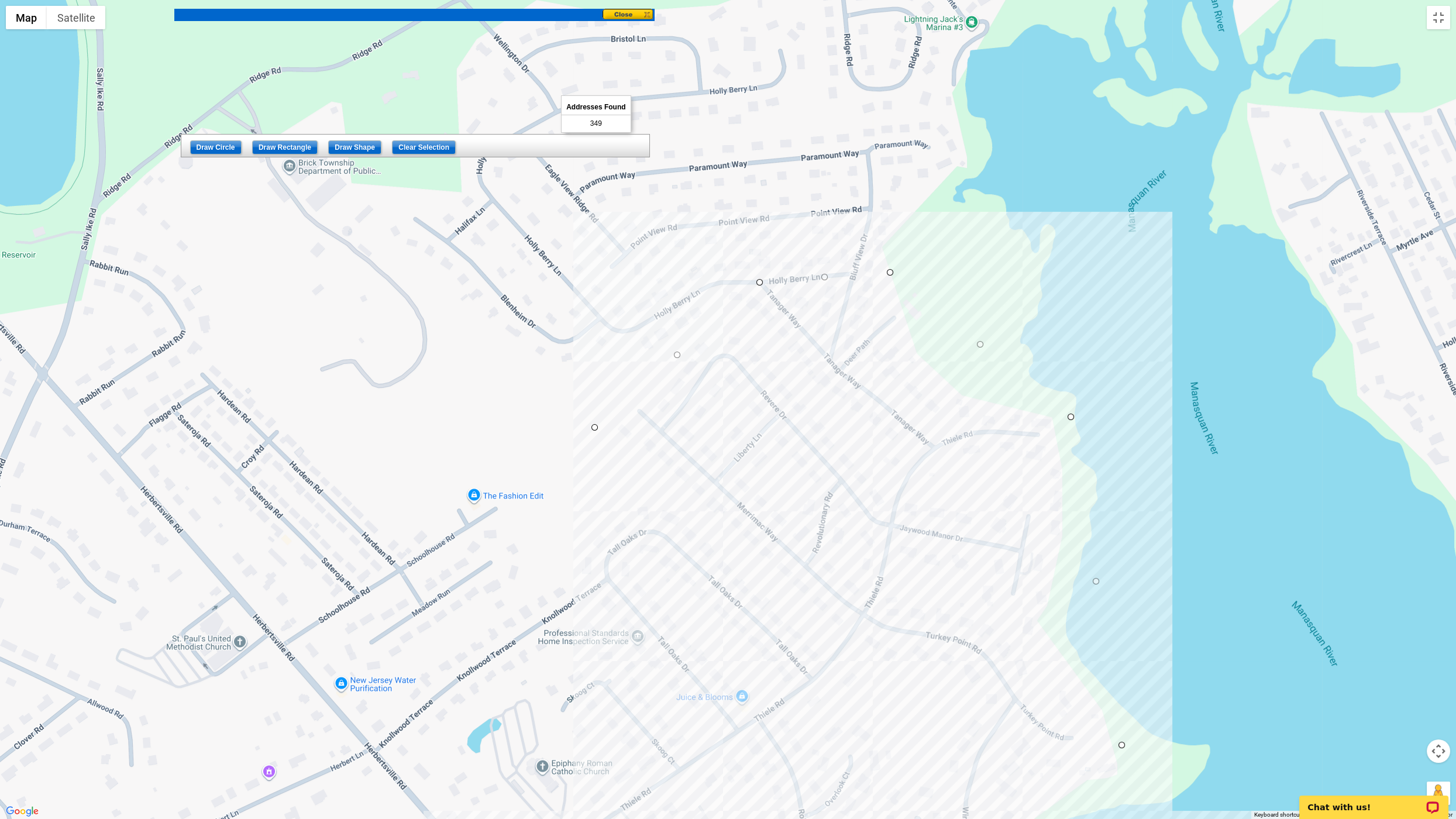
click at [642, 483] on div at bounding box center [729, 410] width 1456 height 819
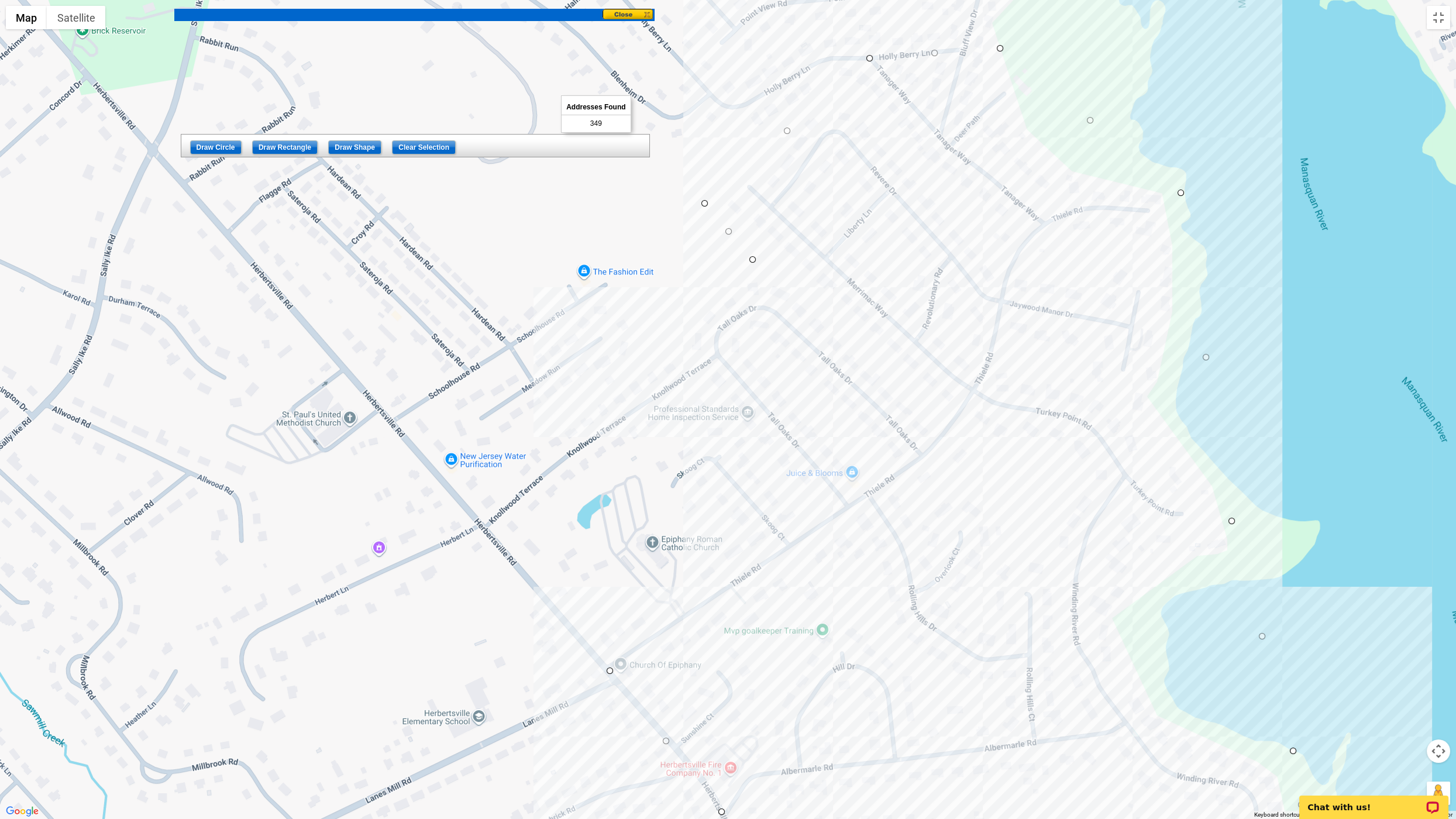
drag, startPoint x: 447, startPoint y: 621, endPoint x: 560, endPoint y: 388, distance: 259.0
click at [560, 388] on div at bounding box center [729, 410] width 1456 height 819
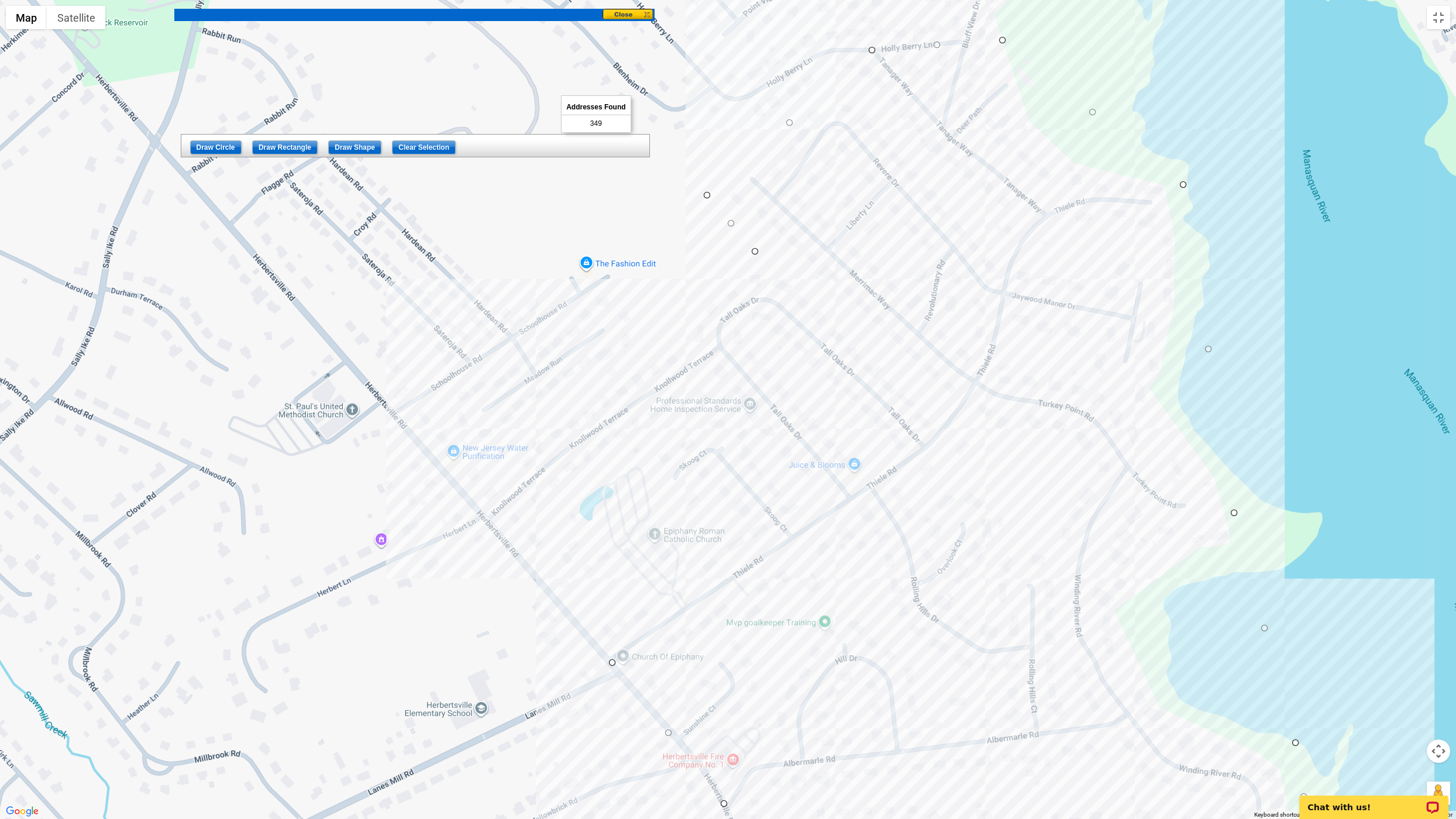
click at [452, 475] on div at bounding box center [729, 410] width 1456 height 819
click at [612, 601] on div at bounding box center [729, 410] width 1456 height 819
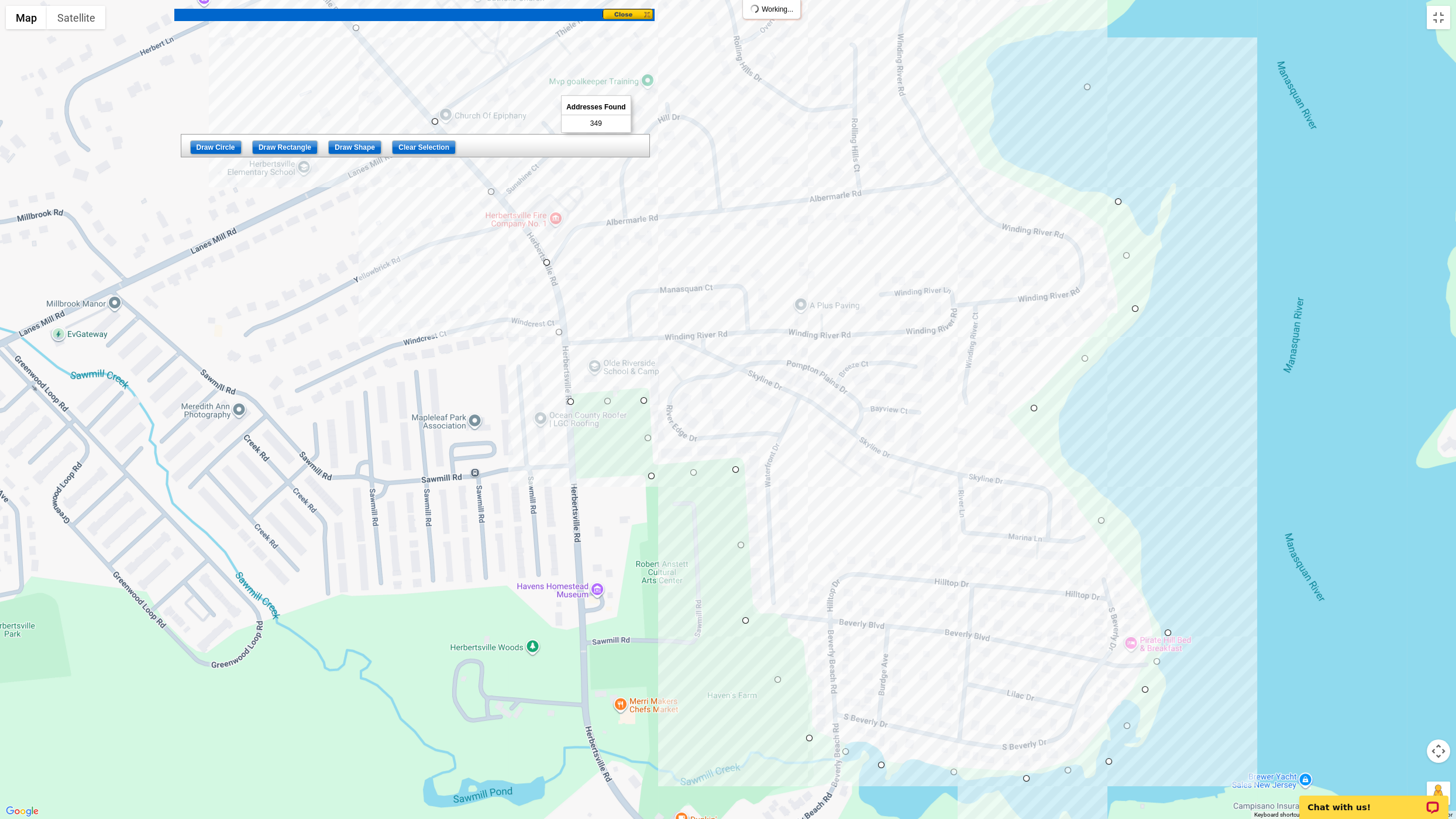
drag, startPoint x: 902, startPoint y: 558, endPoint x: 771, endPoint y: 75, distance: 500.4
click at [726, 17] on div at bounding box center [728, 410] width 1456 height 819
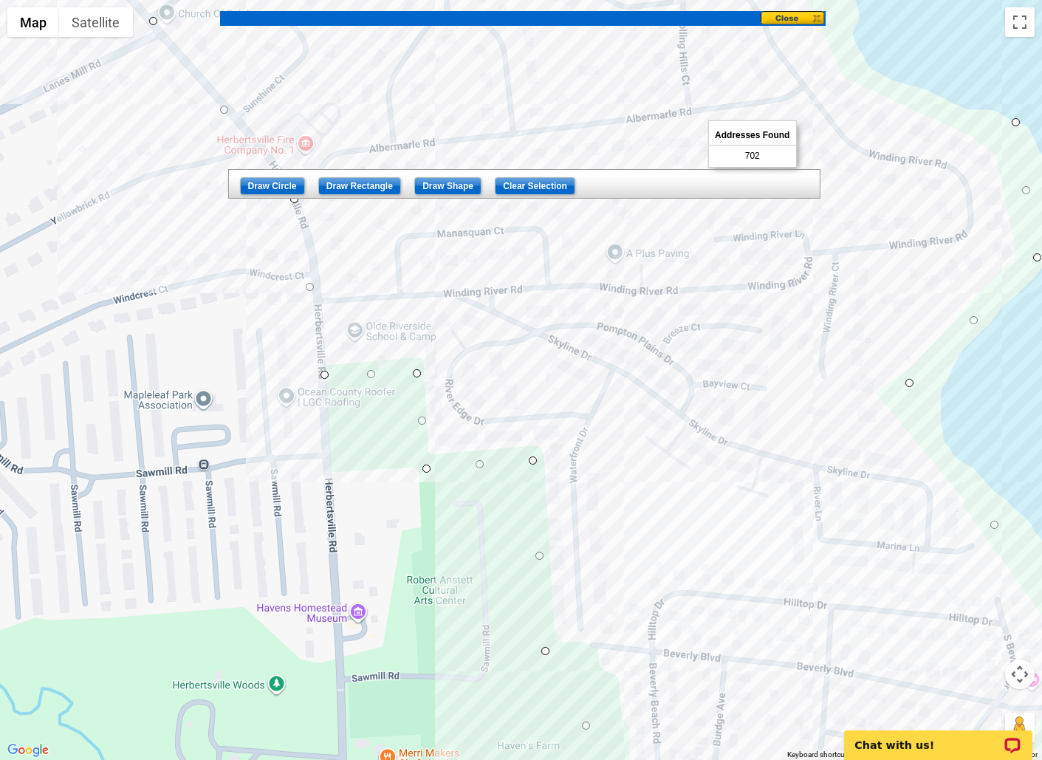
click at [779, 93] on span "Next" at bounding box center [778, 95] width 51 height 18
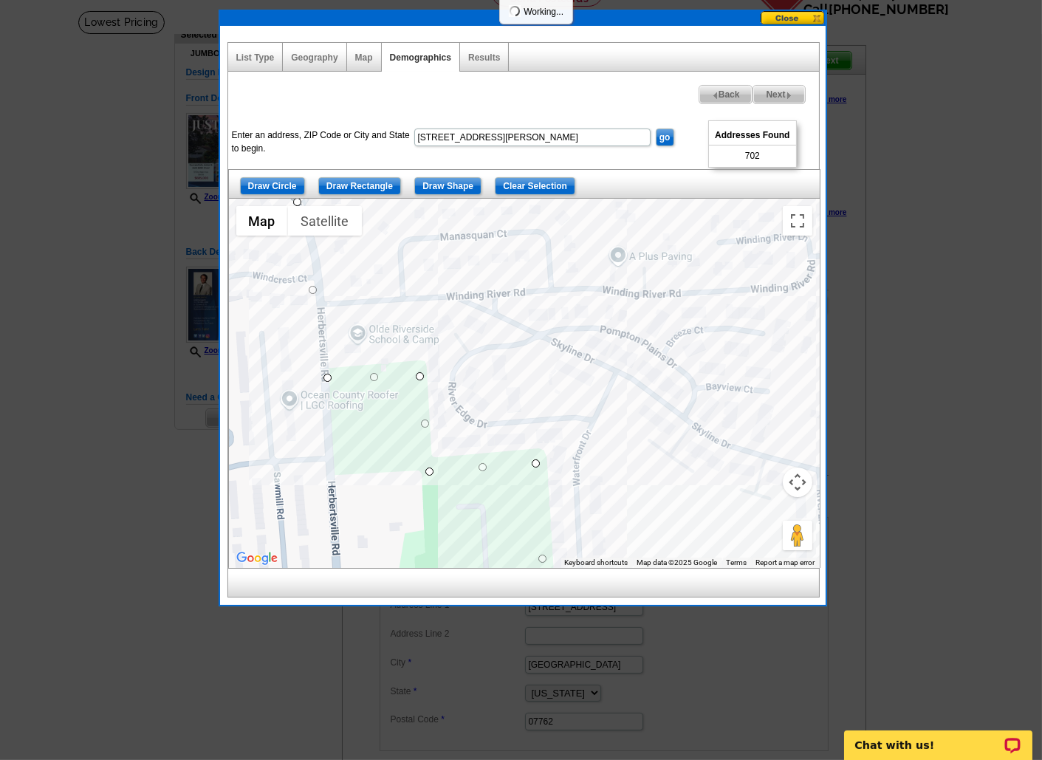
select select
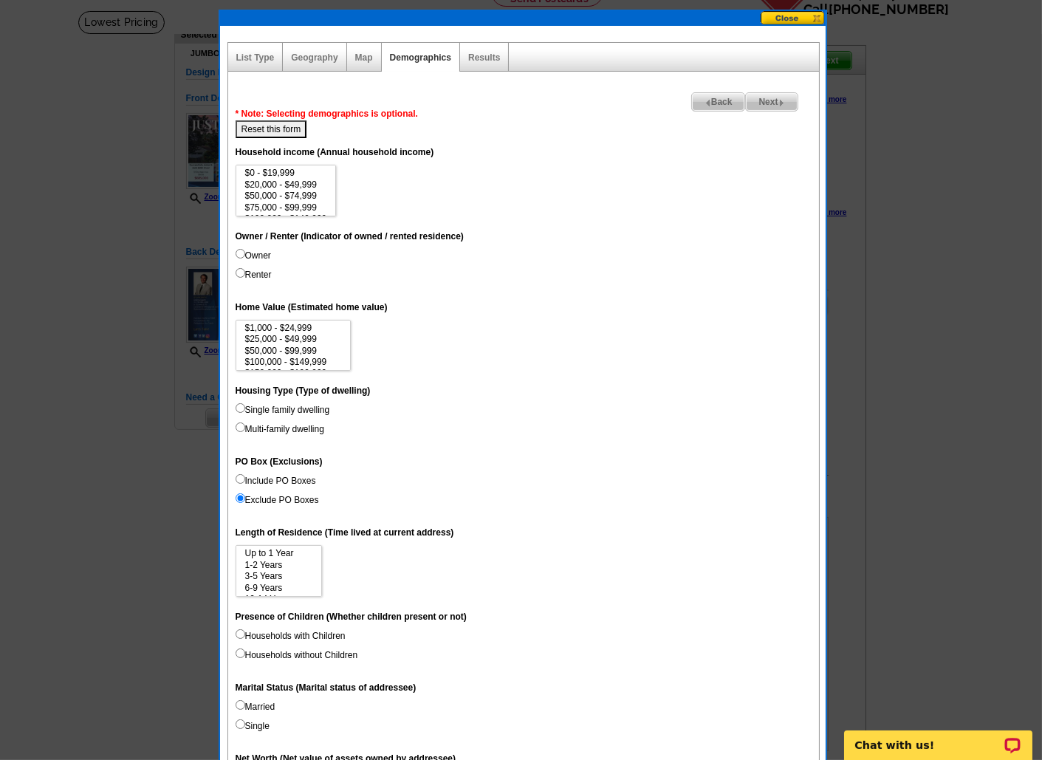
click at [237, 251] on input "Owner" at bounding box center [241, 254] width 10 height 10
radio input "true"
click at [238, 407] on input "Single family dwelling" at bounding box center [241, 408] width 10 height 10
radio input "true"
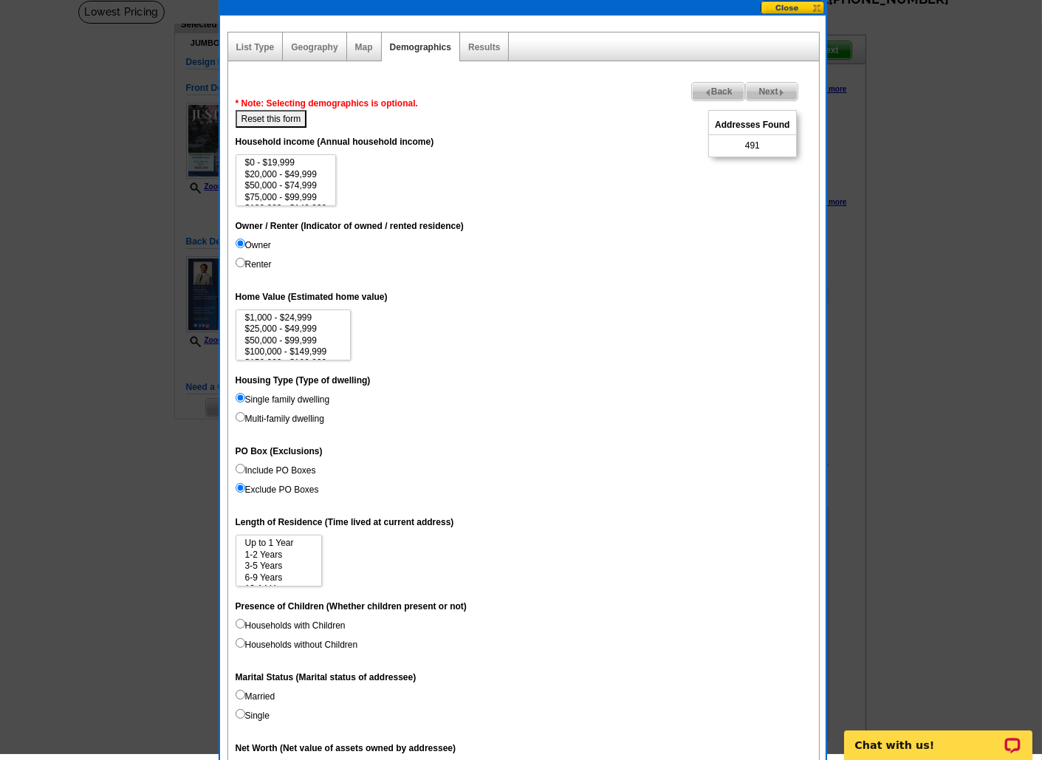
scroll to position [86, 0]
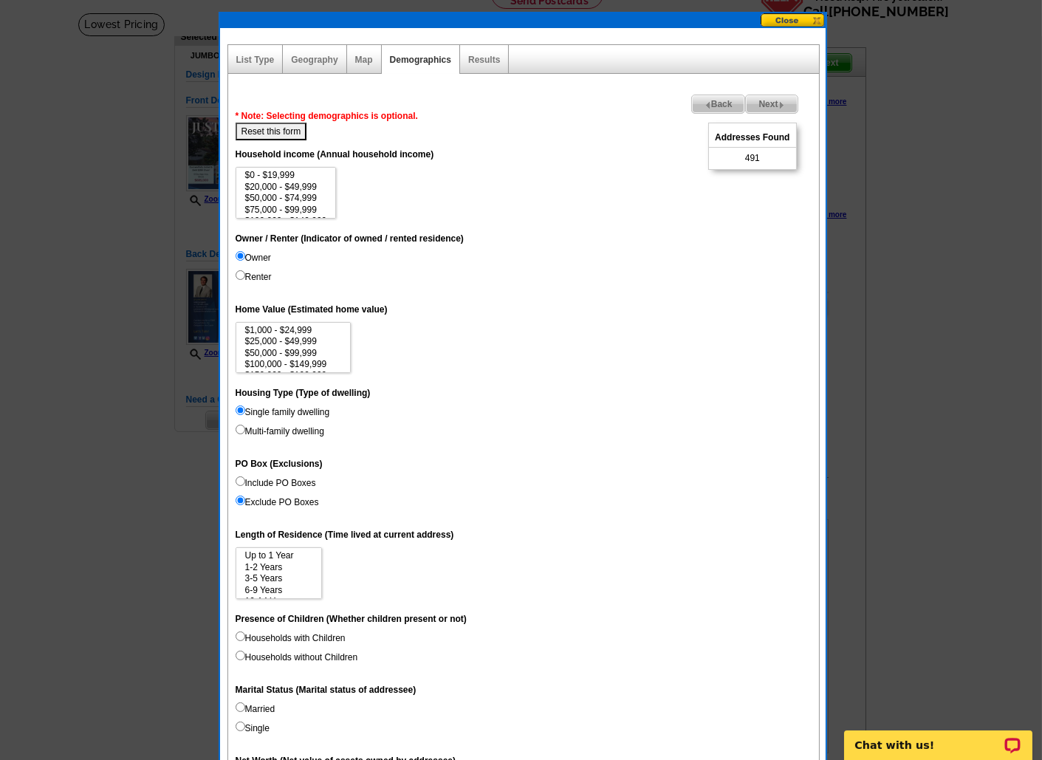
click at [783, 102] on img at bounding box center [781, 105] width 7 height 7
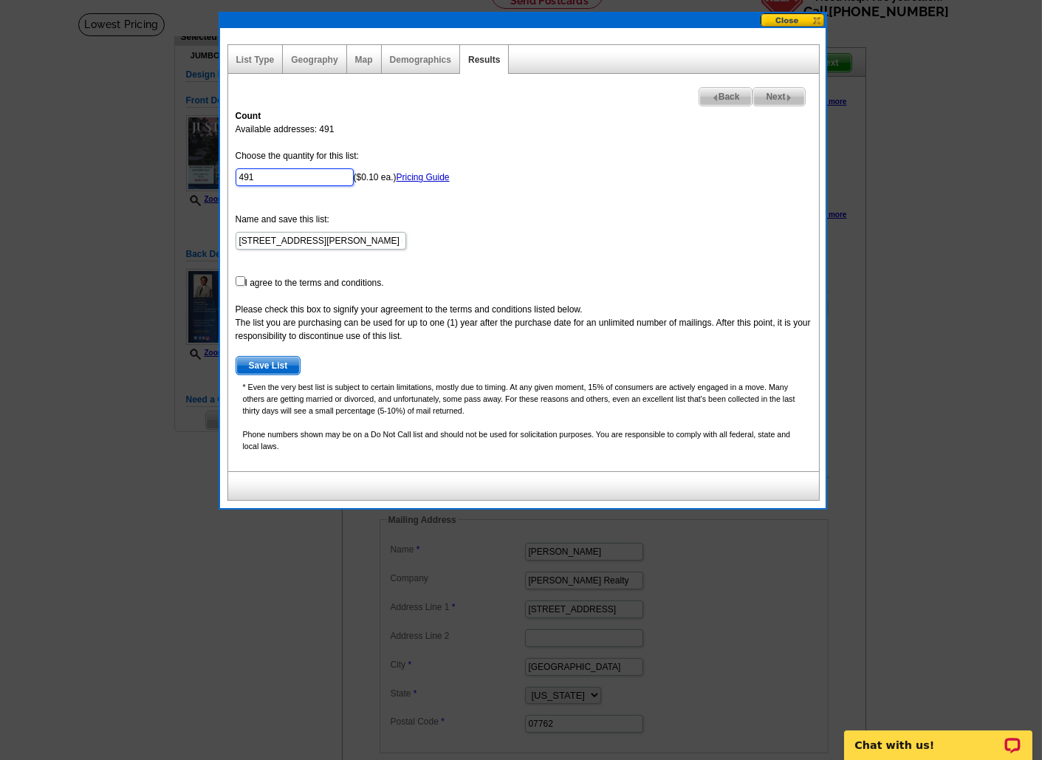
click at [302, 177] on input "491" at bounding box center [295, 177] width 118 height 18
type input "250"
click at [238, 278] on input "checkbox" at bounding box center [241, 281] width 10 height 10
checkbox input "true"
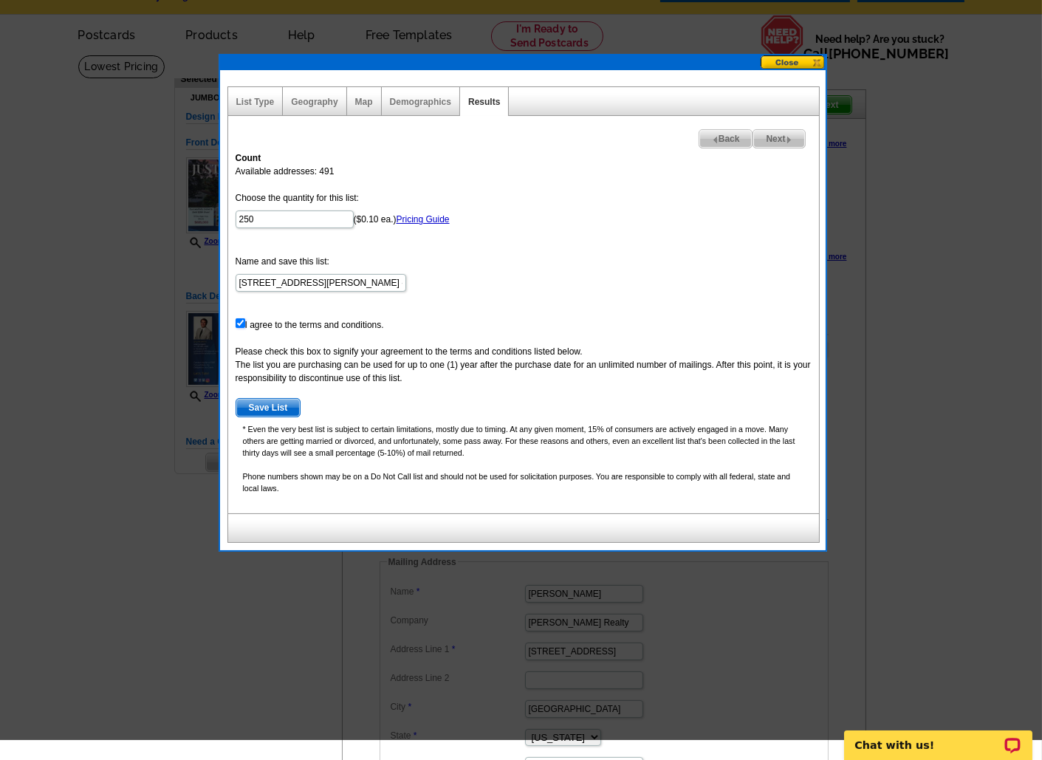
scroll to position [24, 0]
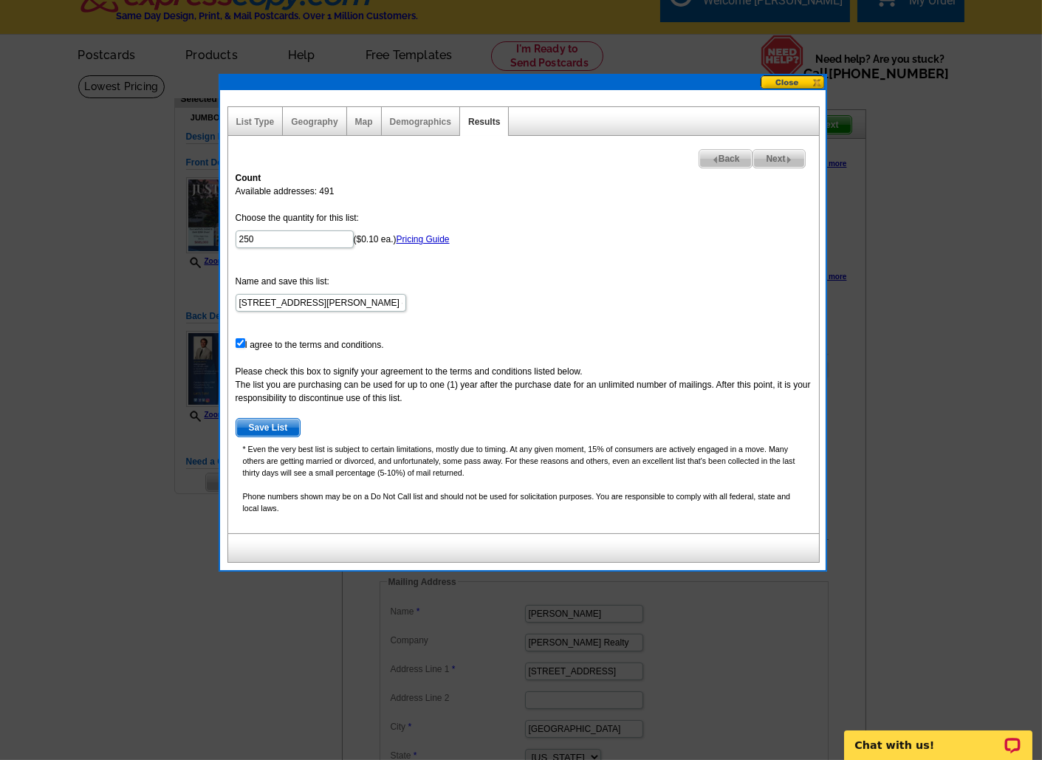
click at [777, 159] on span "Next" at bounding box center [778, 159] width 51 height 18
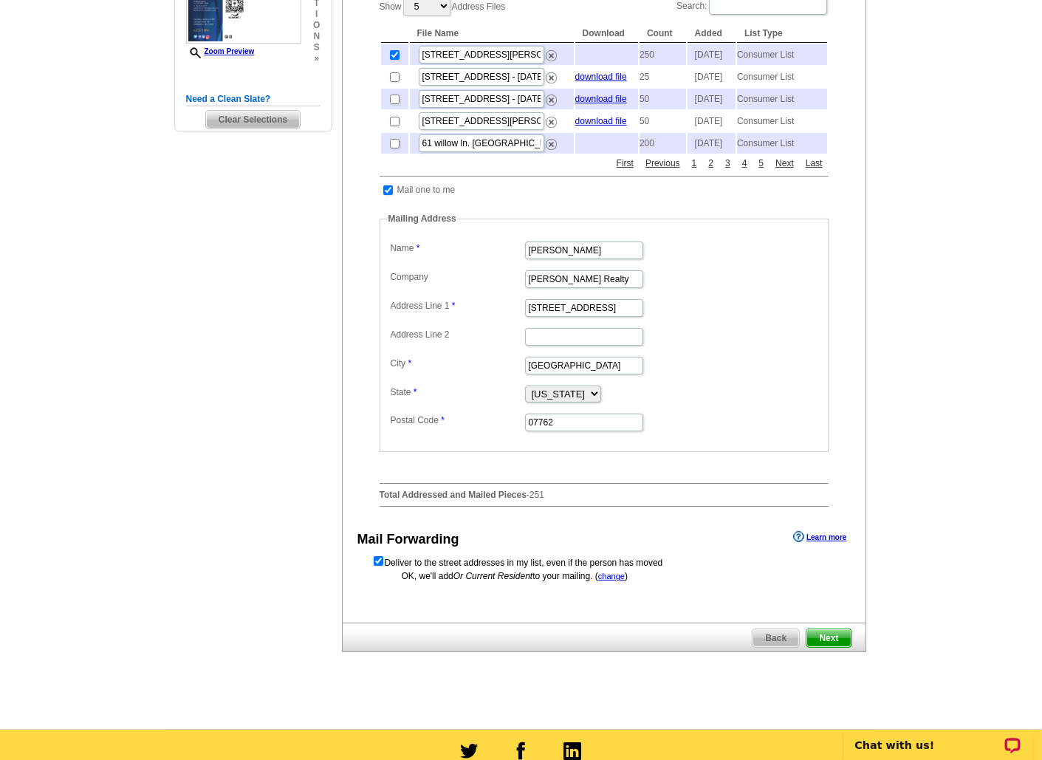
scroll to position [394, 0]
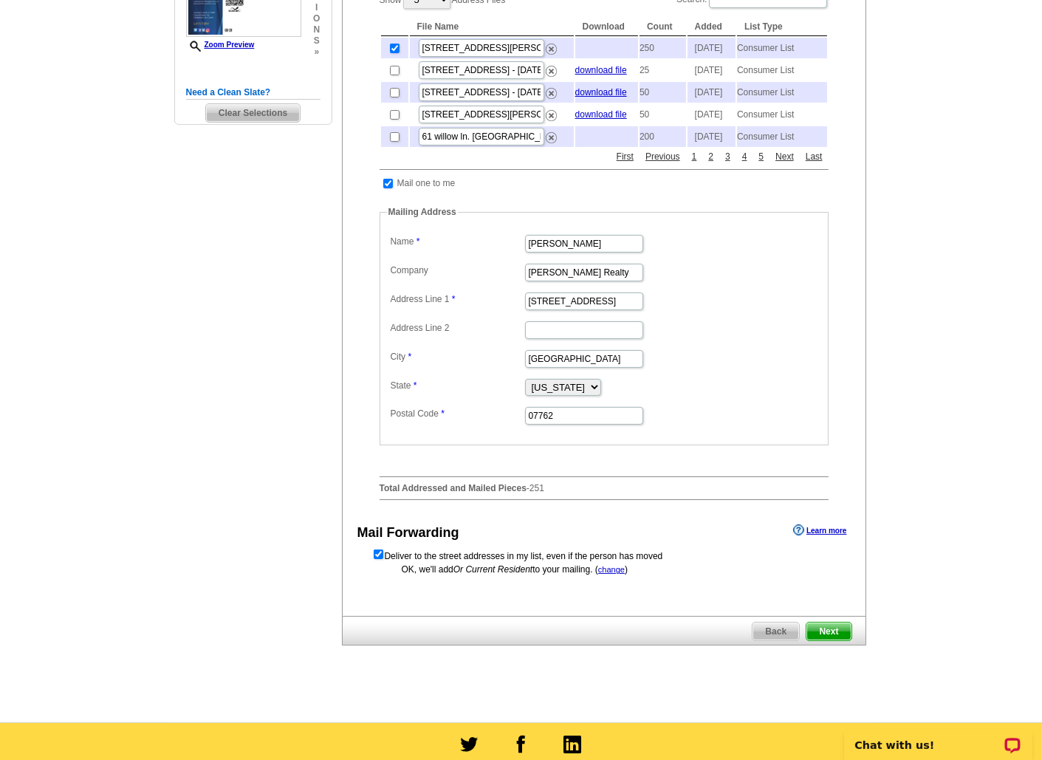
click at [834, 640] on span "Next" at bounding box center [828, 631] width 44 height 18
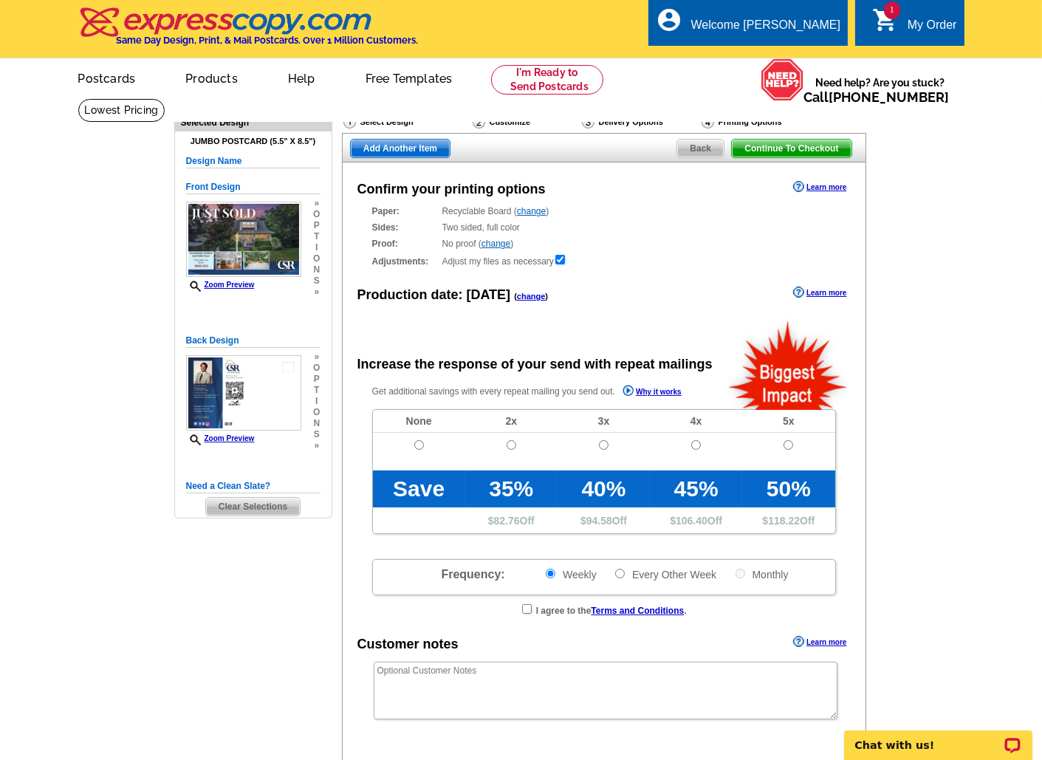
radio input "false"
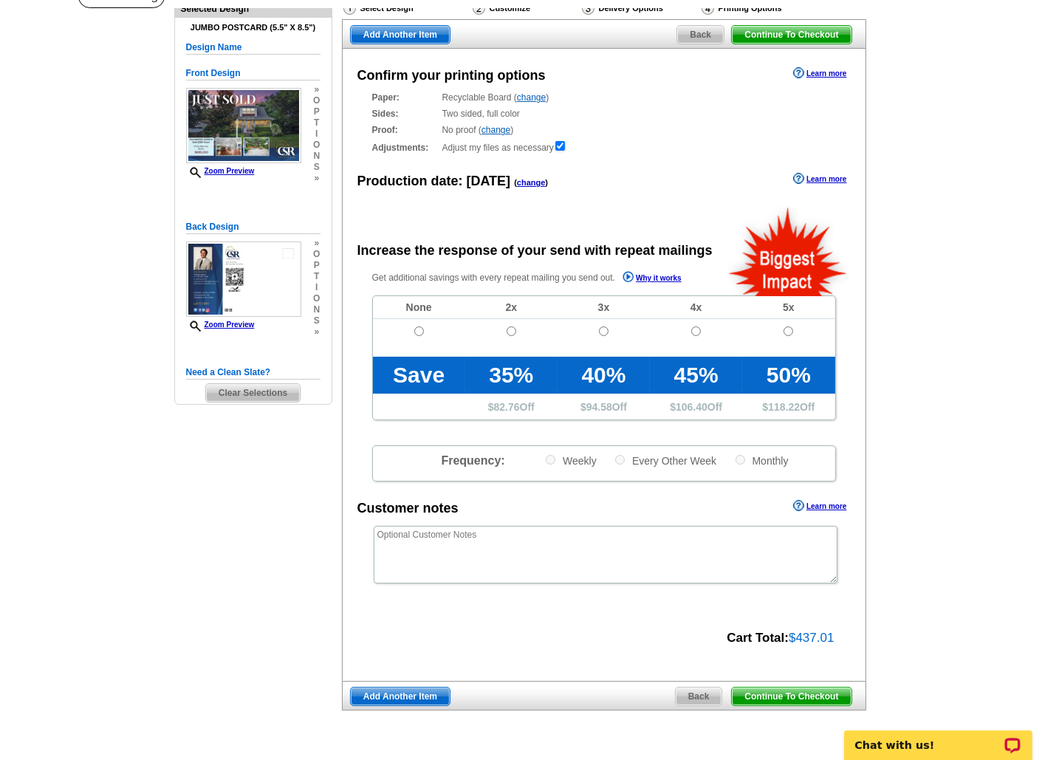
scroll to position [114, 0]
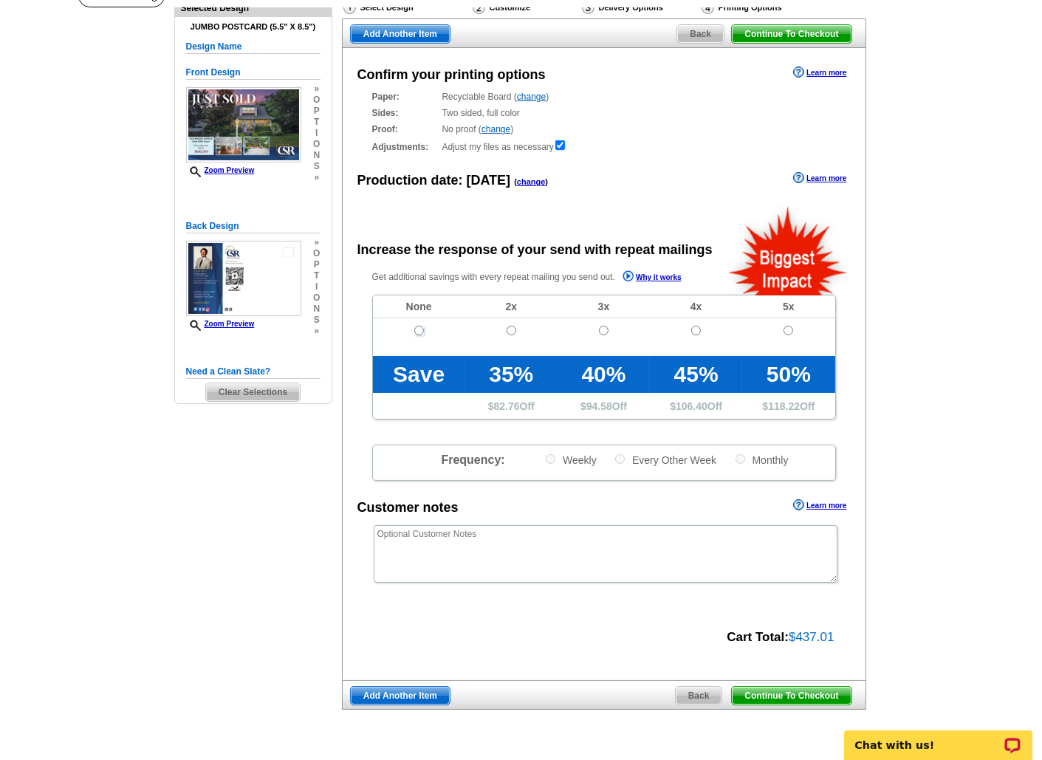
click at [416, 329] on input "radio" at bounding box center [419, 331] width 10 height 10
radio input "true"
click at [799, 687] on span "Continue To Checkout" at bounding box center [791, 696] width 119 height 18
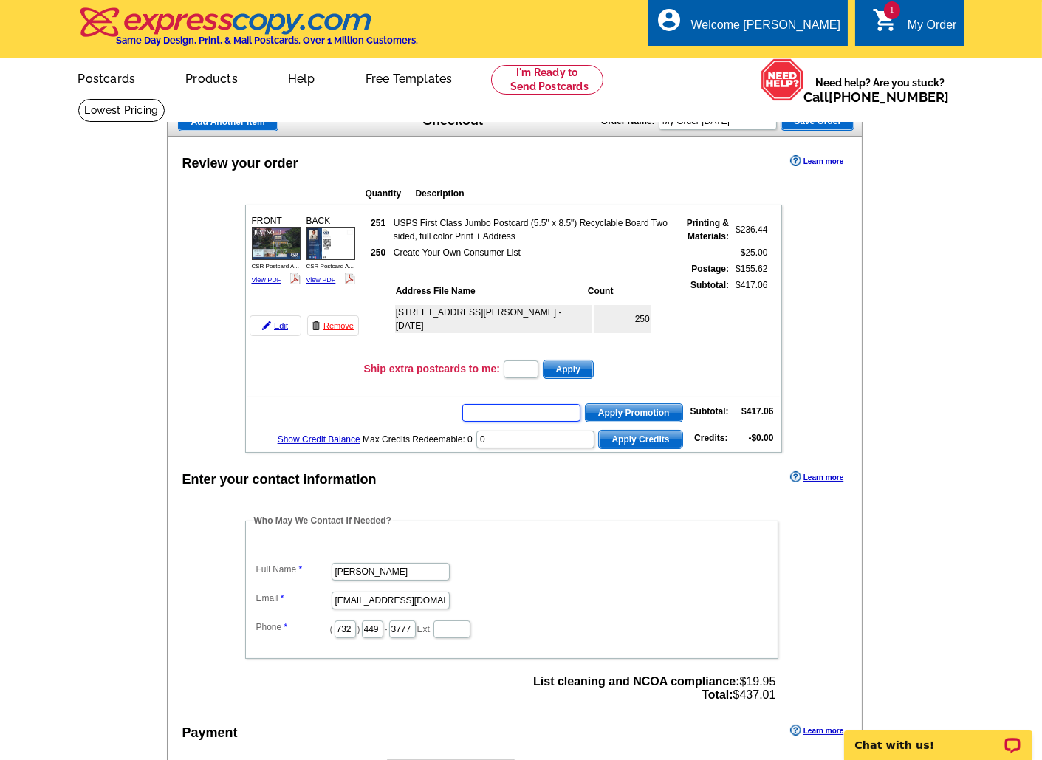
click at [529, 406] on input "text" at bounding box center [521, 413] width 118 height 18
type input "smsf50"
click at [628, 405] on span "Apply Promotion" at bounding box center [633, 413] width 97 height 18
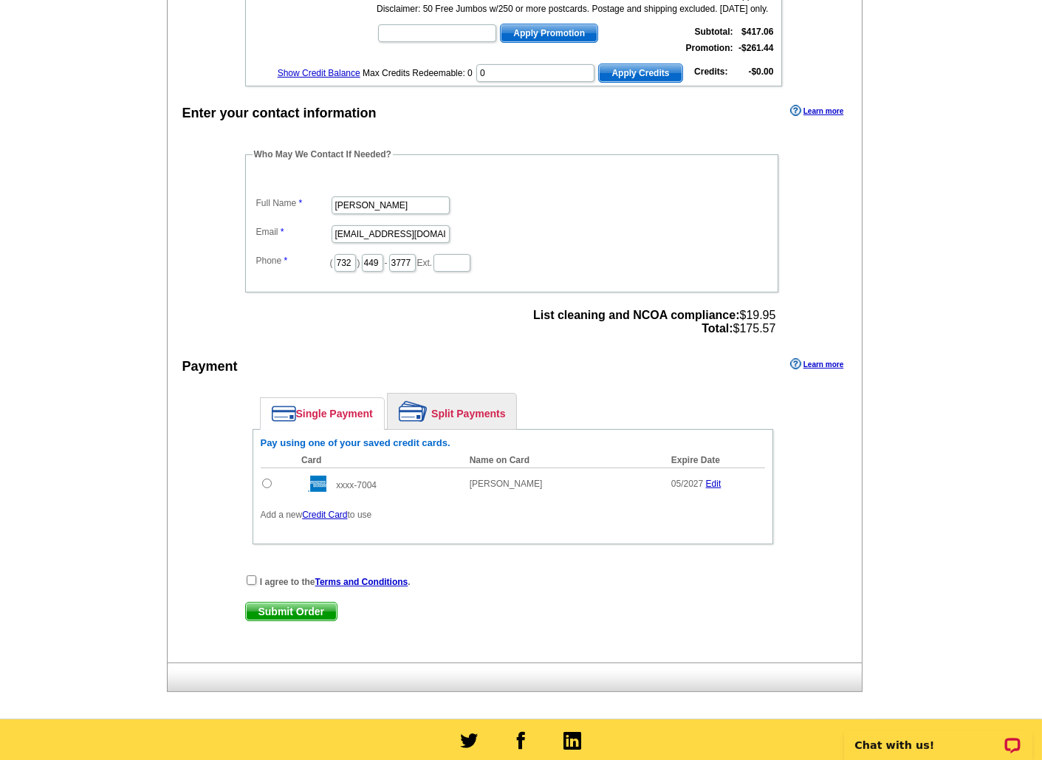
scroll to position [419, 0]
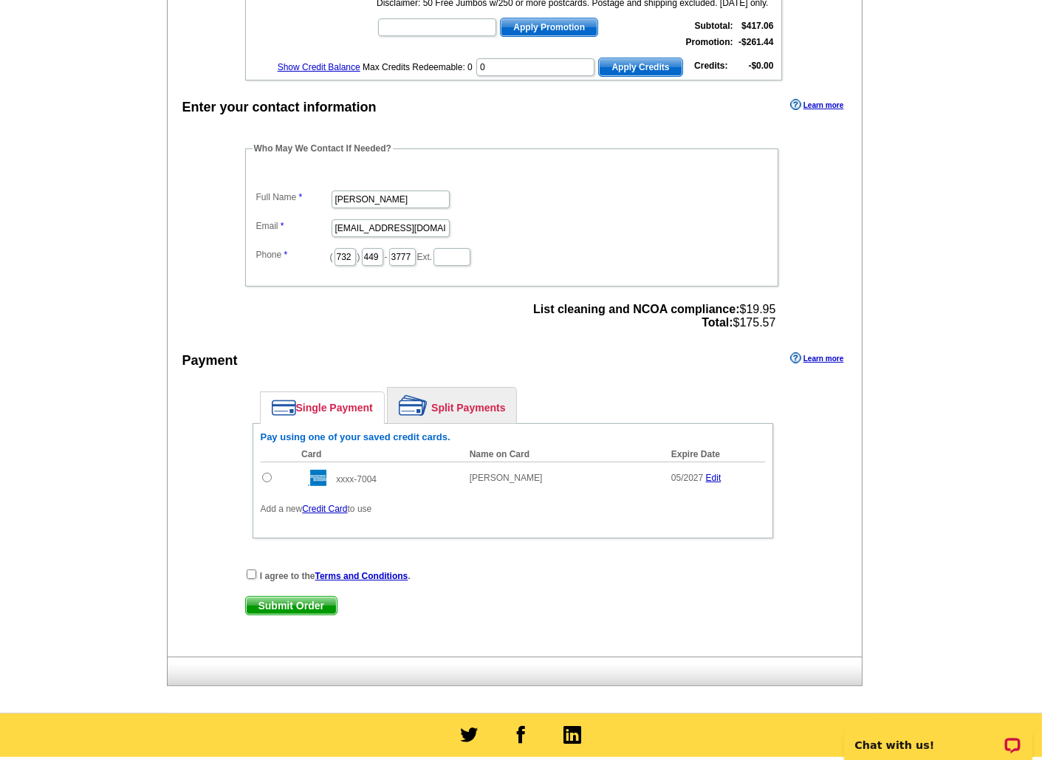
click at [264, 473] on input "radio" at bounding box center [267, 478] width 10 height 10
radio input "true"
click at [397, 192] on input "Anita Rothery" at bounding box center [391, 199] width 118 height 18
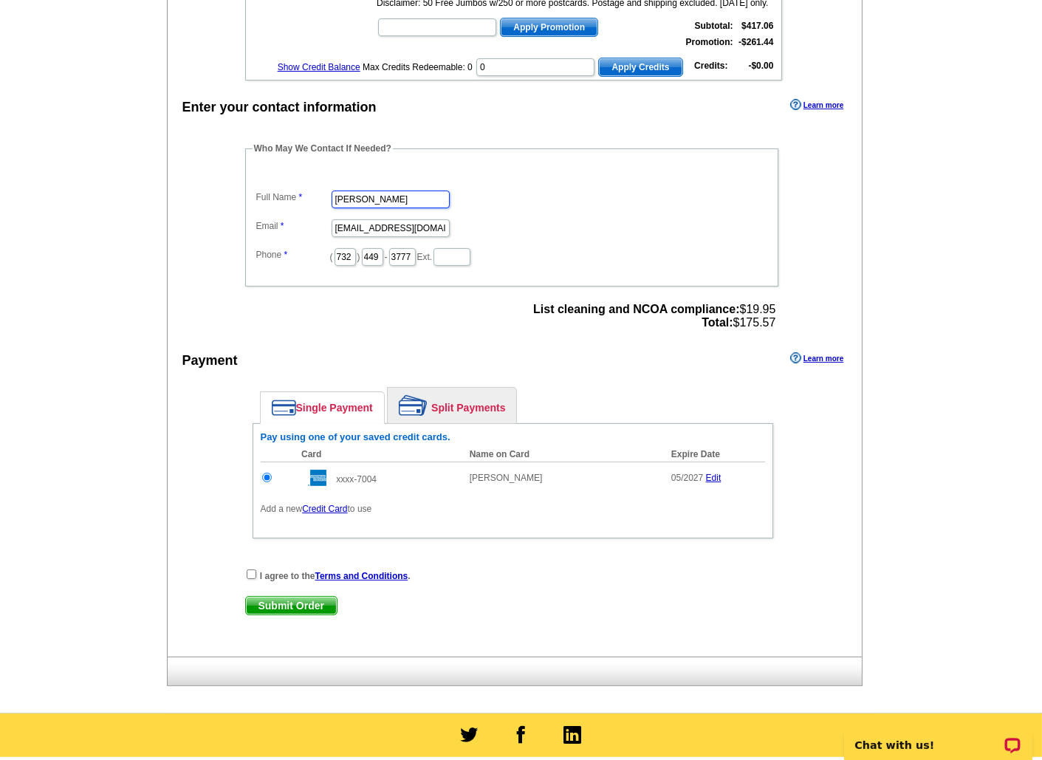
click at [397, 192] on input "Anita Rothery" at bounding box center [391, 199] width 118 height 18
type input "Dylan Smith"
click at [391, 219] on input "anitarothery@yahoo.com" at bounding box center [391, 228] width 118 height 18
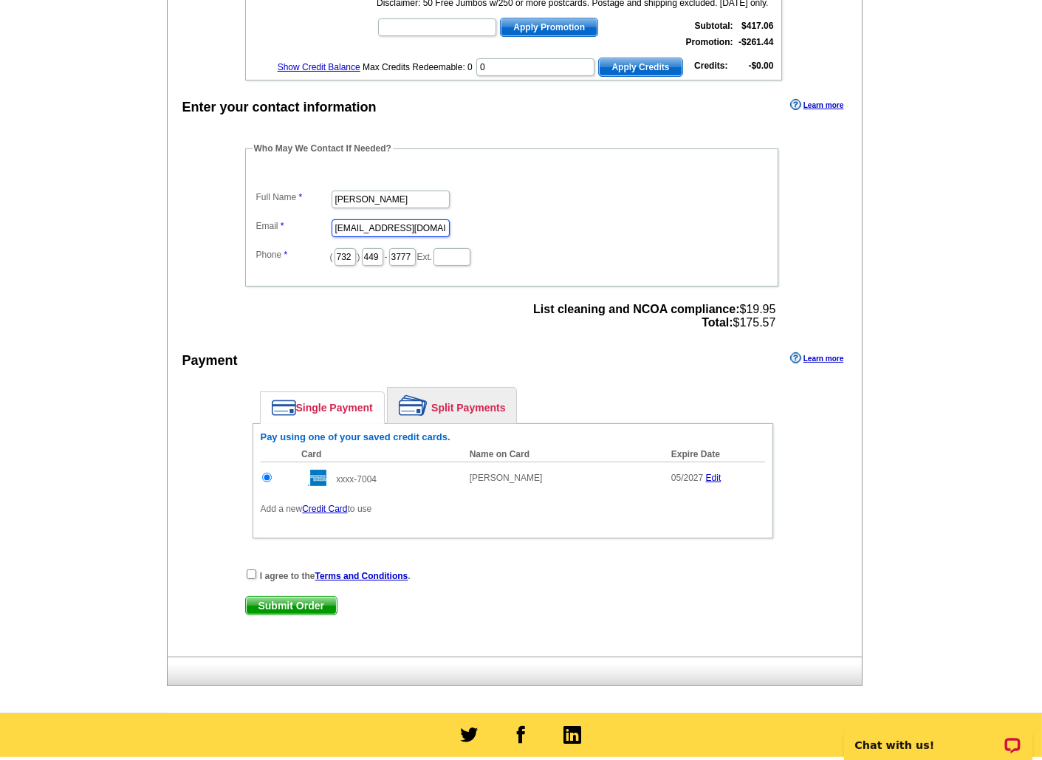
click at [391, 219] on input "anitarothery@yahoo.com" at bounding box center [391, 228] width 118 height 18
type input "cdylansmith1990@gmail.com"
click at [250, 569] on input "checkbox" at bounding box center [252, 574] width 10 height 10
checkbox input "true"
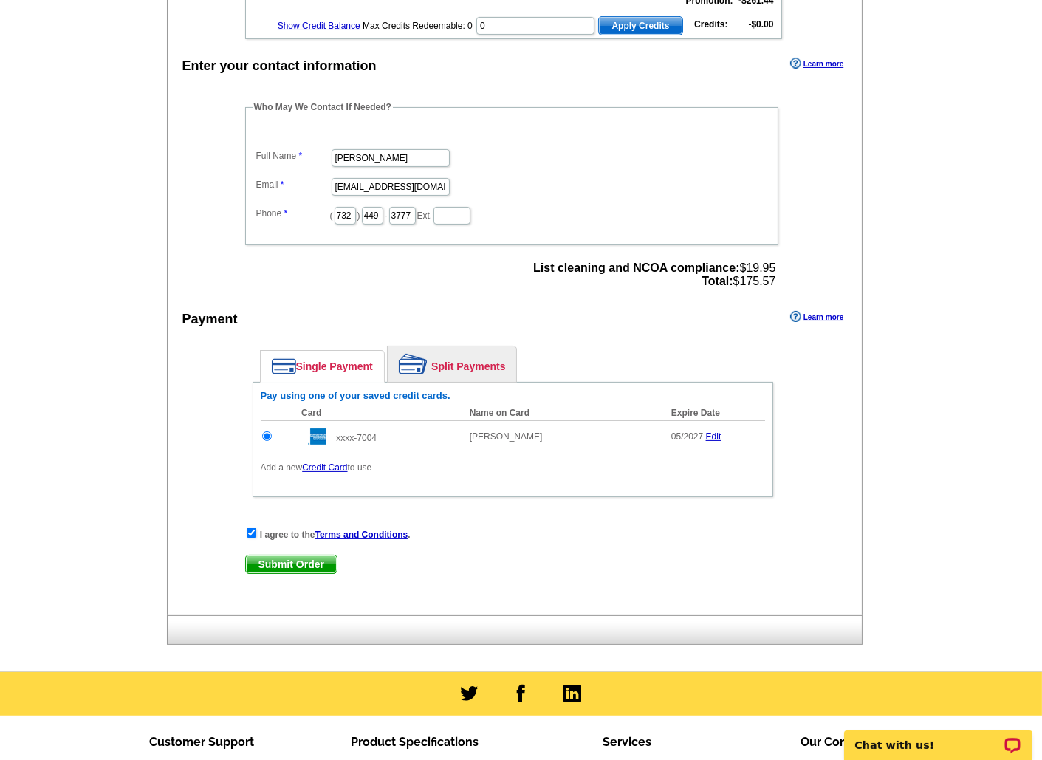
scroll to position [462, 0]
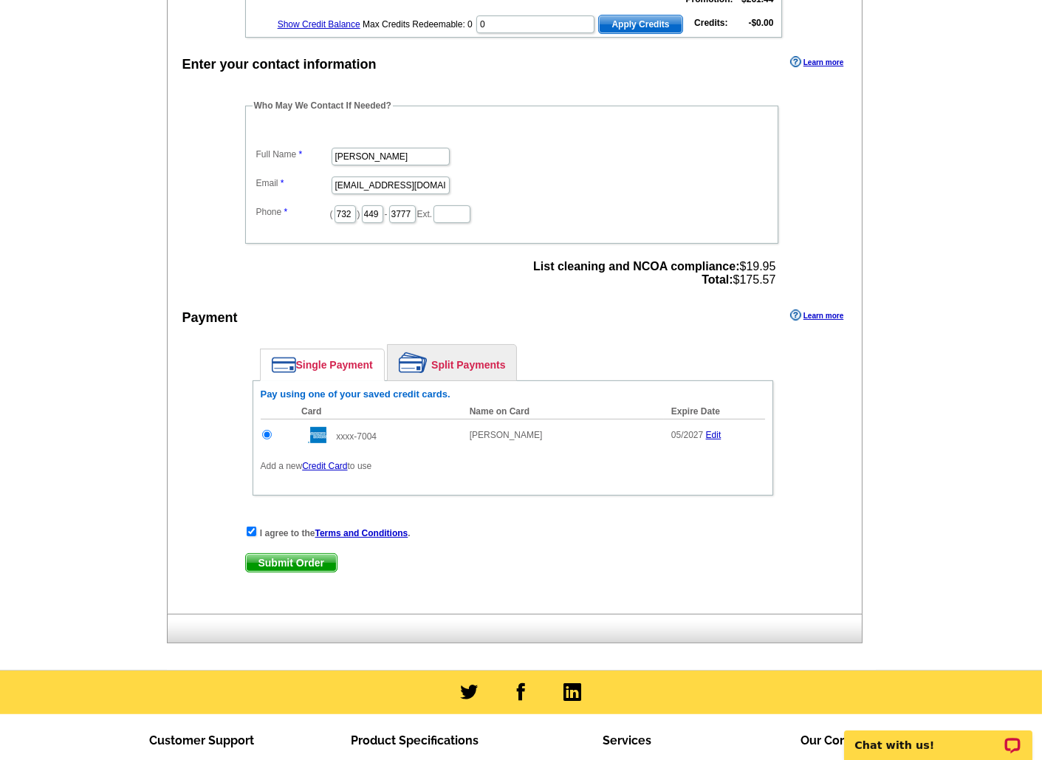
click at [306, 554] on span "Submit Order" at bounding box center [291, 563] width 91 height 18
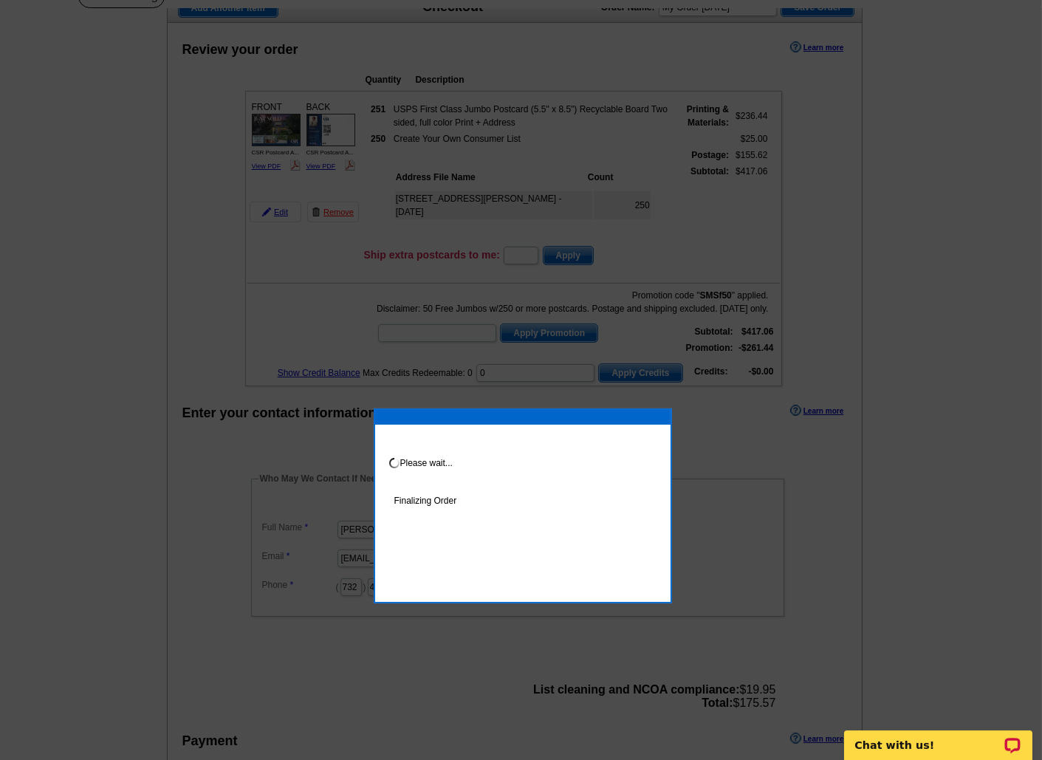
scroll to position [111, 0]
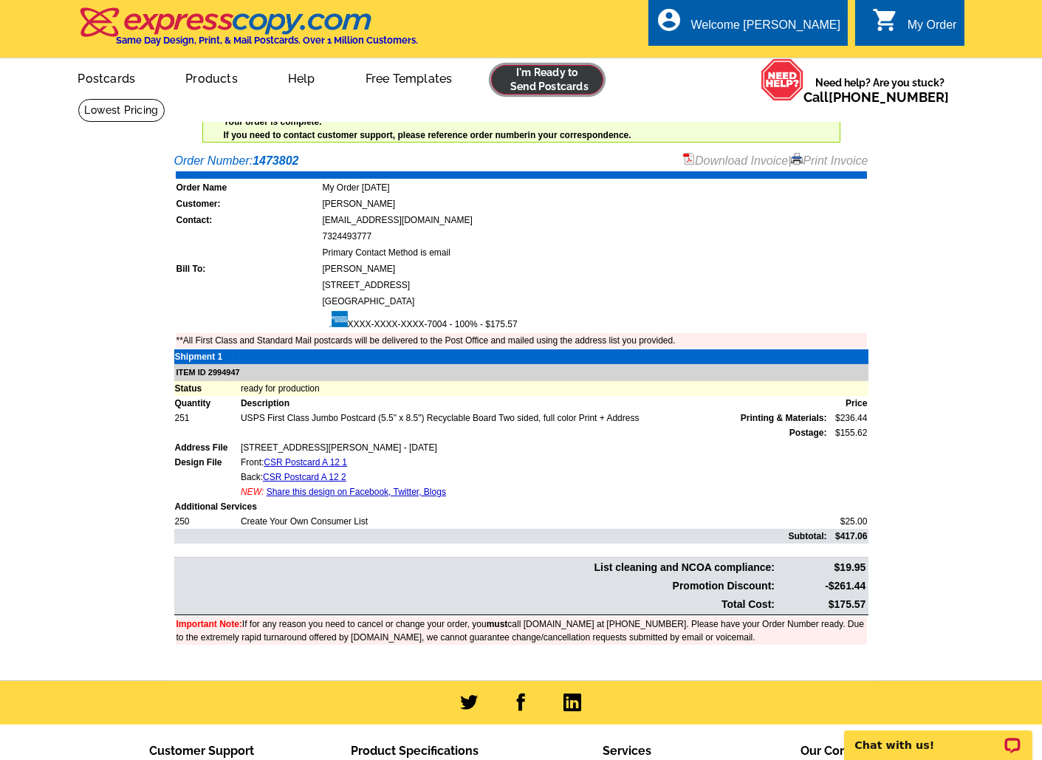
click at [549, 80] on link at bounding box center [547, 80] width 113 height 30
